Goal: Task Accomplishment & Management: Manage account settings

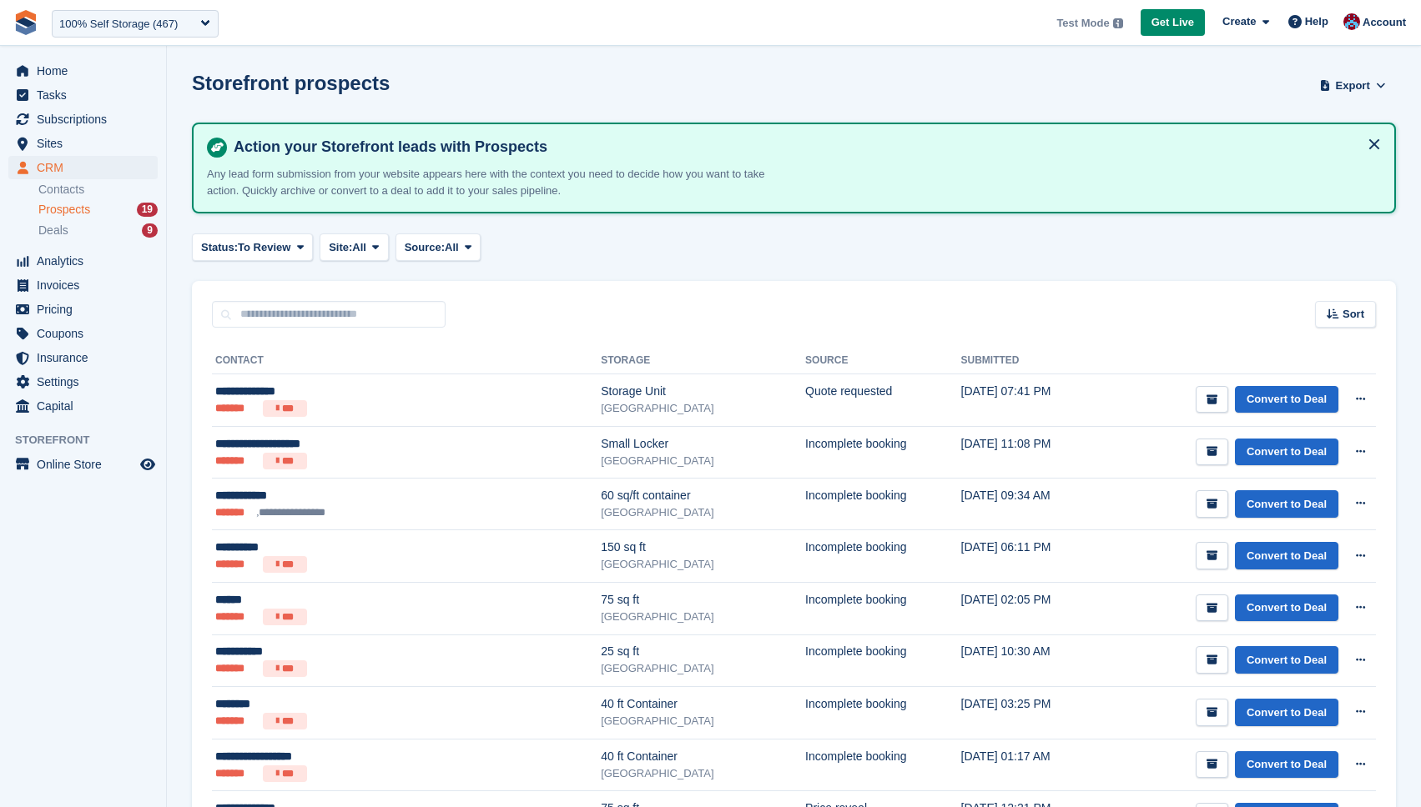
scroll to position [24, 0]
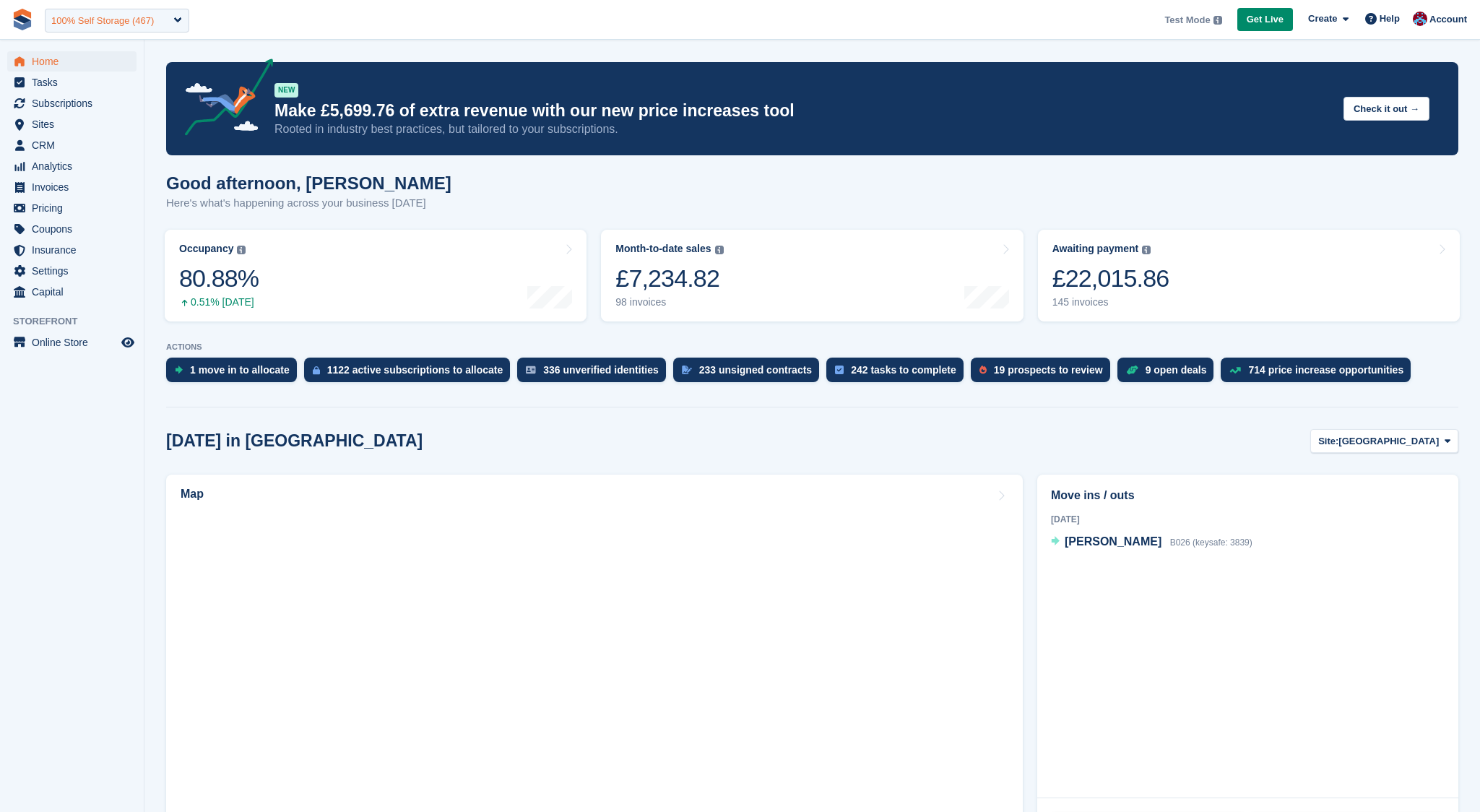
click at [141, 23] on div "100% Self Storage (467)" at bounding box center [102, 21] width 102 height 15
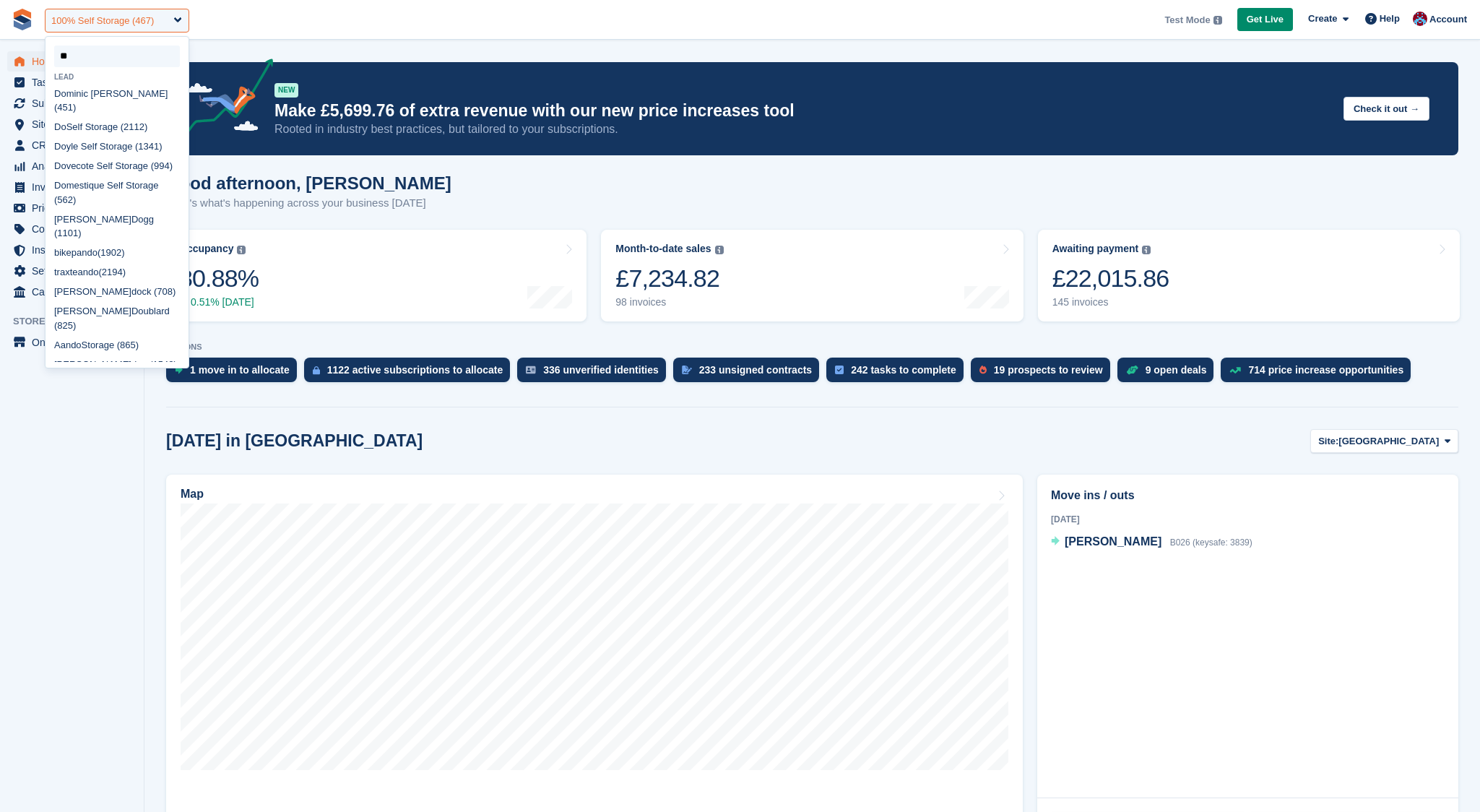
type input "*"
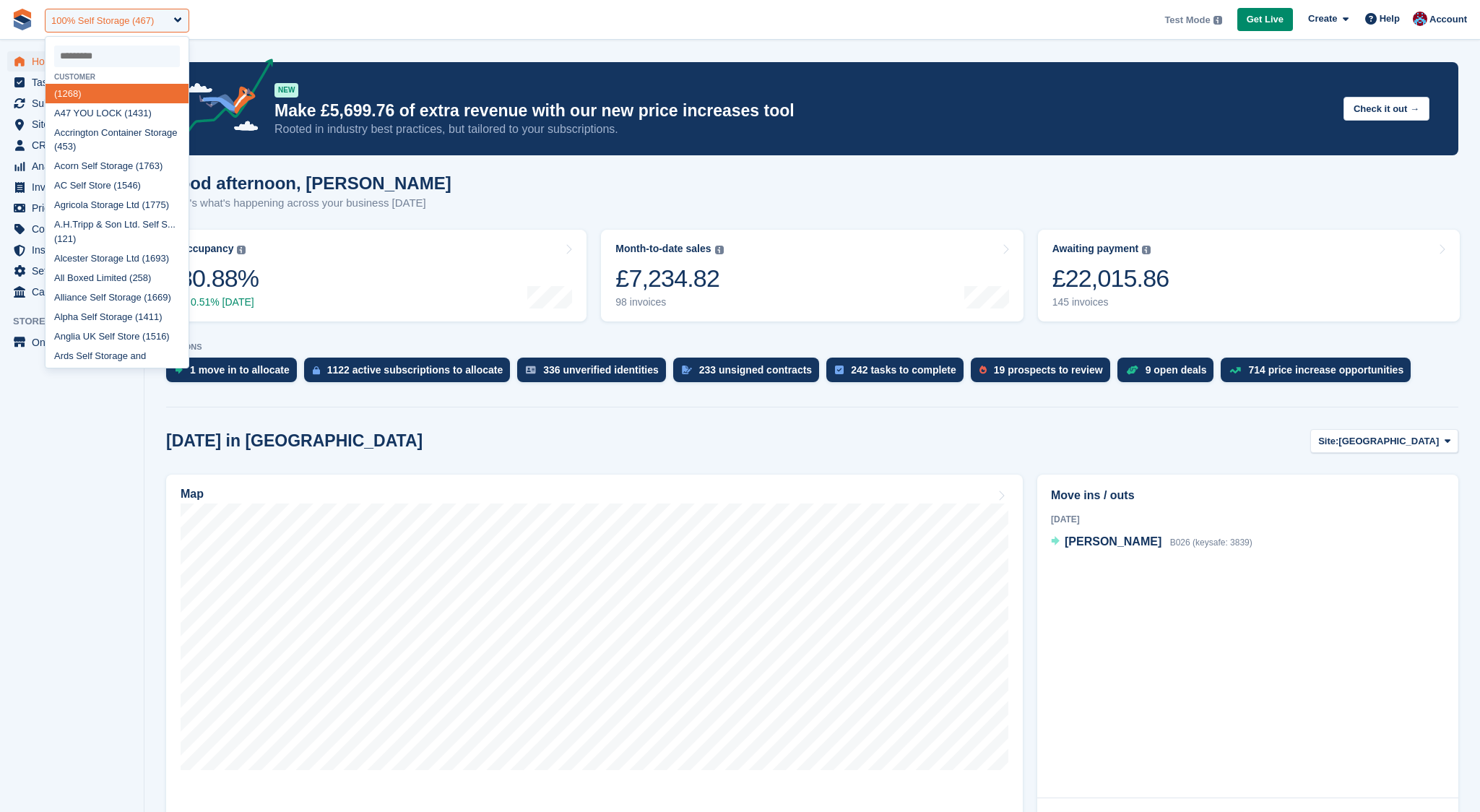
type input "*"
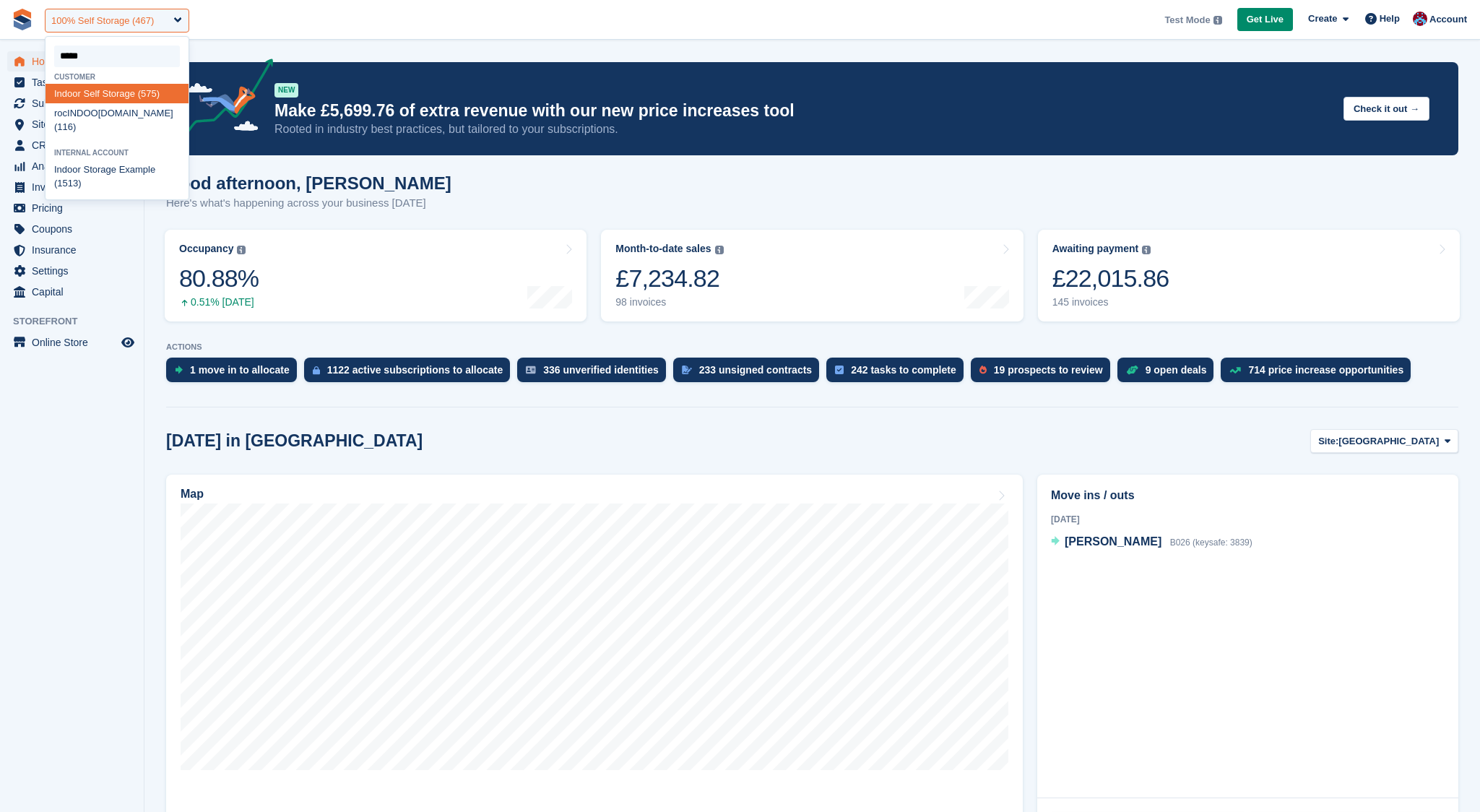
type input "******"
click at [151, 62] on input "select-one" at bounding box center [117, 56] width 126 height 22
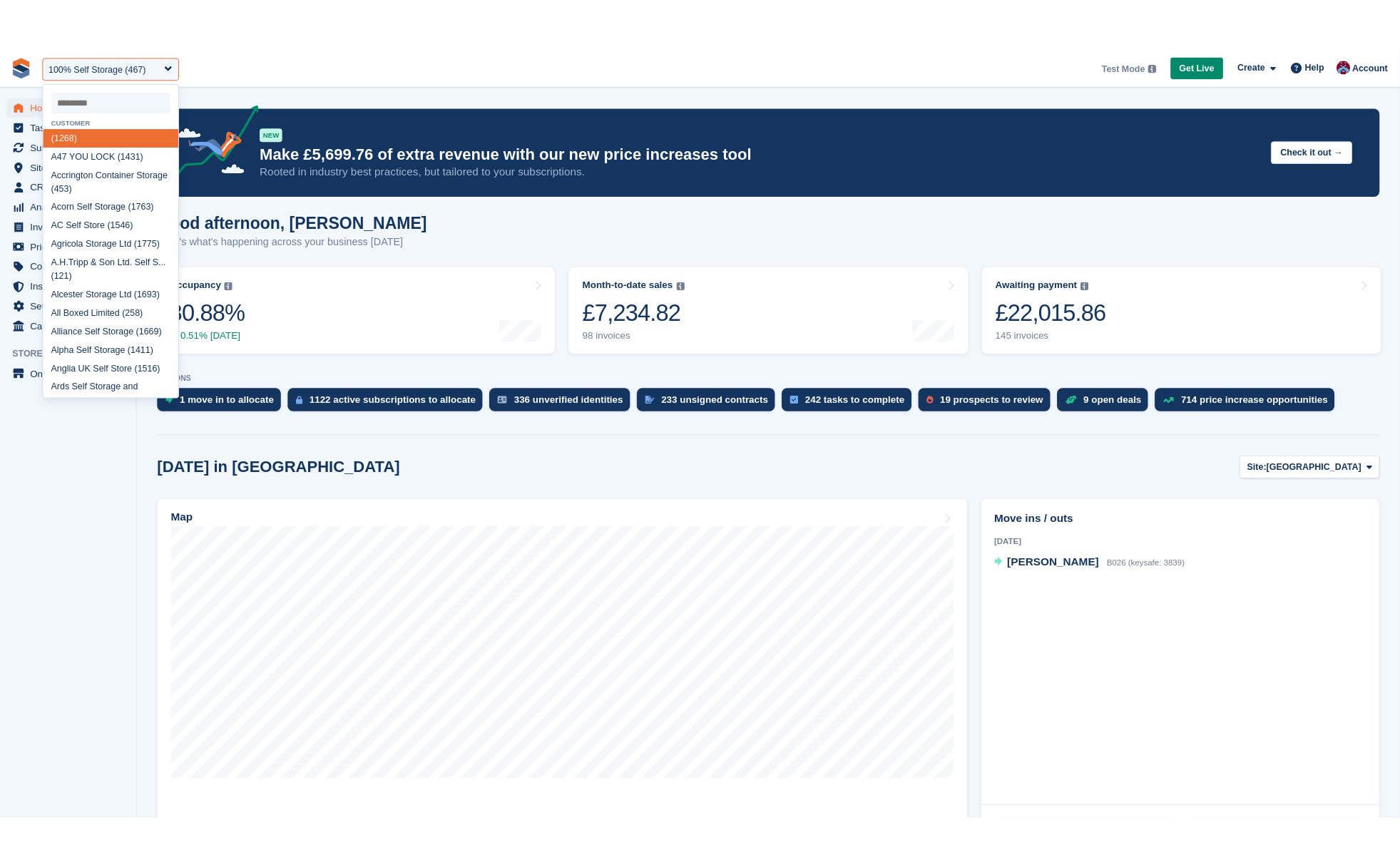
scroll to position [3, 0]
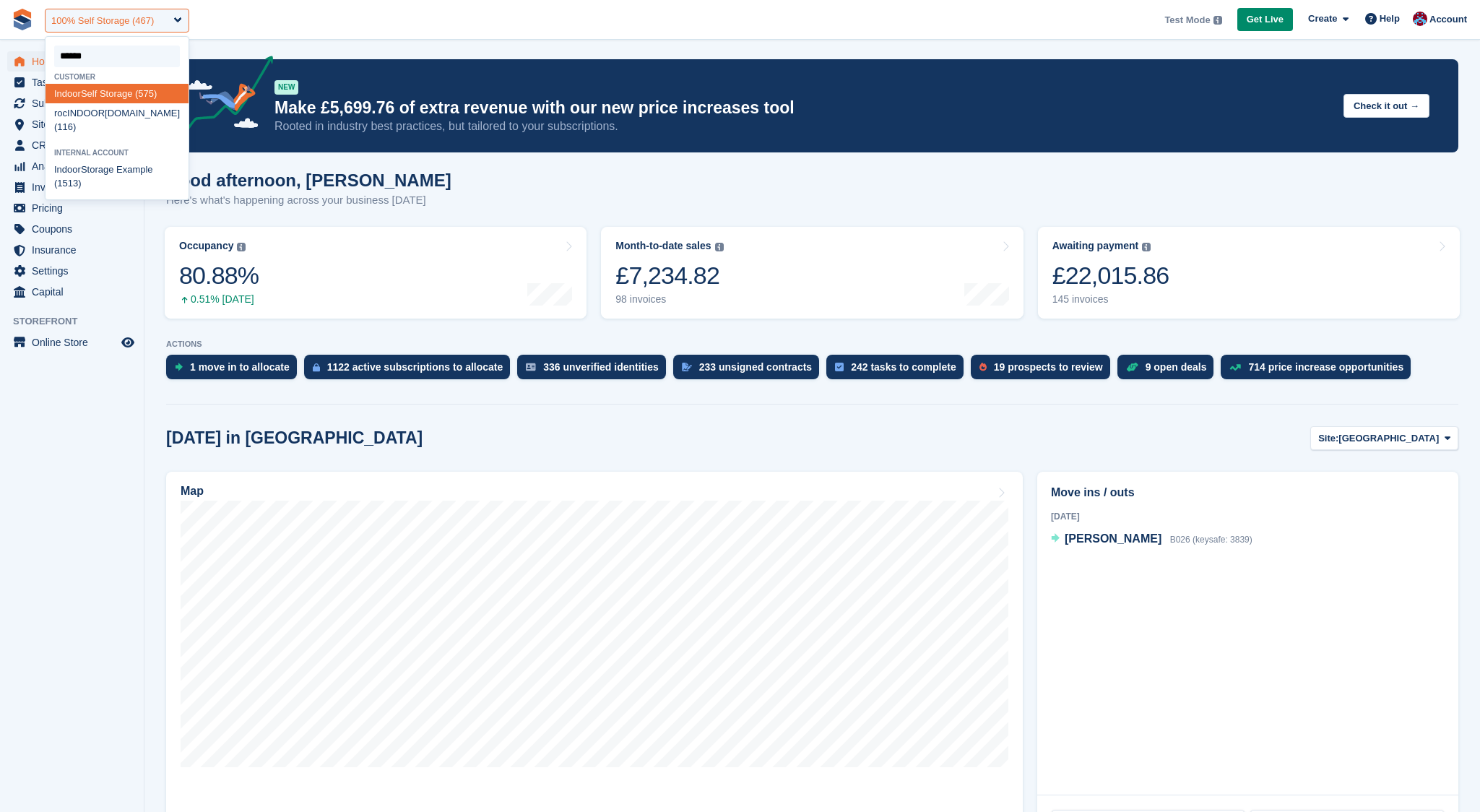
click at [145, 23] on div "100% Self Storage (467)" at bounding box center [102, 21] width 102 height 15
click at [266, 23] on span "**********" at bounding box center [740, 19] width 1480 height 39
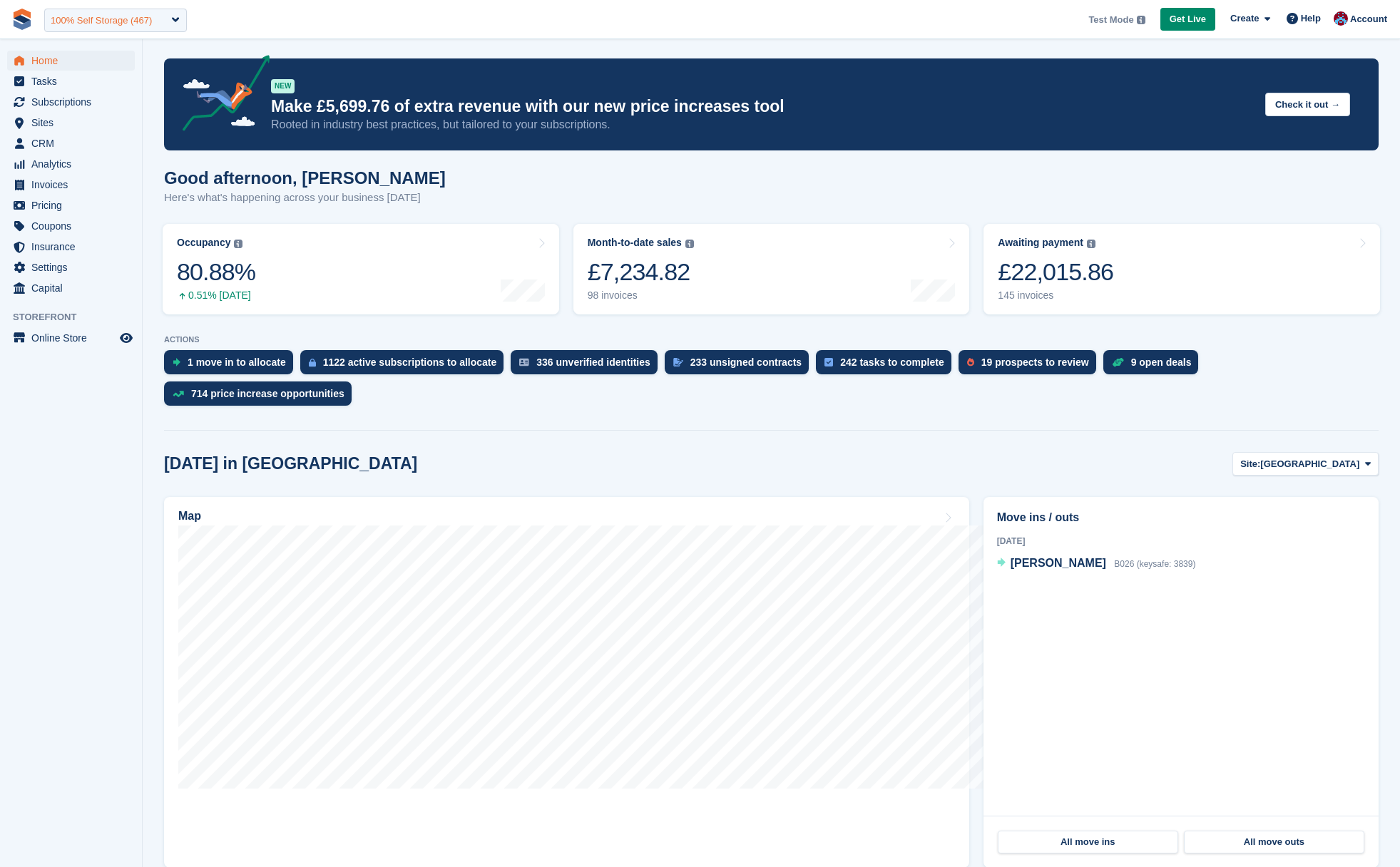
click at [128, 28] on div "100% Self Storage (467)" at bounding box center [115, 21] width 143 height 24
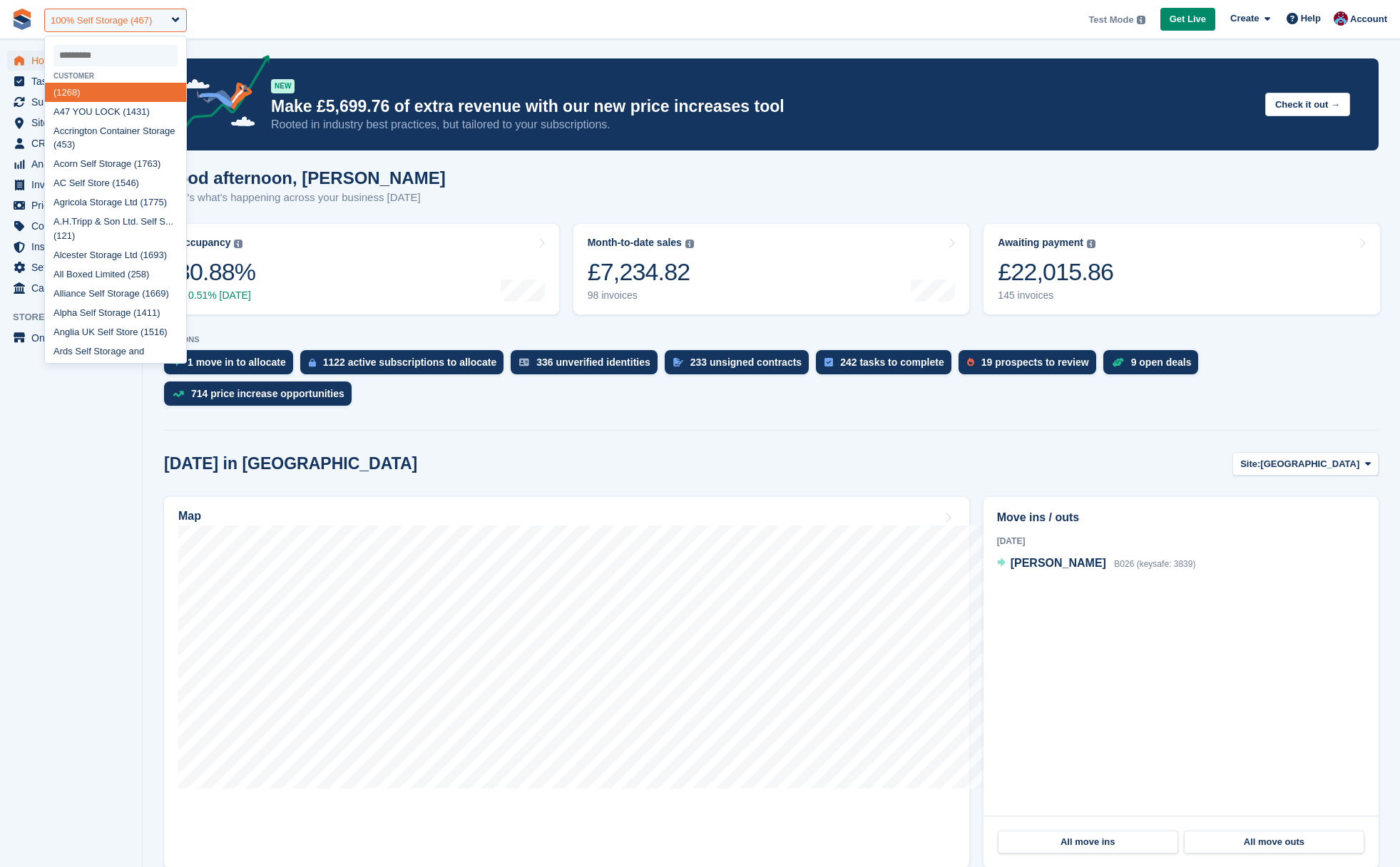
type input "*"
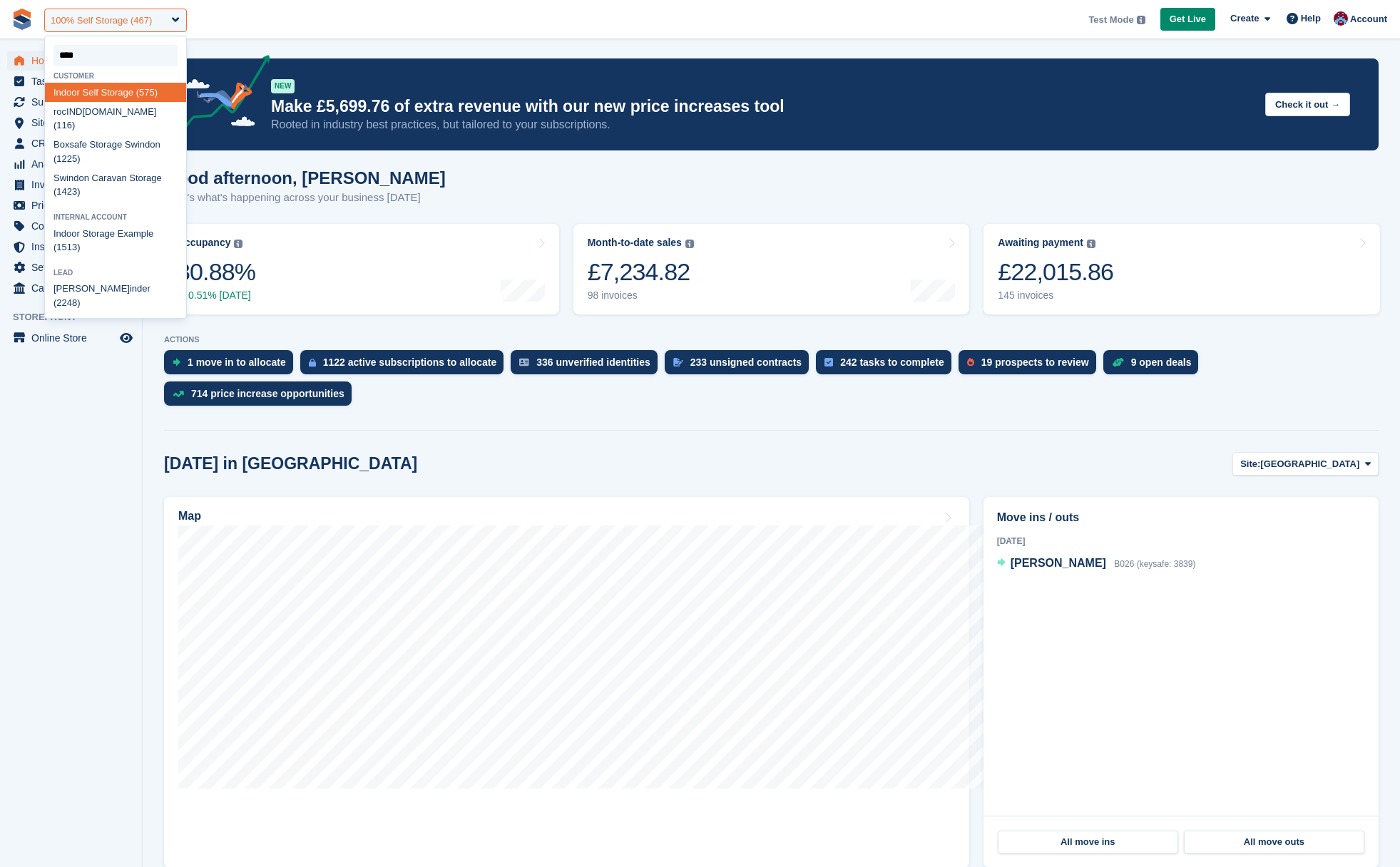
type input "*****"
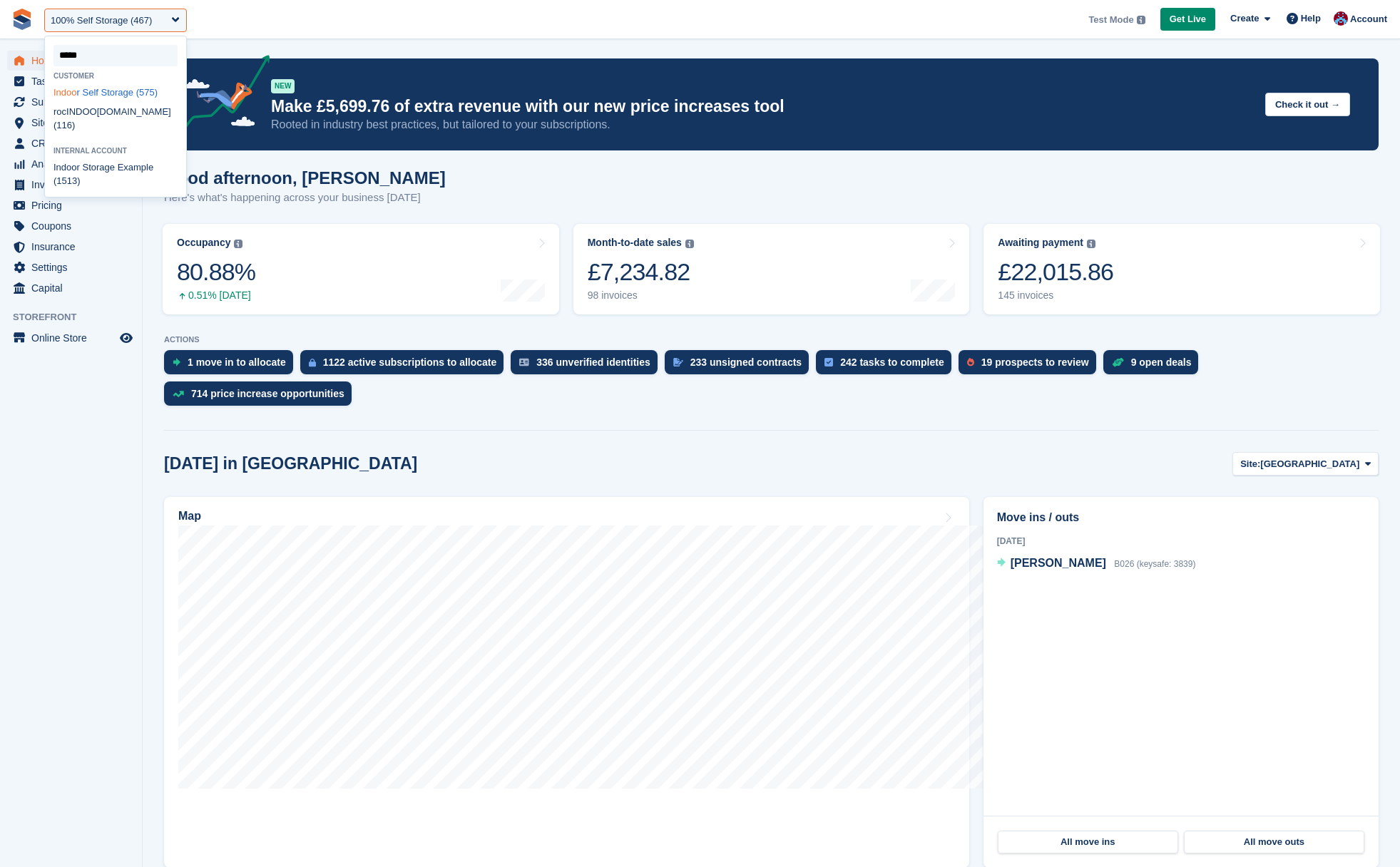
click at [134, 94] on div "Indoo r Self Storage (575)" at bounding box center [115, 92] width 141 height 20
select select "***"
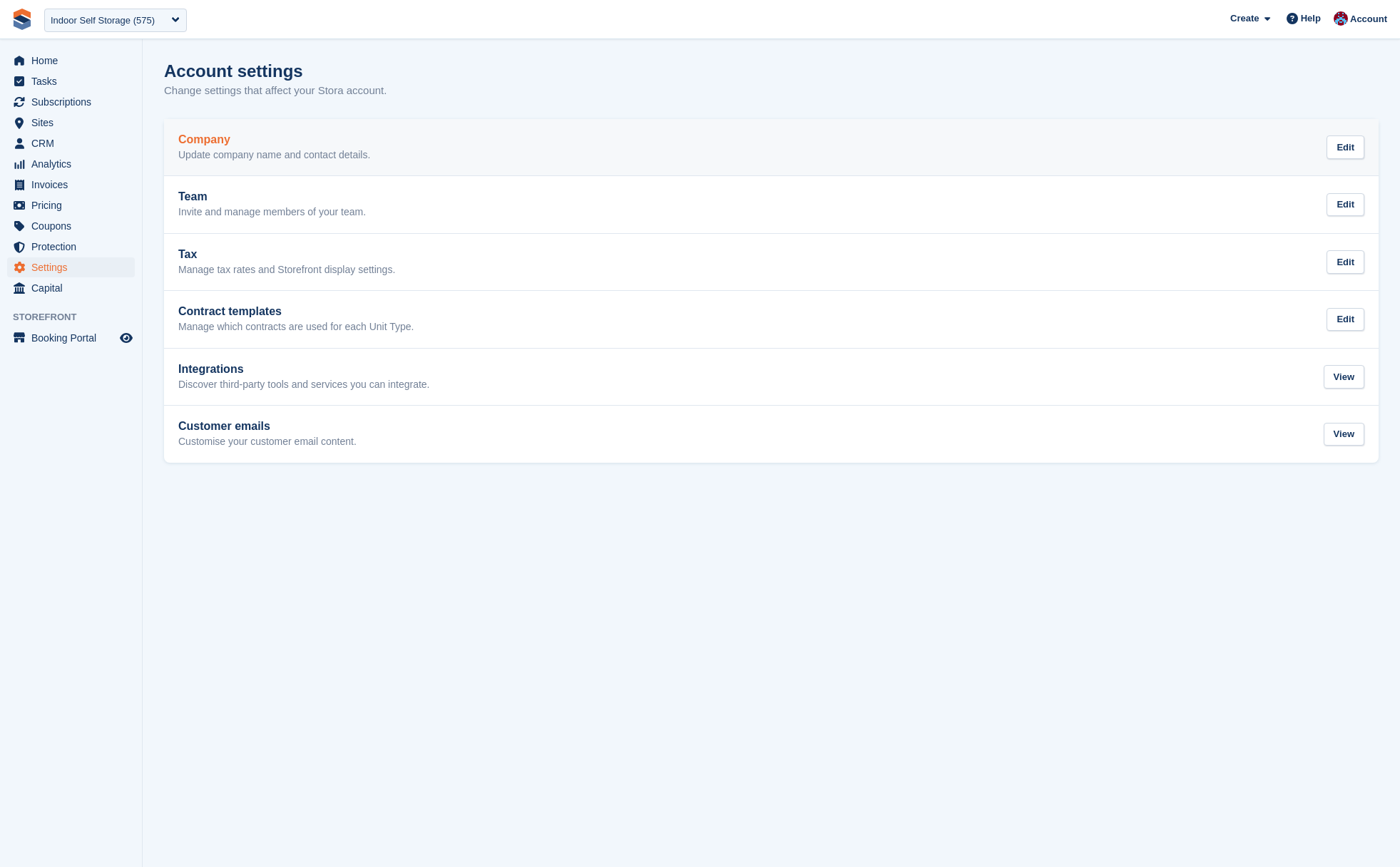
click at [293, 153] on p "Update company name and contact details." at bounding box center [275, 155] width 192 height 13
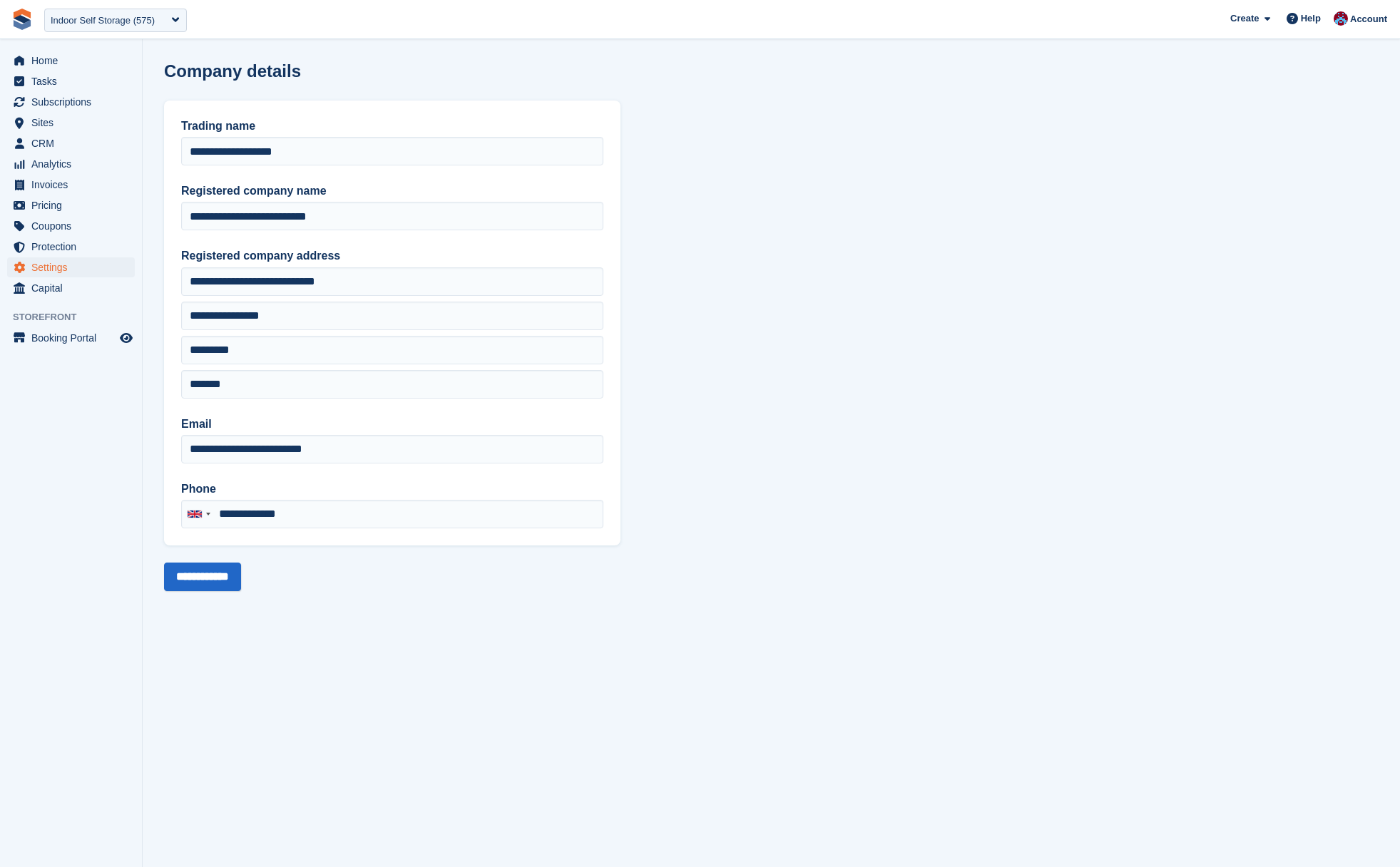
type input "**********"
click at [274, 197] on label "Registered company name" at bounding box center [393, 192] width 422 height 17
click at [274, 202] on input "**********" at bounding box center [393, 215] width 422 height 28
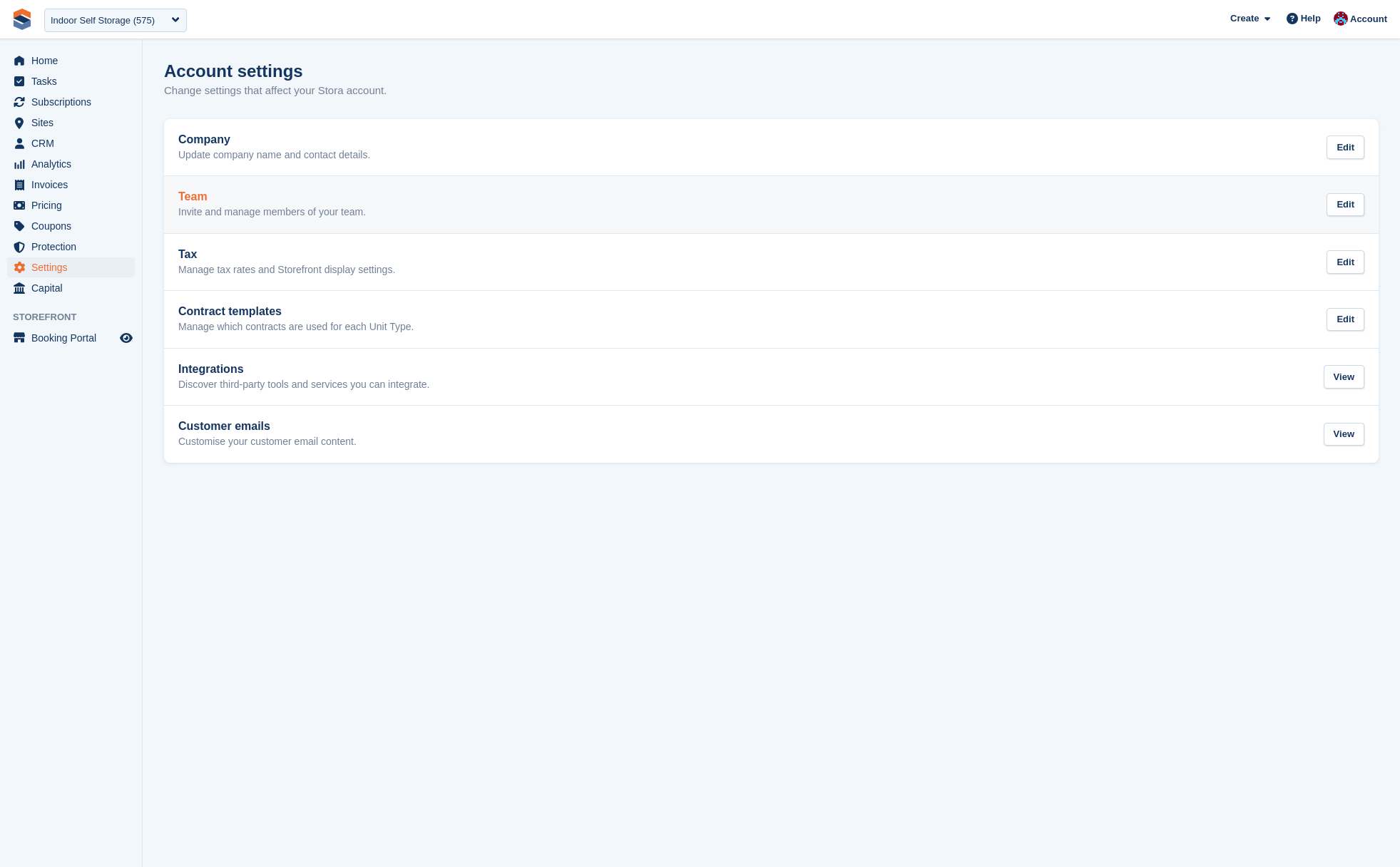
click at [207, 208] on p "Invite and manage members of your team." at bounding box center [272, 212] width 187 height 13
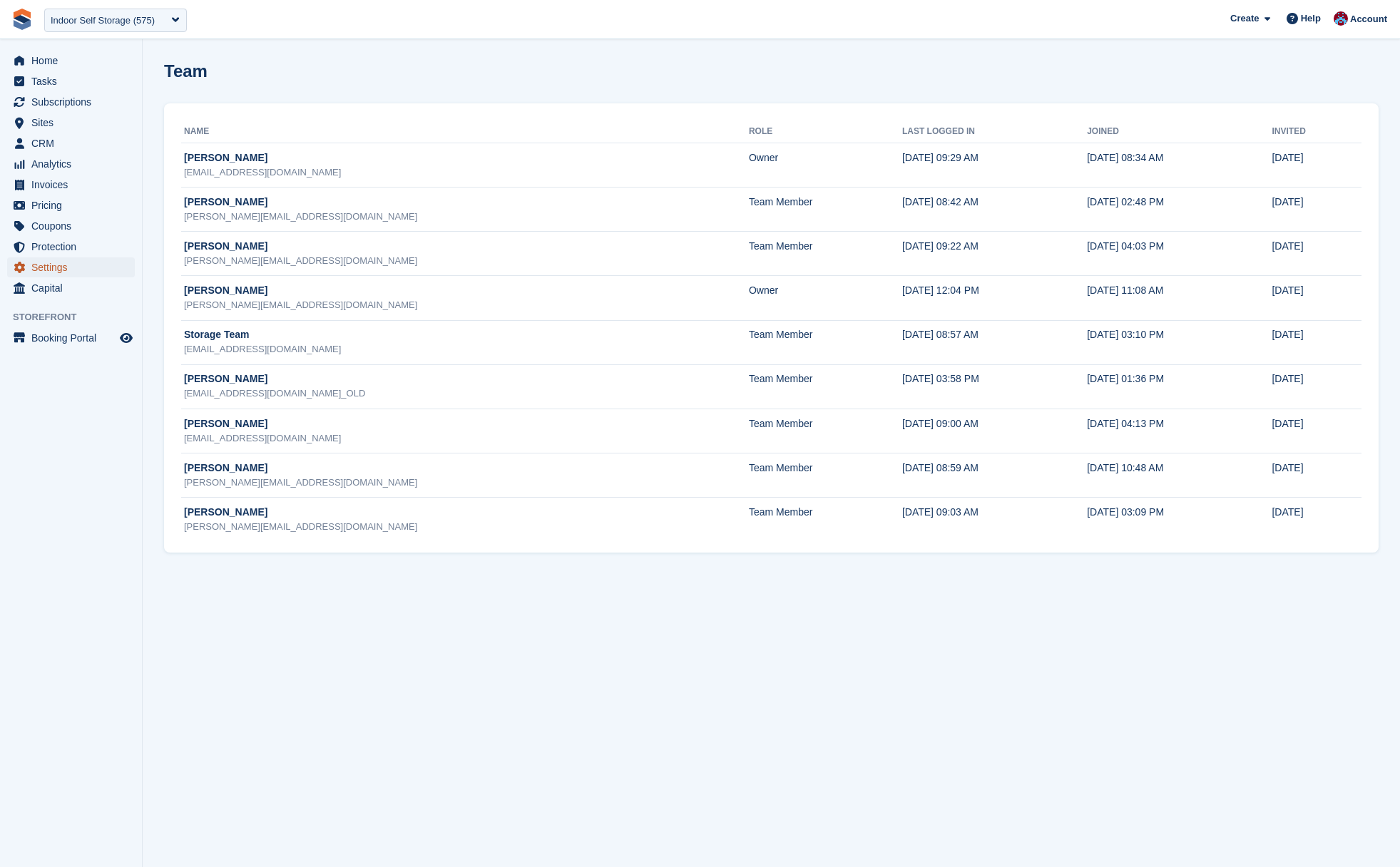
click at [38, 258] on span "Settings" at bounding box center [74, 267] width 86 height 20
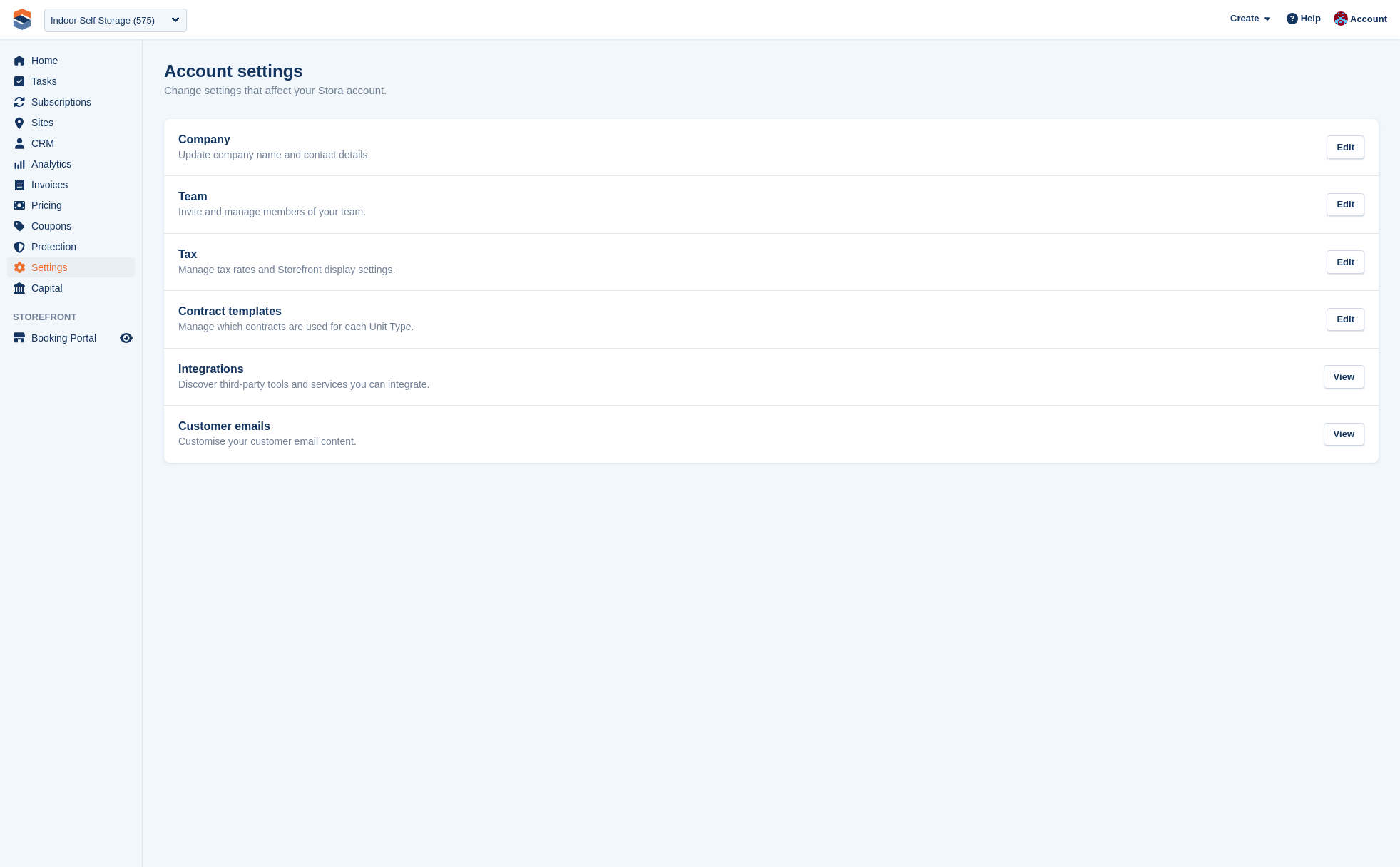
click at [50, 268] on span "Settings" at bounding box center [74, 267] width 86 height 20
click at [60, 262] on span "Settings" at bounding box center [74, 267] width 86 height 20
drag, startPoint x: 157, startPoint y: 68, endPoint x: 416, endPoint y: 97, distance: 260.6
click at [416, 97] on section "Account settings Change settings that affect your Stora account. Company Update…" at bounding box center [771, 434] width 1258 height 867
click at [387, 88] on p "Change settings that affect your Stora account." at bounding box center [275, 91] width 222 height 16
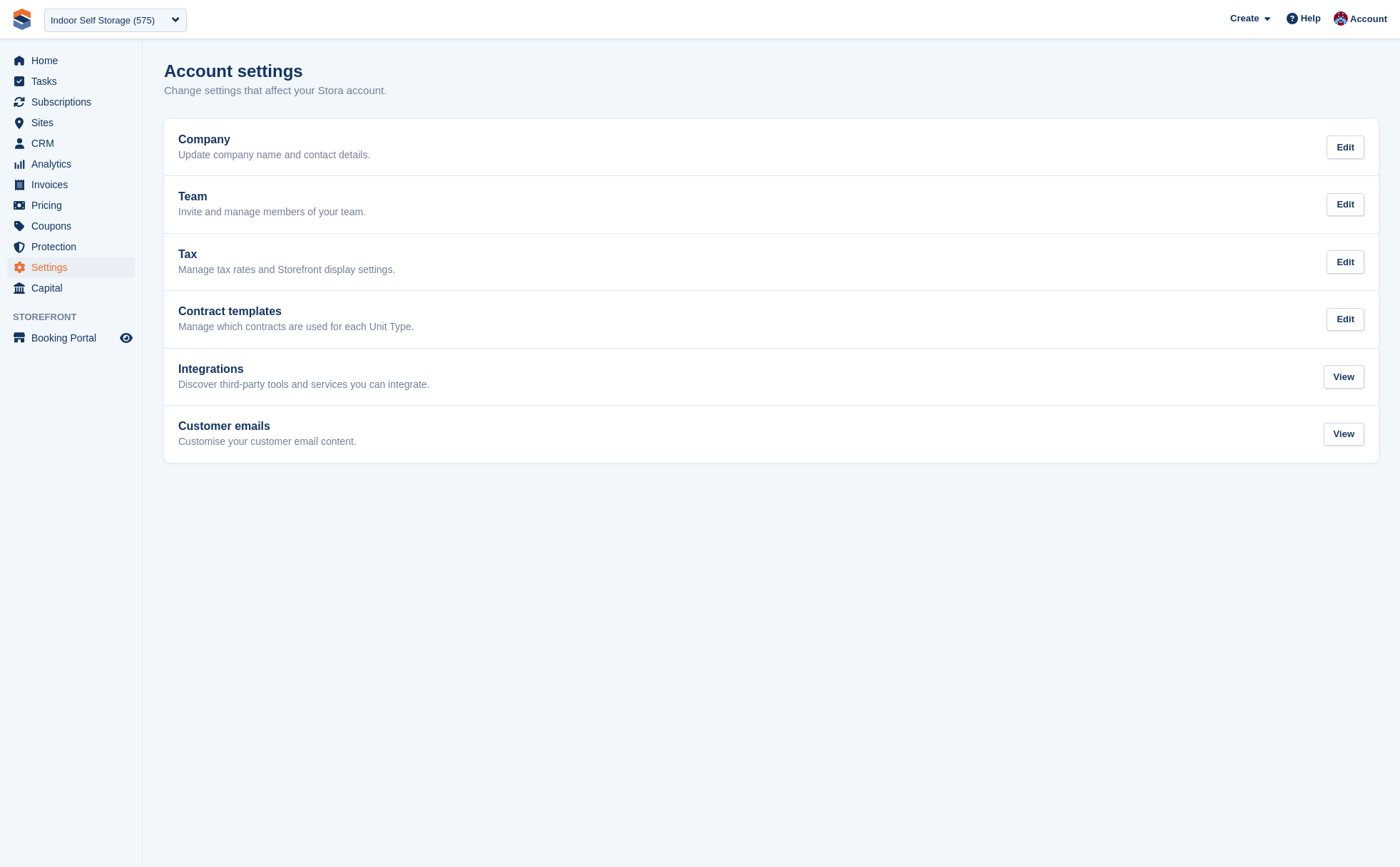
drag, startPoint x: 399, startPoint y: 90, endPoint x: 158, endPoint y: 77, distance: 241.4
click at [157, 82] on section "Account settings Change settings that affect your Stora account. Company Update…" at bounding box center [771, 434] width 1258 height 867
click at [158, 75] on section "Account settings Change settings that affect your Stora account. Company Update…" at bounding box center [771, 434] width 1258 height 867
drag, startPoint x: 161, startPoint y: 66, endPoint x: 406, endPoint y: 91, distance: 246.3
click at [406, 91] on section "Account settings Change settings that affect your Stora account. Company Update…" at bounding box center [771, 434] width 1258 height 867
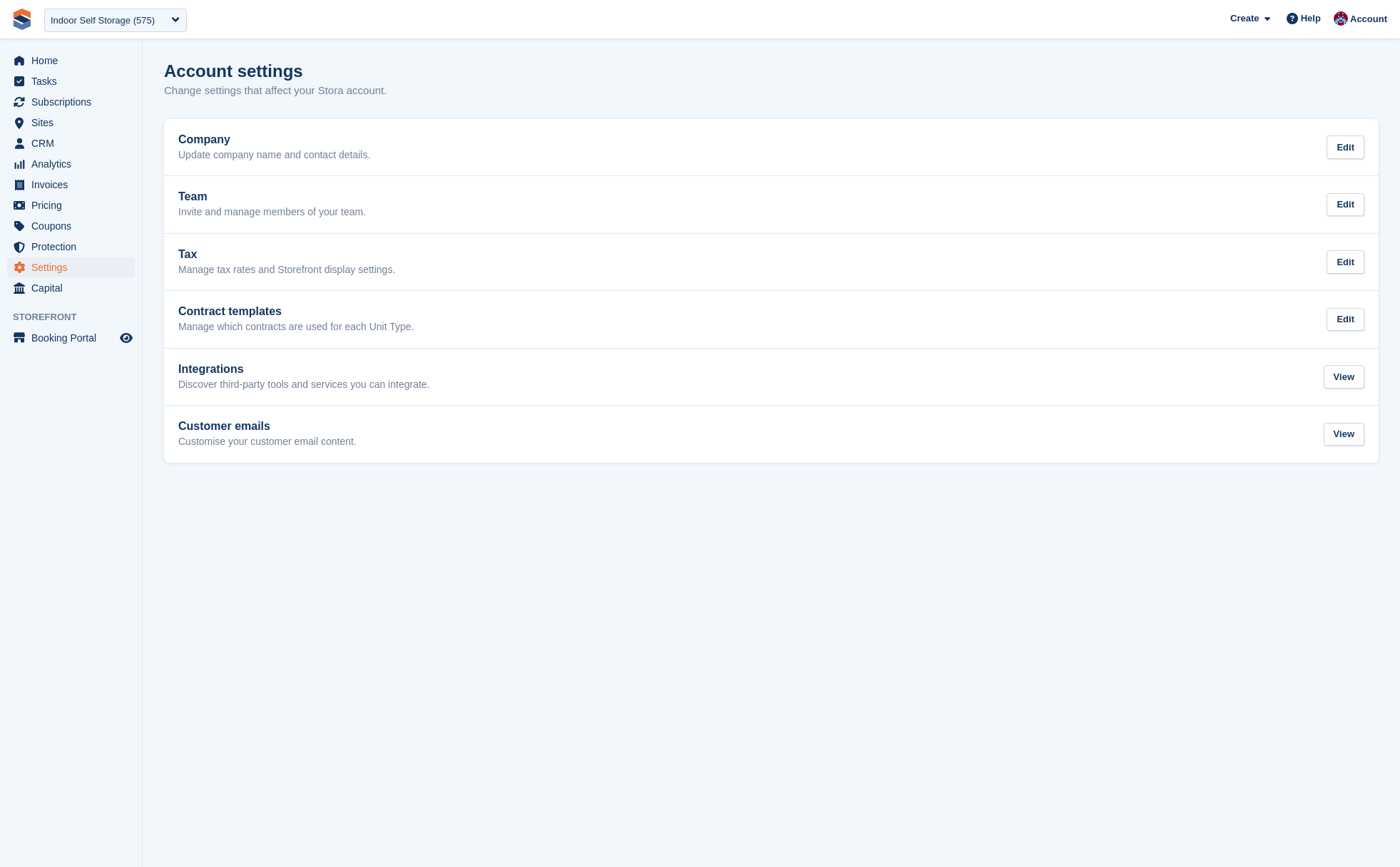
drag, startPoint x: 408, startPoint y: 93, endPoint x: 432, endPoint y: 95, distance: 24.1
click at [408, 93] on div "Account settings Change settings that affect your Stora account." at bounding box center [771, 89] width 1215 height 55
drag, startPoint x: 452, startPoint y: 94, endPoint x: 151, endPoint y: 67, distance: 302.2
click at [151, 67] on section "Account settings Change settings that affect your Stora account. Company Update…" at bounding box center [771, 434] width 1258 height 867
click at [167, 71] on h1 "Account settings" at bounding box center [233, 71] width 139 height 20
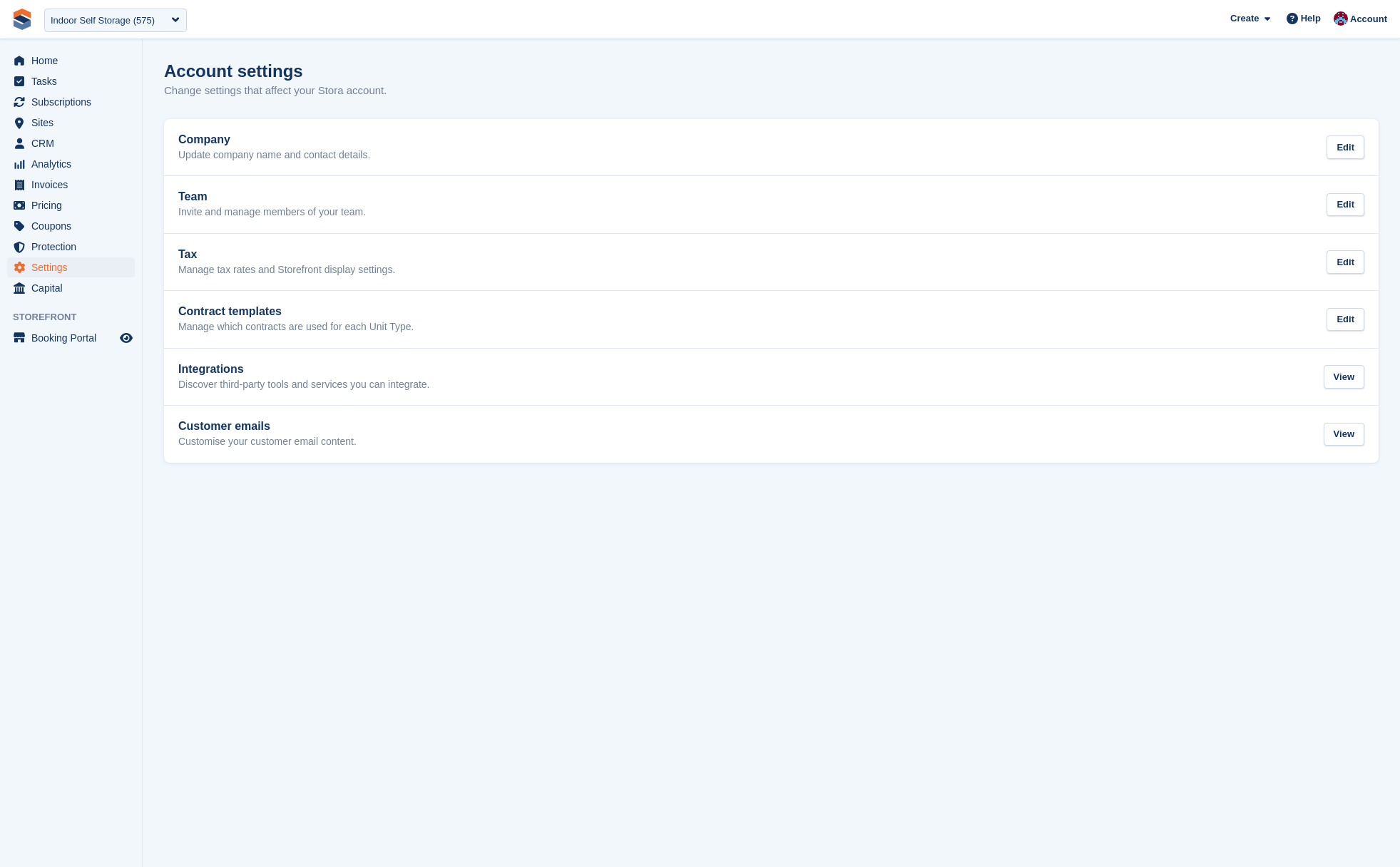
drag, startPoint x: 162, startPoint y: 68, endPoint x: 471, endPoint y: 106, distance: 311.3
click at [471, 106] on section "Account settings Change settings that affect your Stora account. Company Update…" at bounding box center [771, 434] width 1258 height 867
click at [467, 105] on div "Account settings Change settings that affect your Stora account." at bounding box center [771, 89] width 1215 height 55
drag, startPoint x: 458, startPoint y: 97, endPoint x: 159, endPoint y: 70, distance: 300.2
click at [159, 70] on section "Account settings Change settings that affect your Stora account. Company Update…" at bounding box center [771, 434] width 1258 height 867
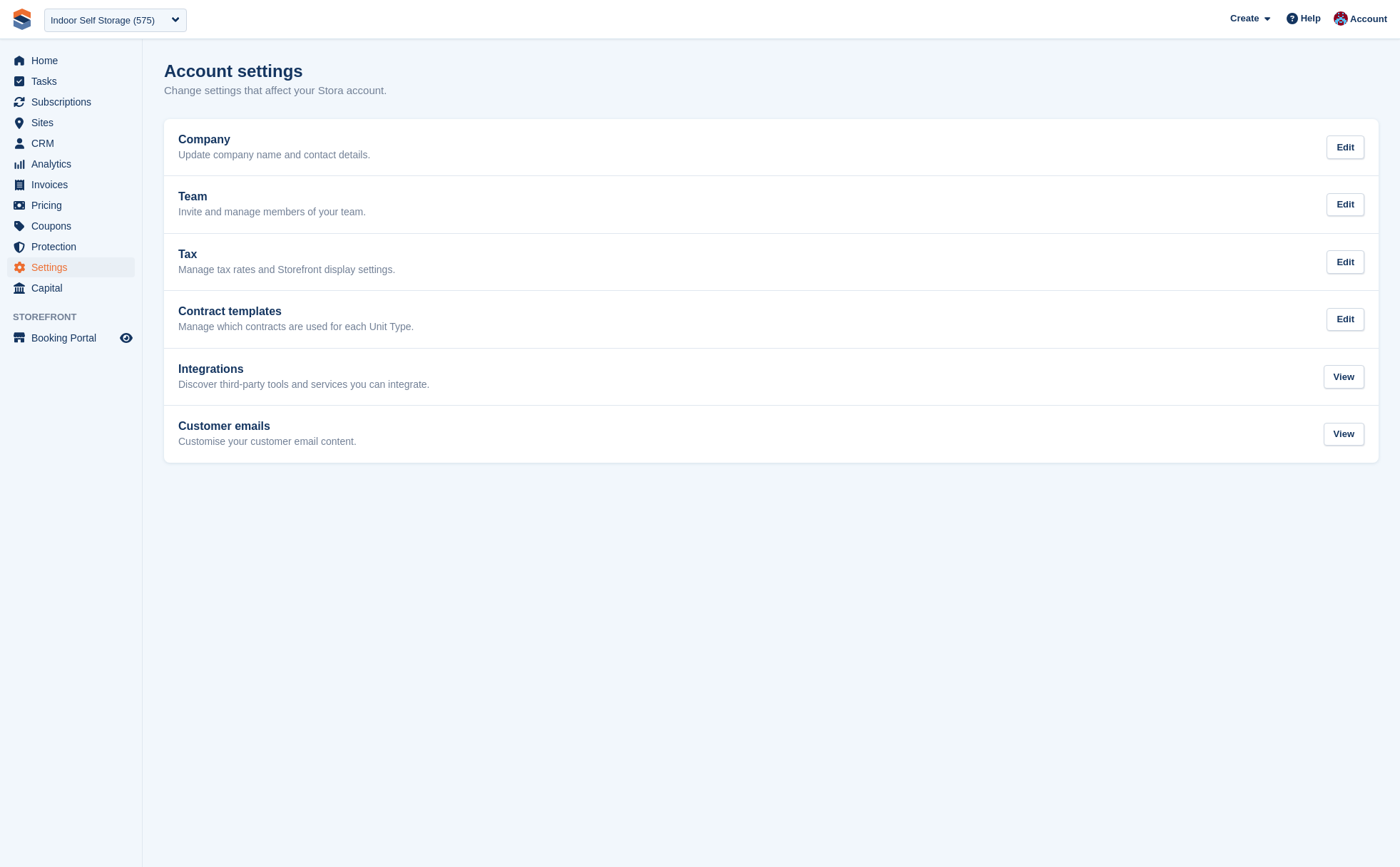
click at [157, 70] on section "Account settings Change settings that affect your Stora account. Company Update…" at bounding box center [771, 434] width 1258 height 867
drag, startPoint x: 165, startPoint y: 68, endPoint x: 416, endPoint y: 92, distance: 252.1
click at [416, 92] on section "Account settings Change settings that affect your Stora account. Company Update…" at bounding box center [771, 434] width 1258 height 867
click at [419, 96] on div "Account settings Change settings that affect your Stora account." at bounding box center [771, 89] width 1215 height 55
drag, startPoint x: 419, startPoint y: 96, endPoint x: 157, endPoint y: 68, distance: 263.5
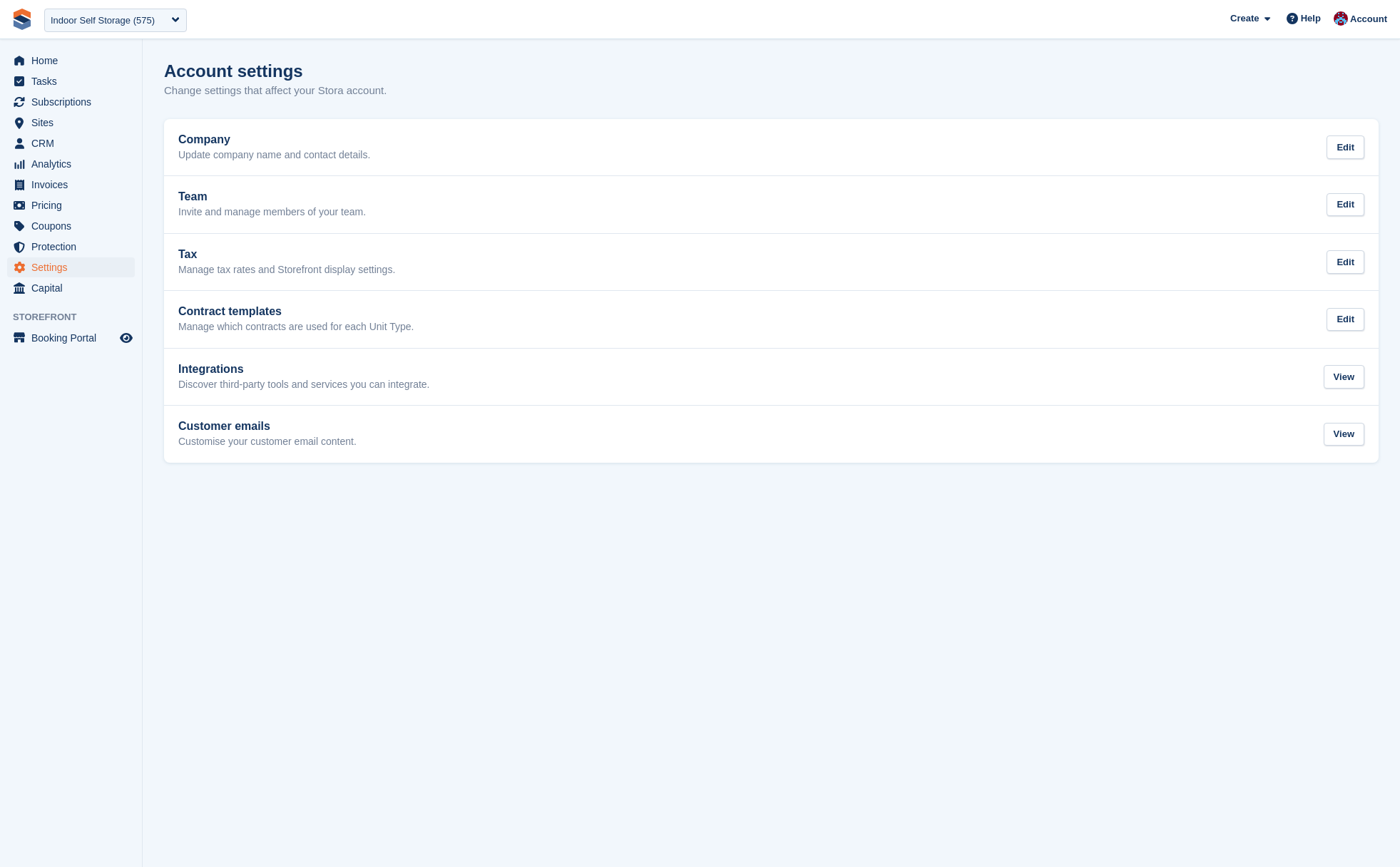
click at [157, 68] on section "Account settings Change settings that affect your Stora account. Company Update…" at bounding box center [771, 434] width 1258 height 867
click at [186, 69] on h1 "Account settings" at bounding box center [233, 71] width 139 height 20
drag, startPoint x: 161, startPoint y: 68, endPoint x: 445, endPoint y: 113, distance: 287.5
click at [445, 113] on section "Account settings Change settings that affect your Stora account. Company Update…" at bounding box center [771, 434] width 1258 height 867
drag, startPoint x: 453, startPoint y: 113, endPoint x: 428, endPoint y: 97, distance: 29.7
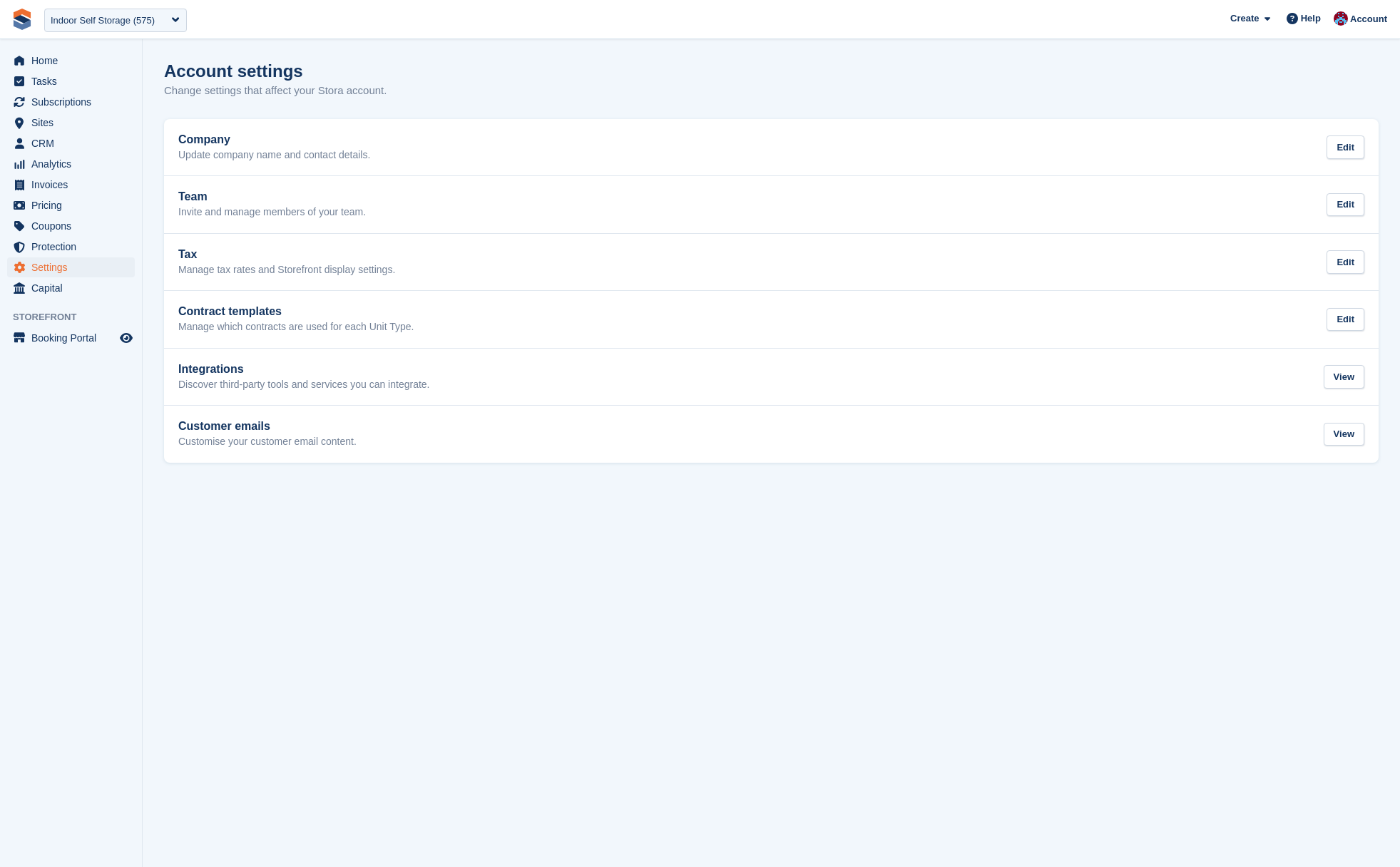
click at [453, 113] on div "Account settings Change settings that affect your Stora account." at bounding box center [771, 89] width 1215 height 55
drag, startPoint x: 425, startPoint y: 96, endPoint x: 165, endPoint y: 62, distance: 262.2
click at [165, 62] on div "Account settings Change settings that affect your Stora account." at bounding box center [771, 89] width 1215 height 55
click at [499, 81] on div "Account settings Change settings that affect your Stora account." at bounding box center [771, 89] width 1215 height 55
drag, startPoint x: 416, startPoint y: 97, endPoint x: 159, endPoint y: 50, distance: 261.3
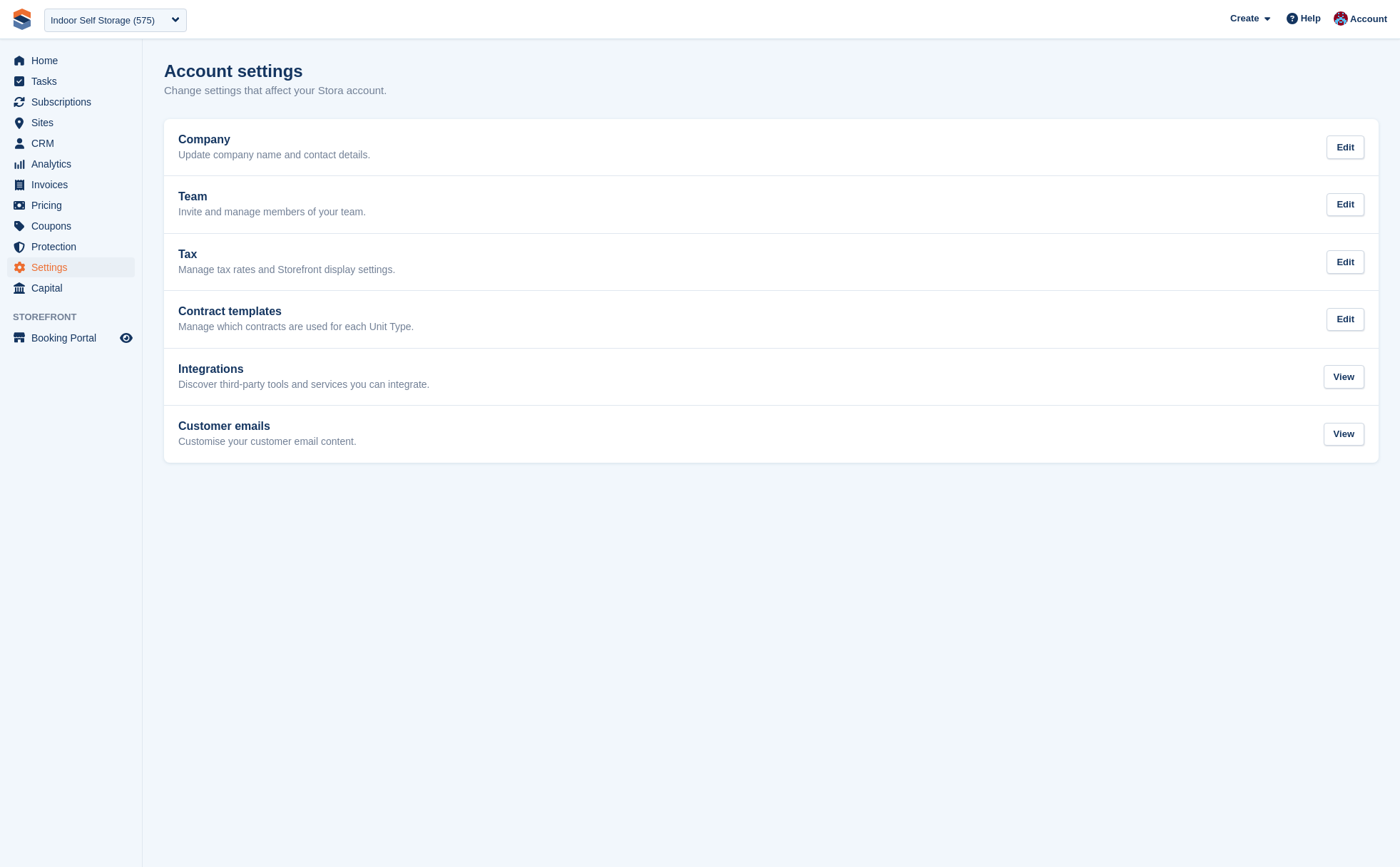
click at [159, 50] on section "Account settings Change settings that affect your Stora account. Company Update…" at bounding box center [771, 434] width 1258 height 867
click at [598, 96] on div "Account settings Change settings that affect your Stora account." at bounding box center [771, 89] width 1215 height 55
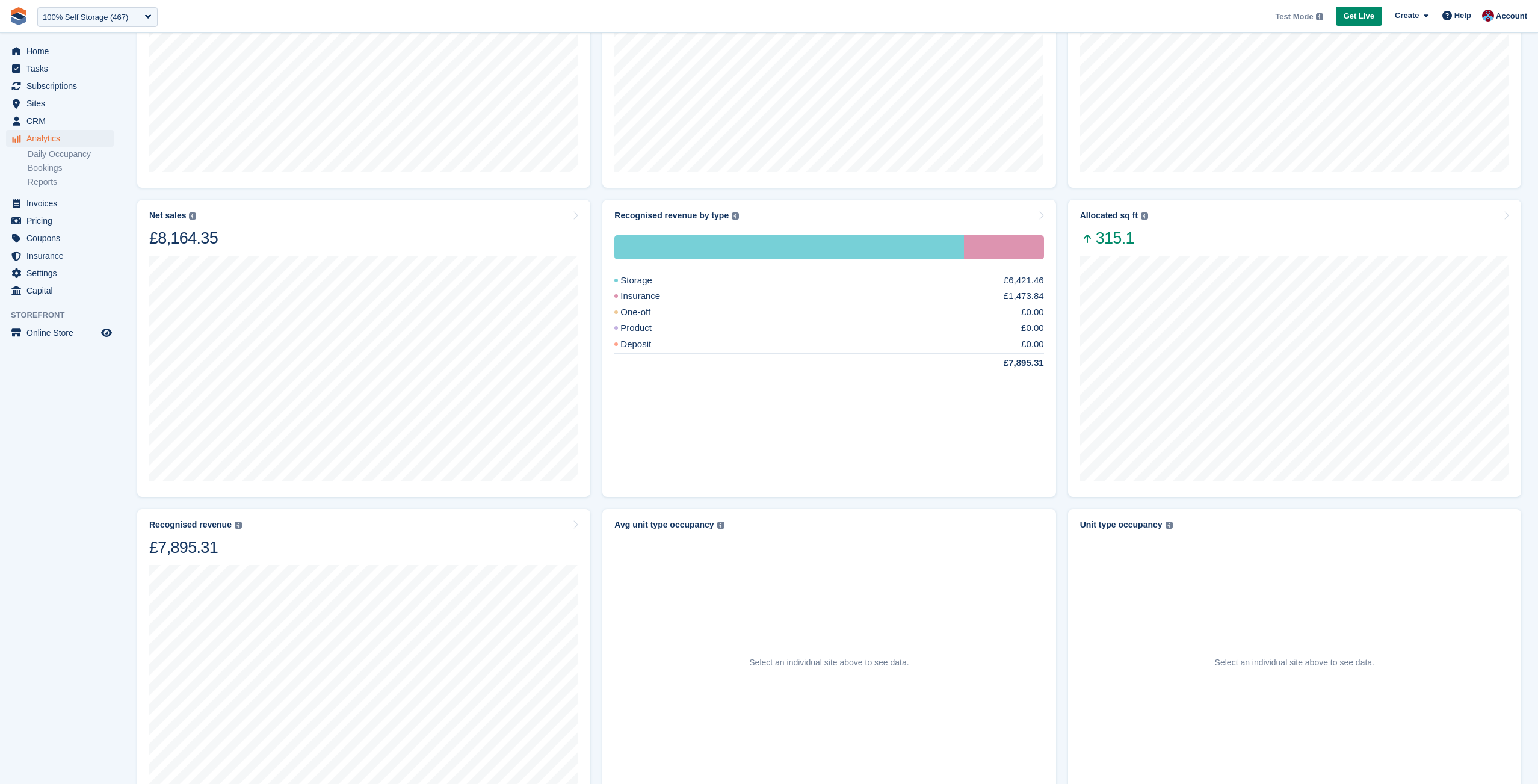
scroll to position [311, 0]
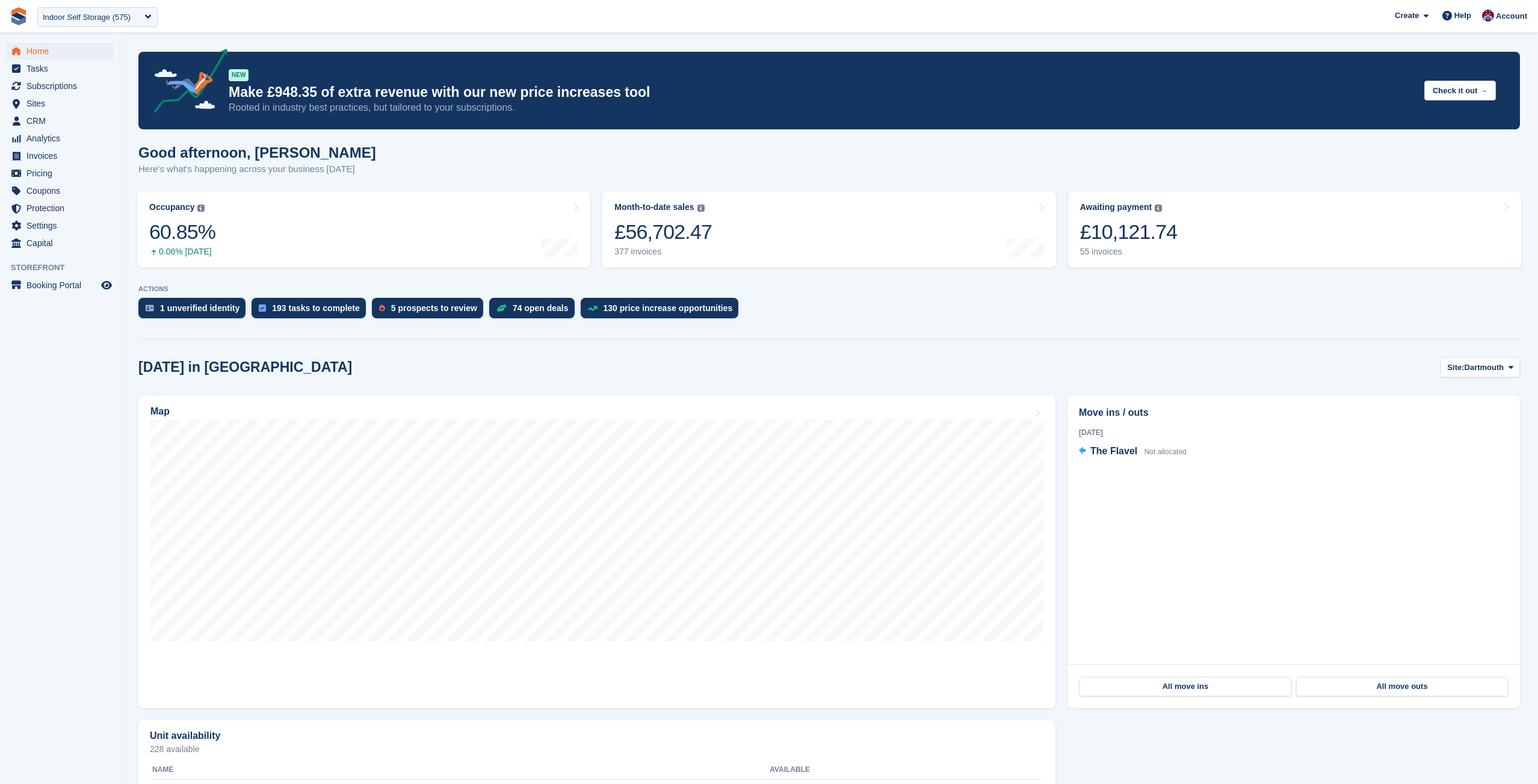
click at [123, 10] on div "Indoor Self Storage (575)" at bounding box center [97, 17] width 120 height 20
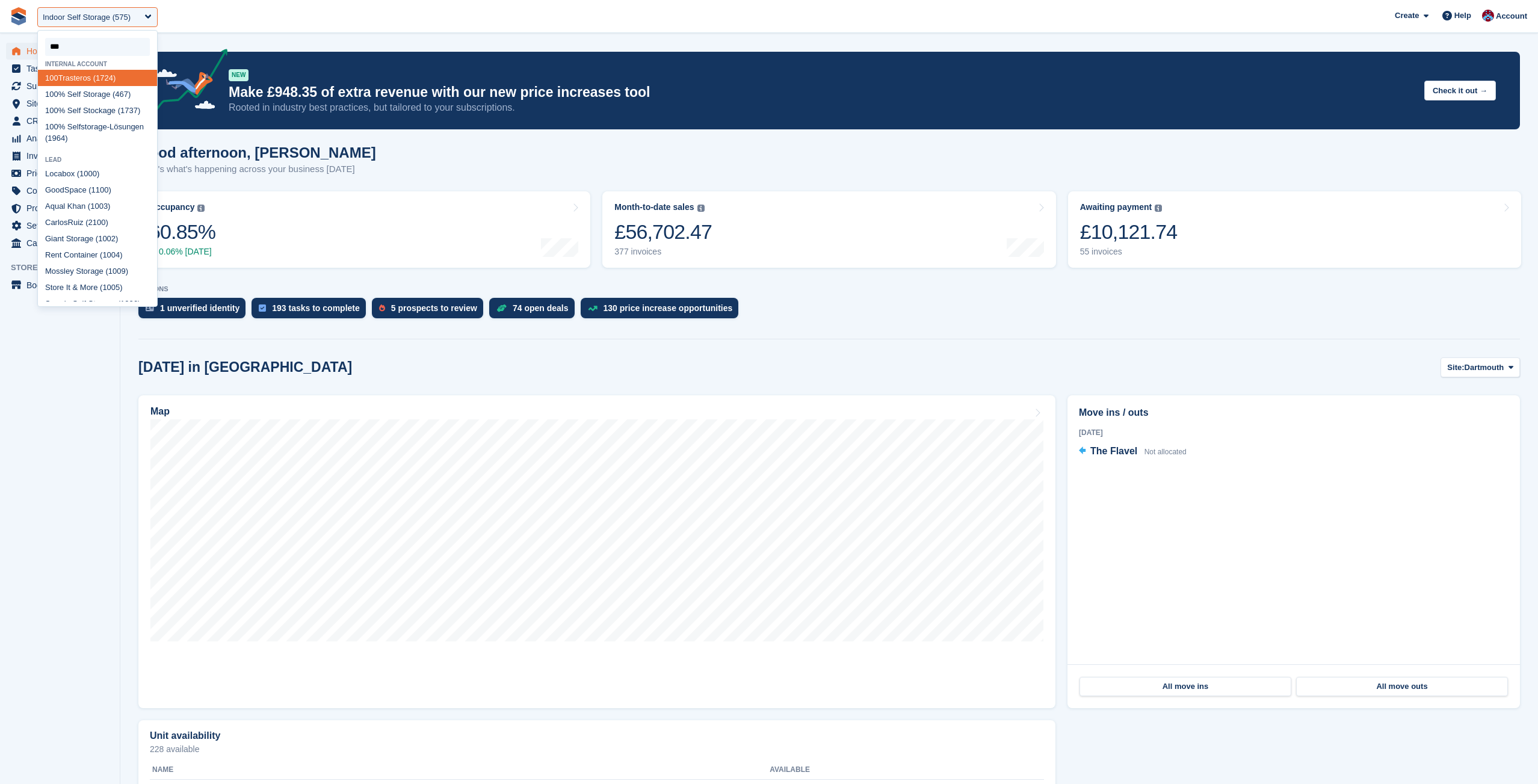
type input "****"
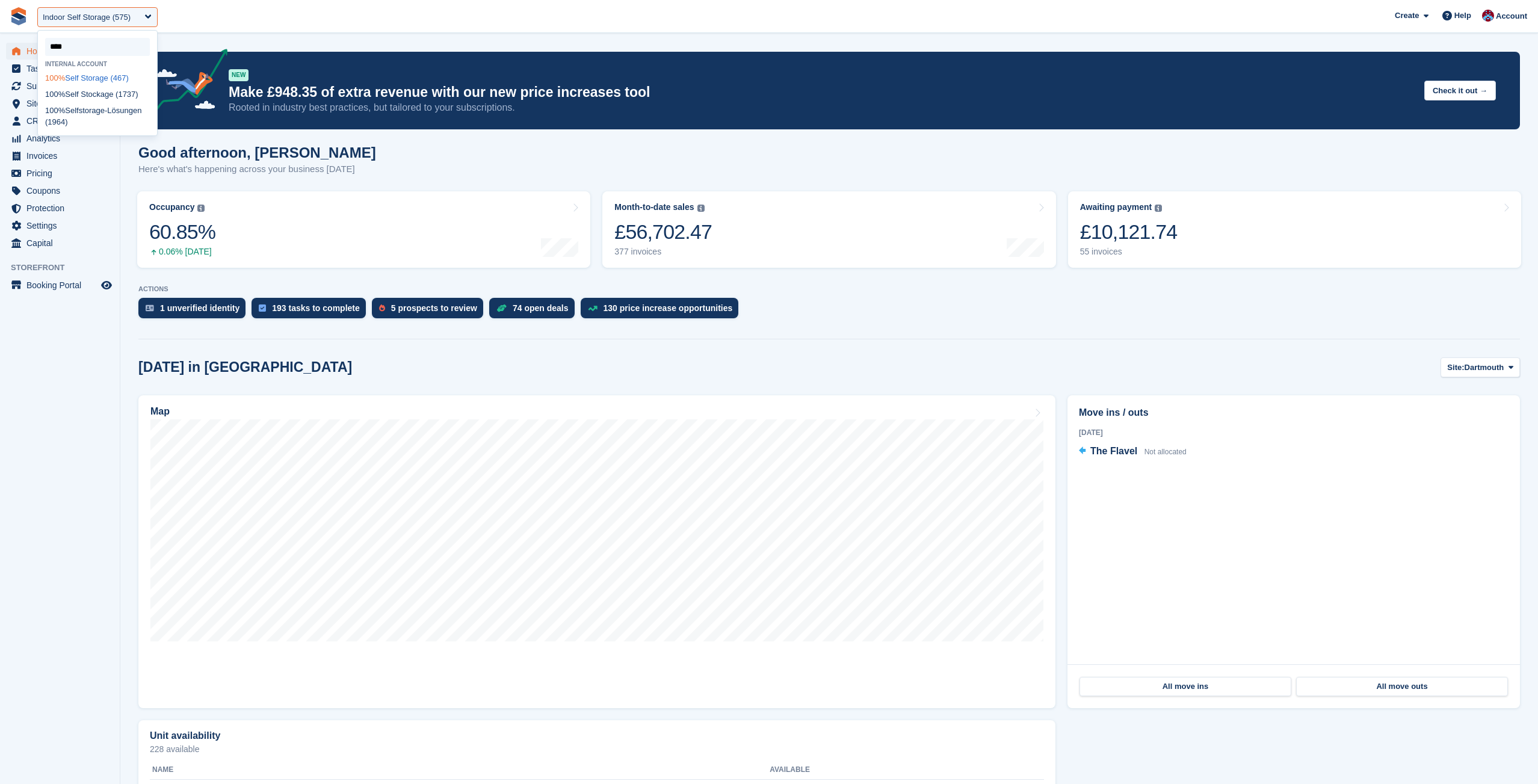
click at [111, 79] on div "100% Self Storage (467)" at bounding box center [97, 78] width 119 height 17
select select "***"
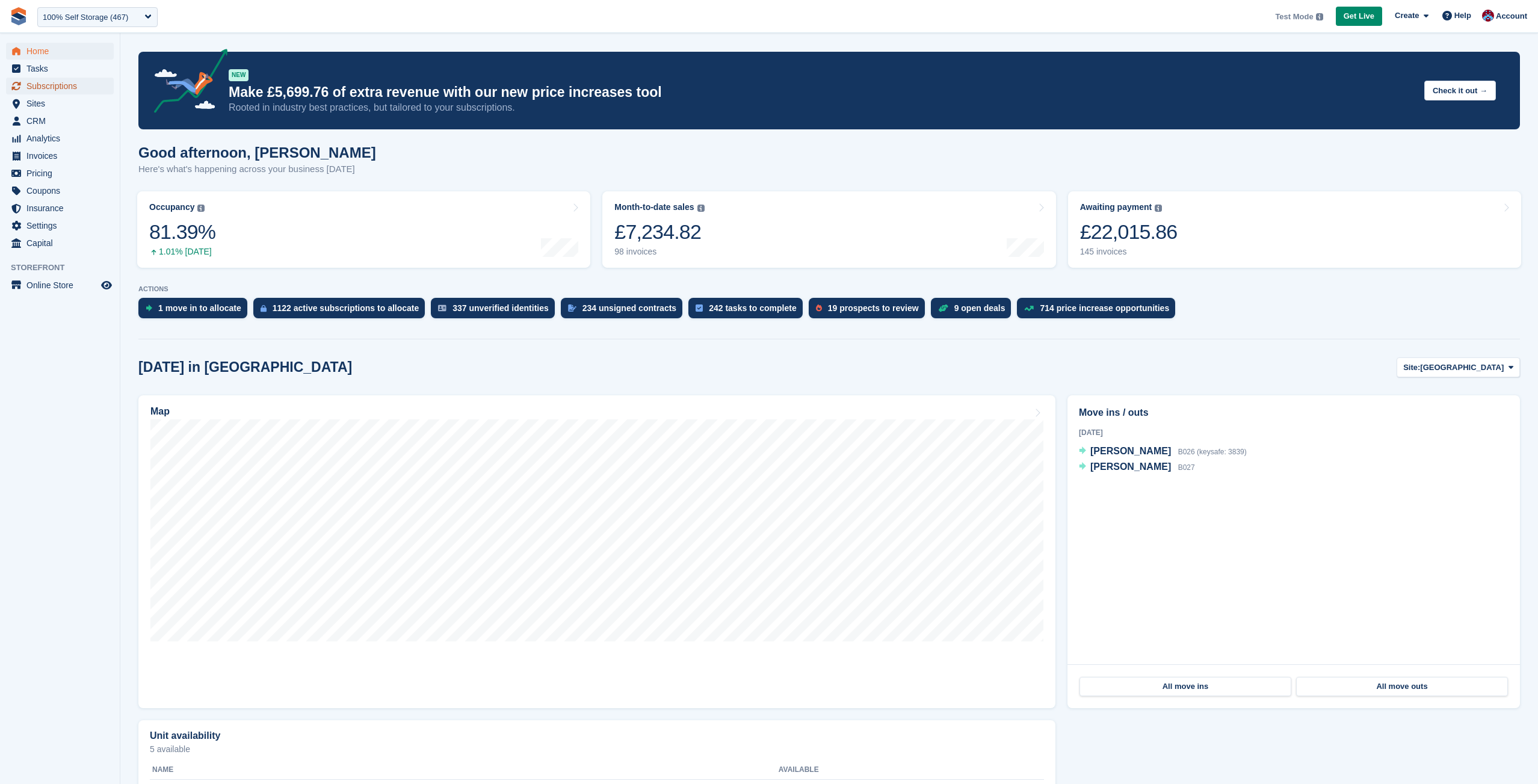
click at [42, 89] on span "Subscriptions" at bounding box center [63, 86] width 72 height 17
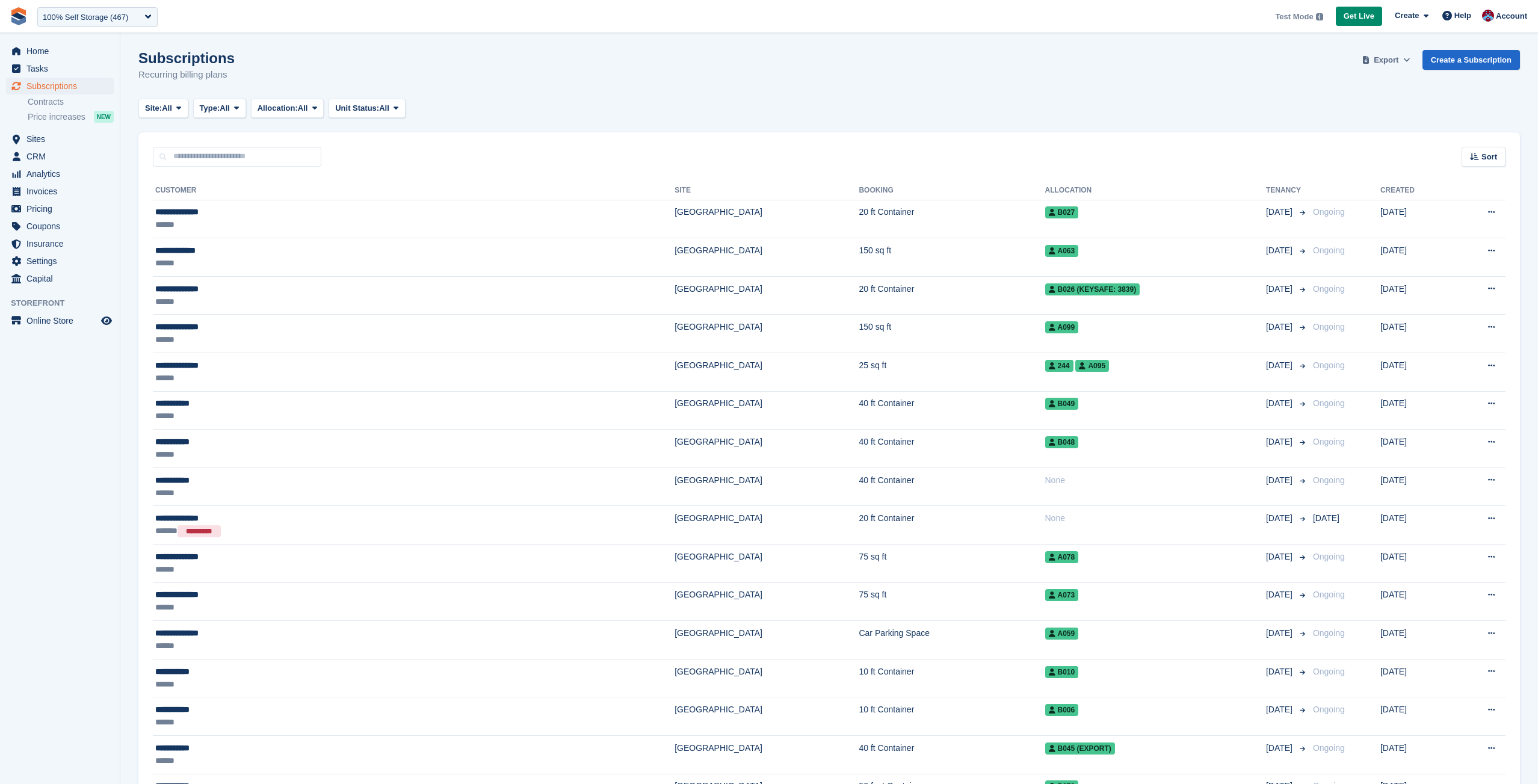
click at [1382, 66] on button "Export" at bounding box center [1386, 60] width 53 height 20
click at [1324, 150] on div "Start Export" at bounding box center [1339, 153] width 45 height 12
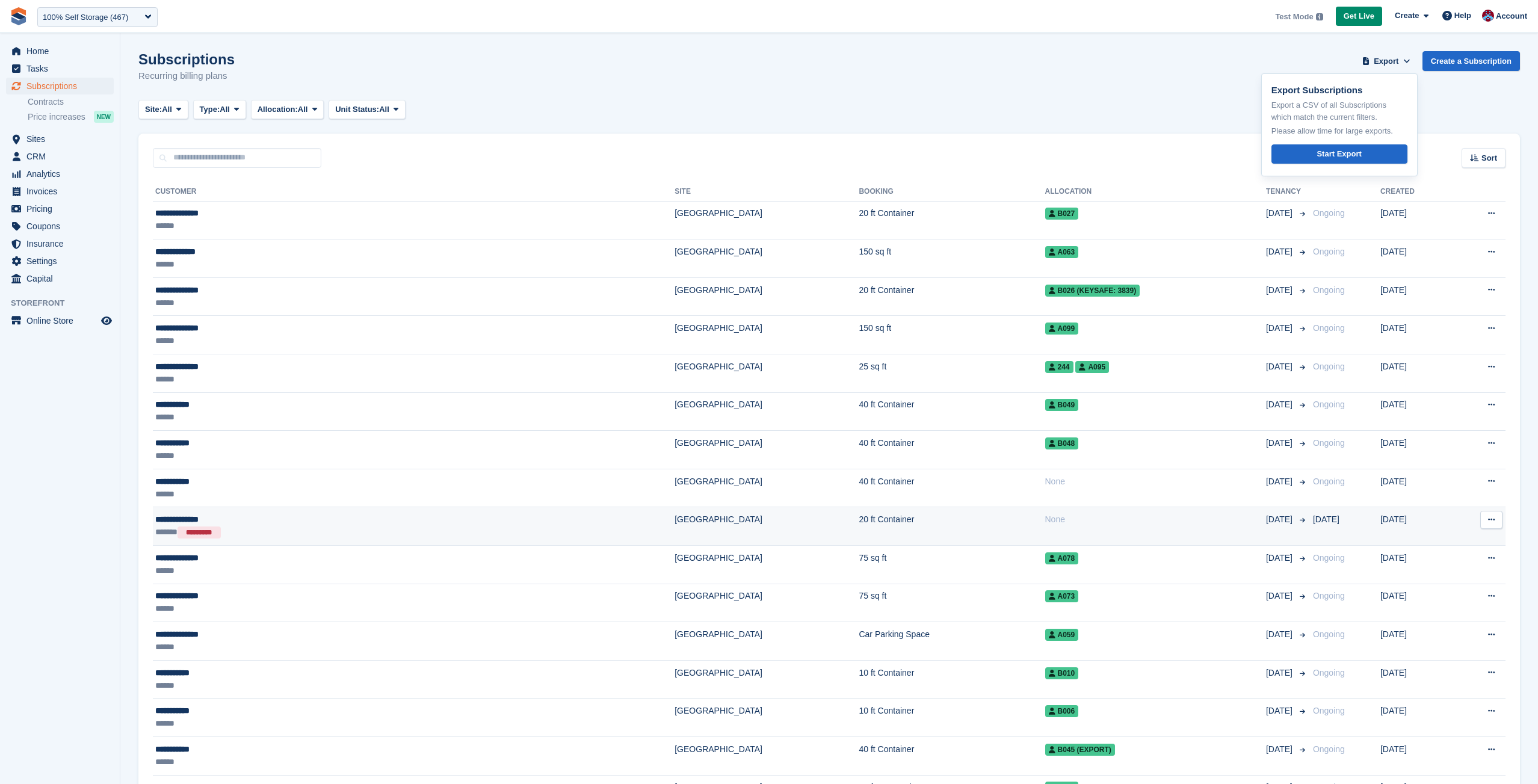
scroll to position [0, 0]
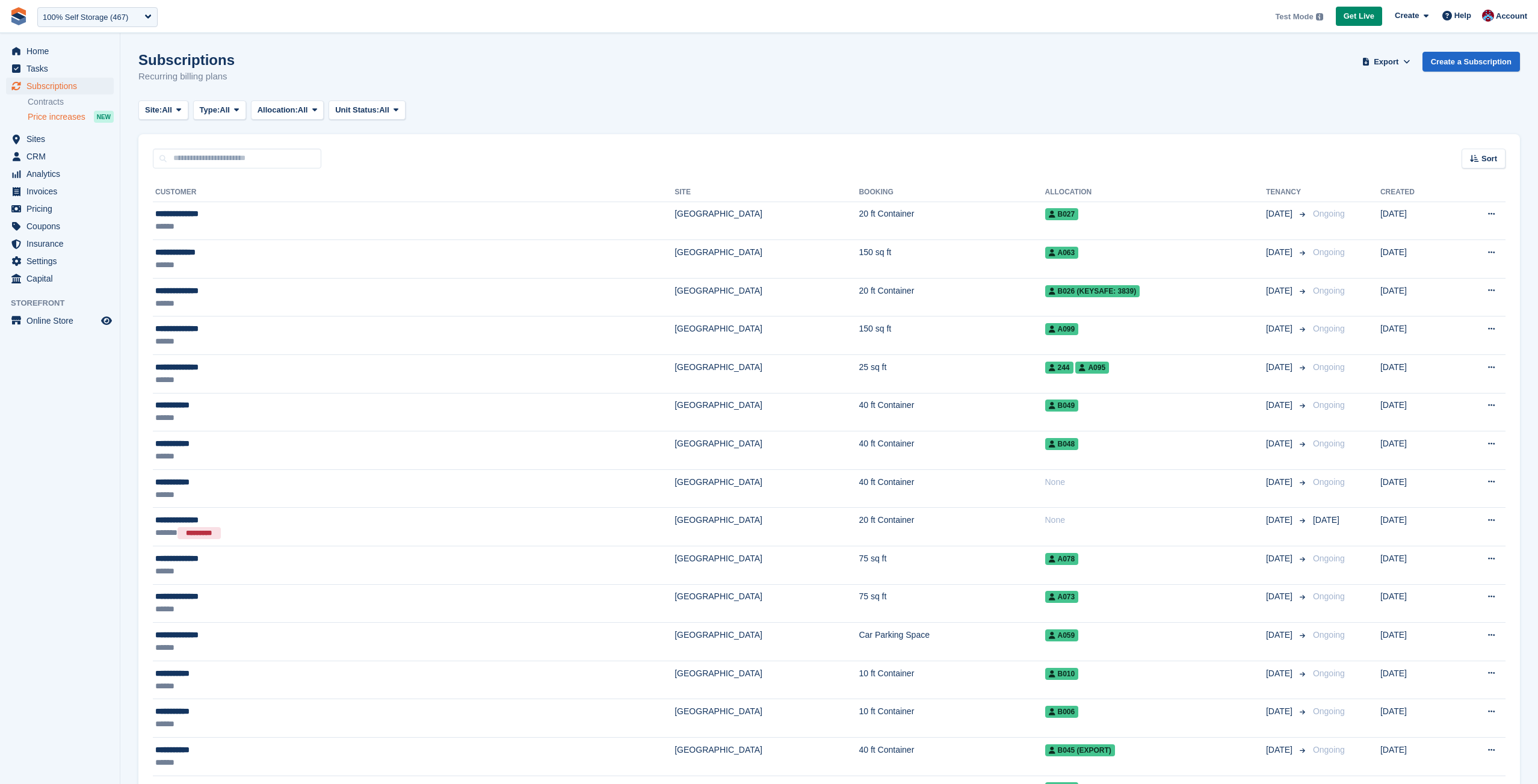
click at [49, 121] on span "Price increases" at bounding box center [56, 117] width 58 height 12
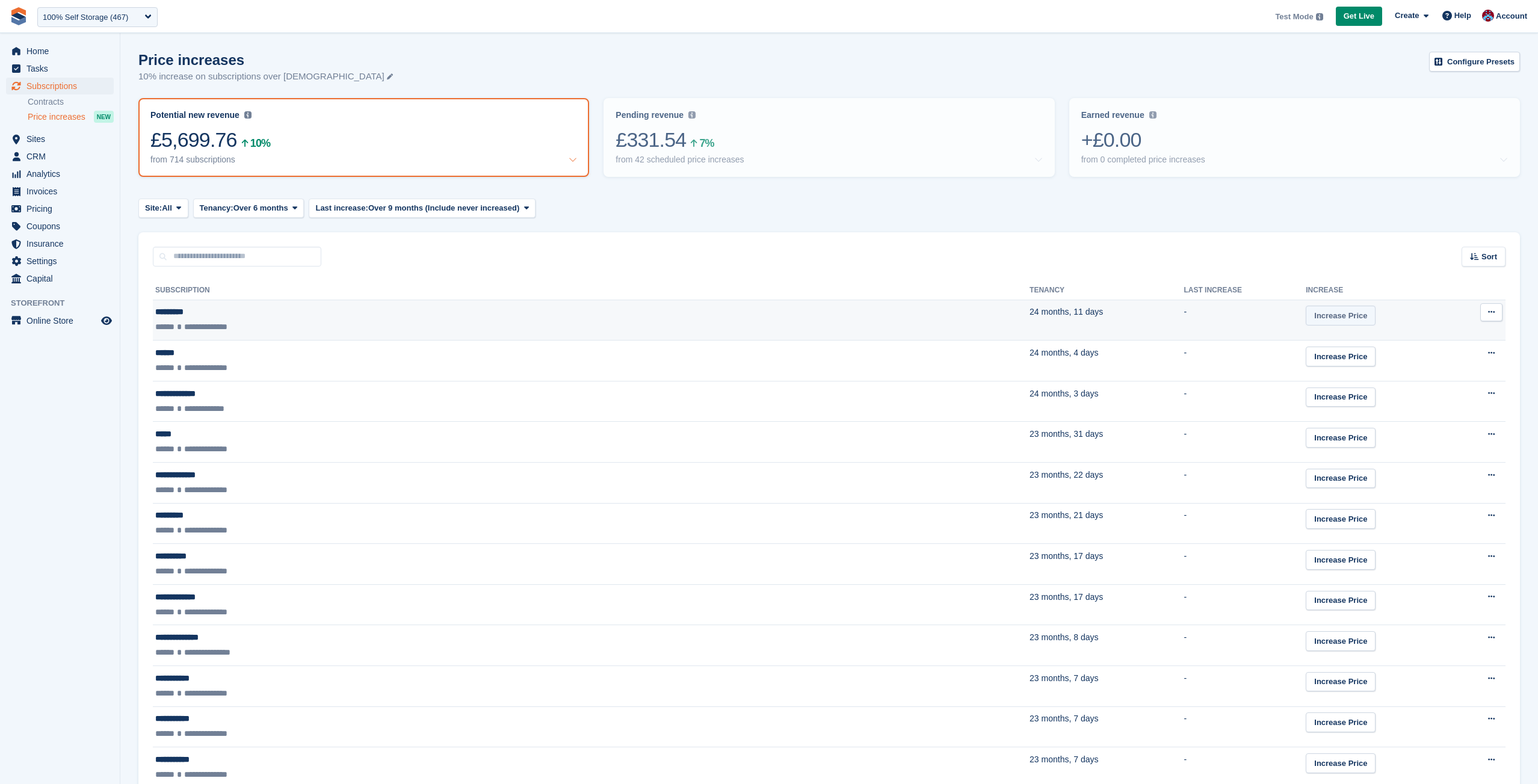
click at [1306, 317] on link "Increase Price" at bounding box center [1340, 316] width 70 height 20
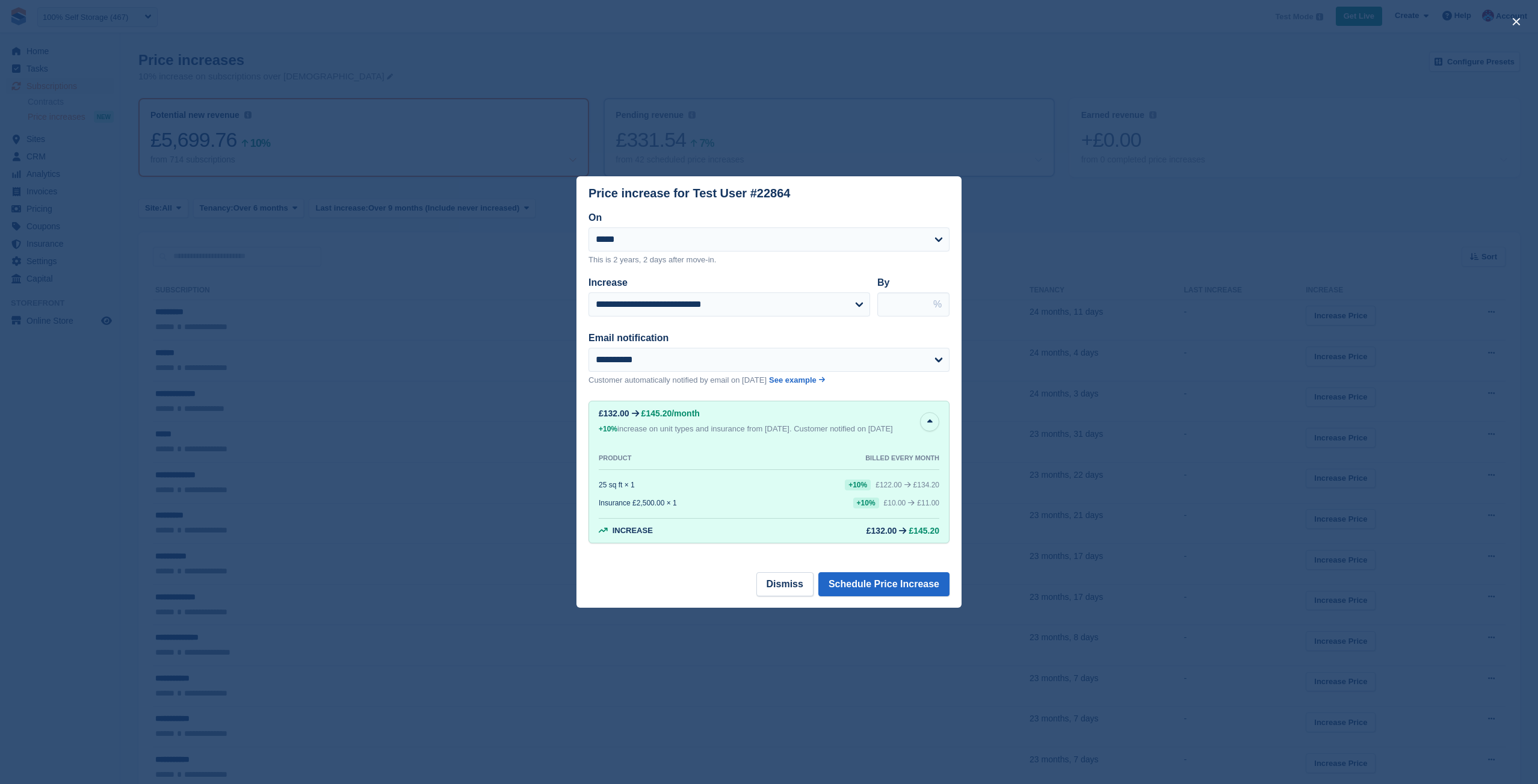
click at [1032, 135] on div "close" at bounding box center [769, 392] width 1538 height 784
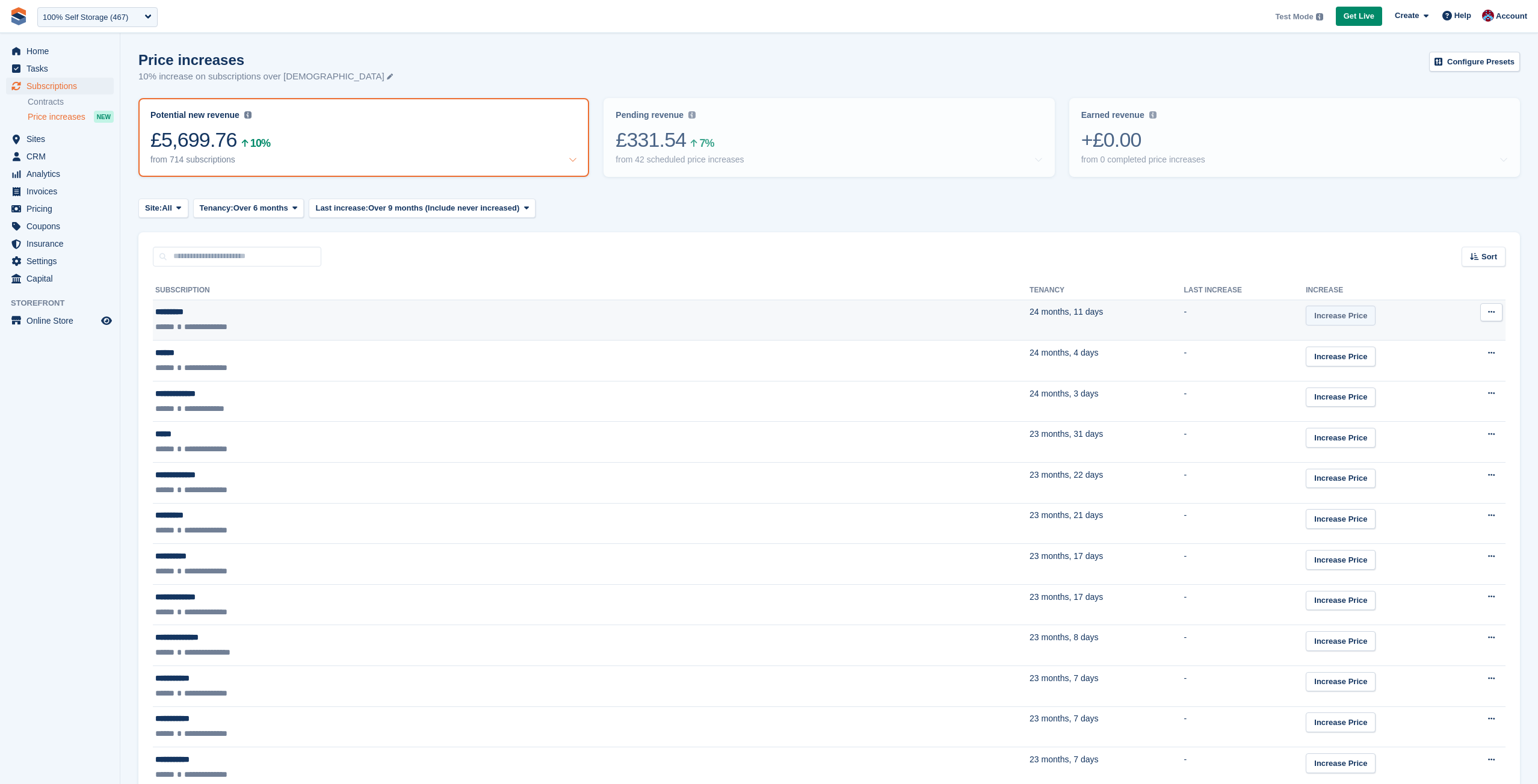
click at [1306, 314] on link "Increase Price" at bounding box center [1340, 316] width 70 height 20
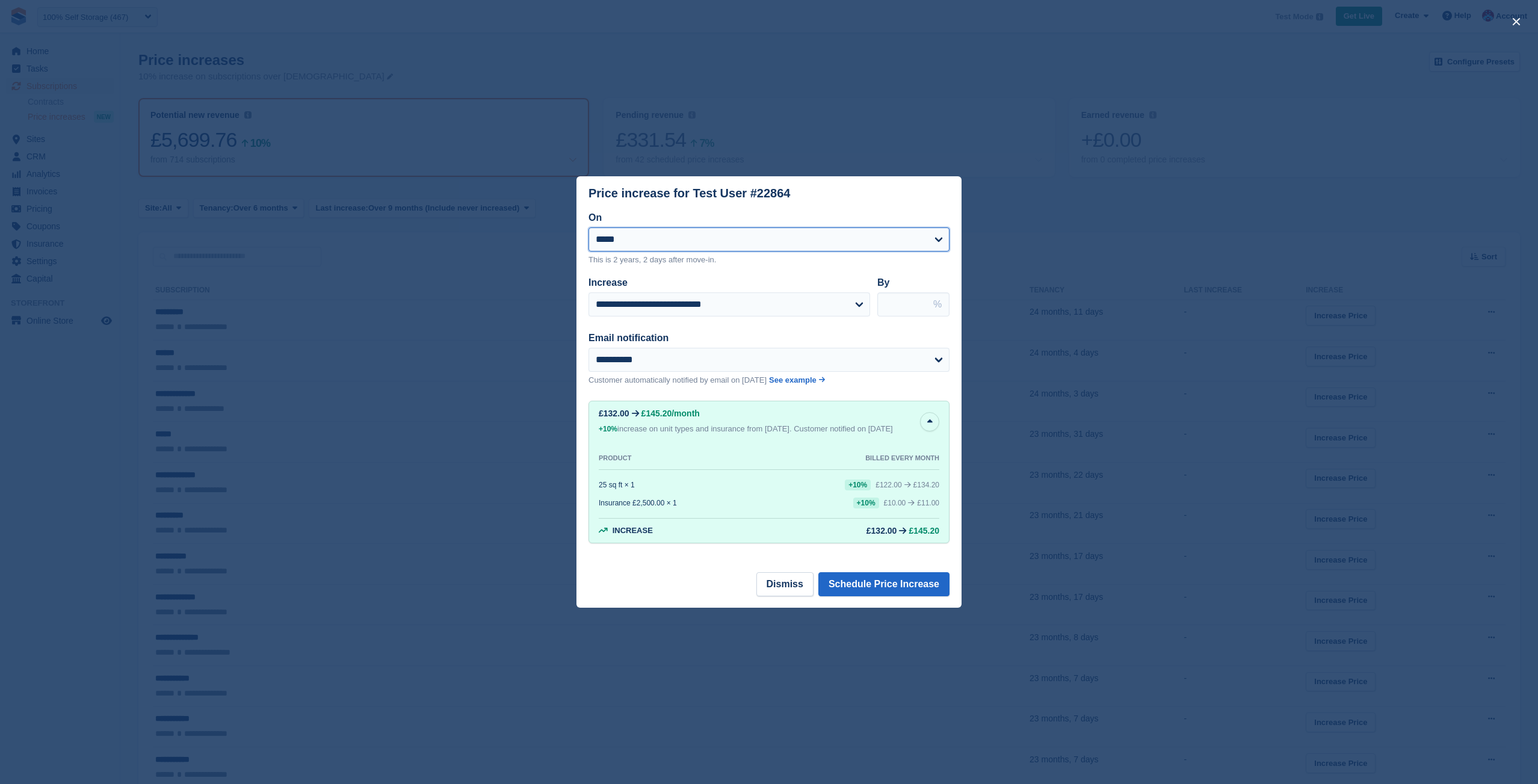
click at [794, 229] on select "**********" at bounding box center [769, 239] width 361 height 24
click at [826, 267] on form "**********" at bounding box center [769, 291] width 361 height 162
click at [854, 303] on select "**********" at bounding box center [729, 304] width 281 height 24
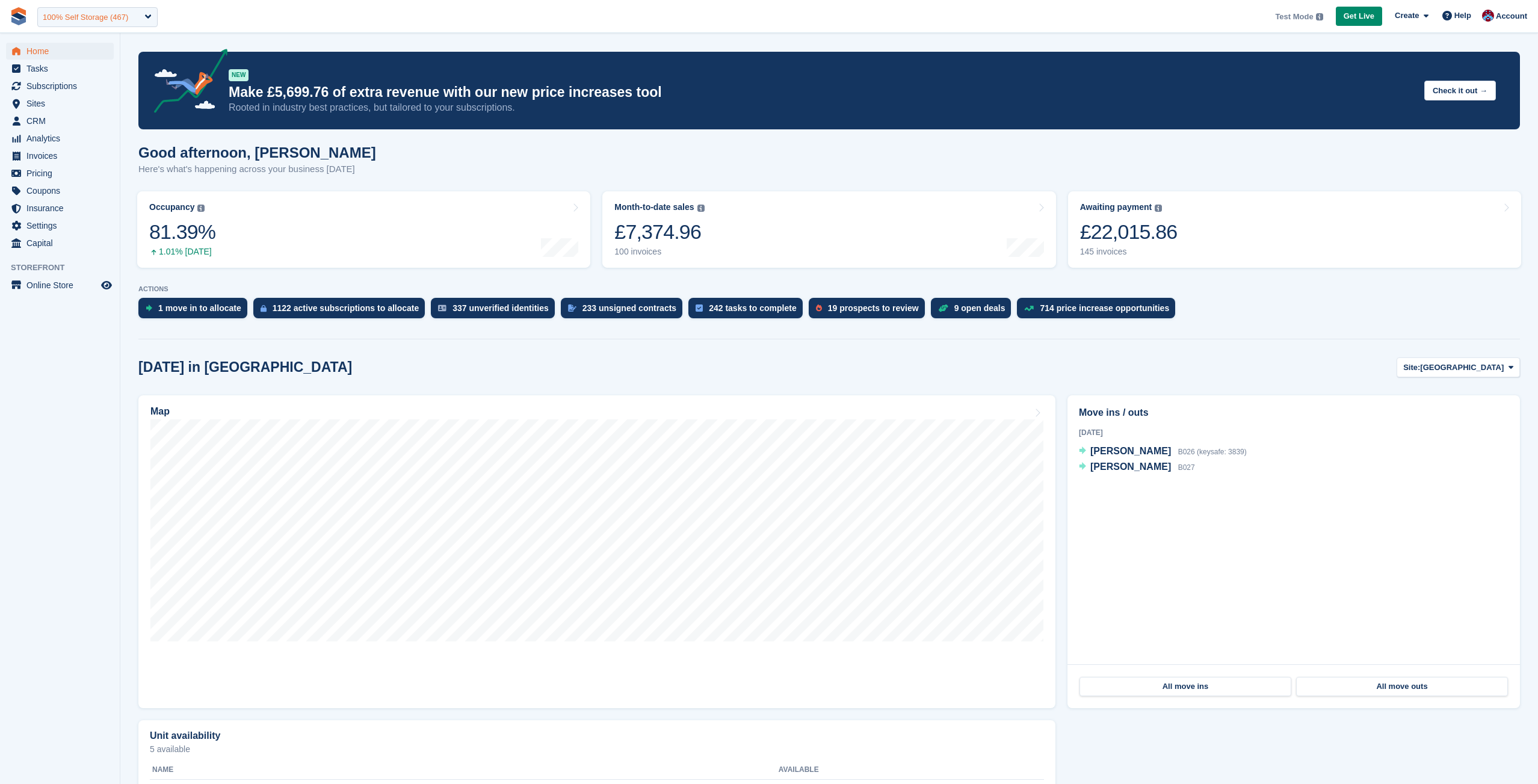
click at [154, 18] on div "100% Self Storage (467)" at bounding box center [97, 17] width 120 height 20
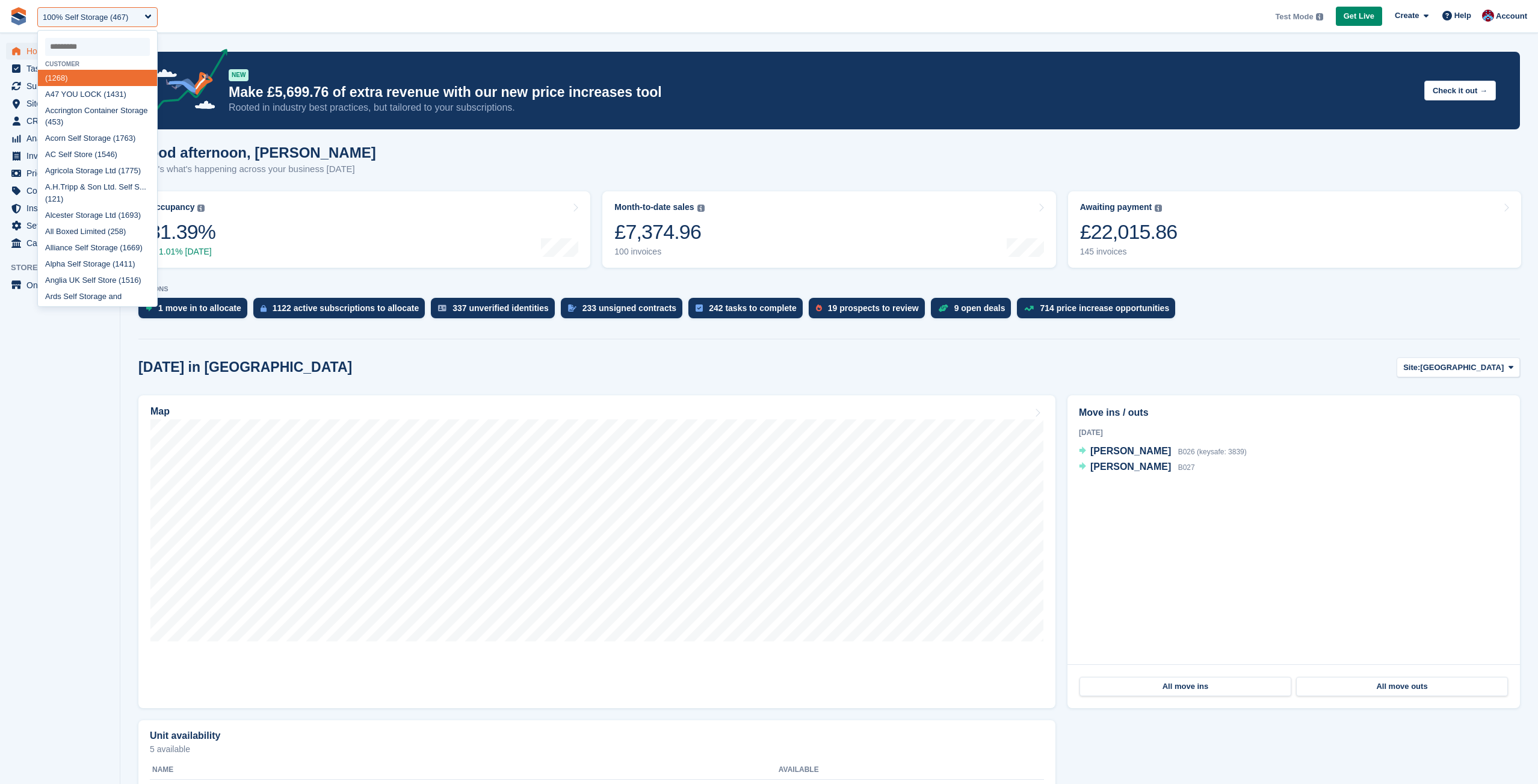
click at [69, 45] on input "select-one" at bounding box center [97, 47] width 105 height 18
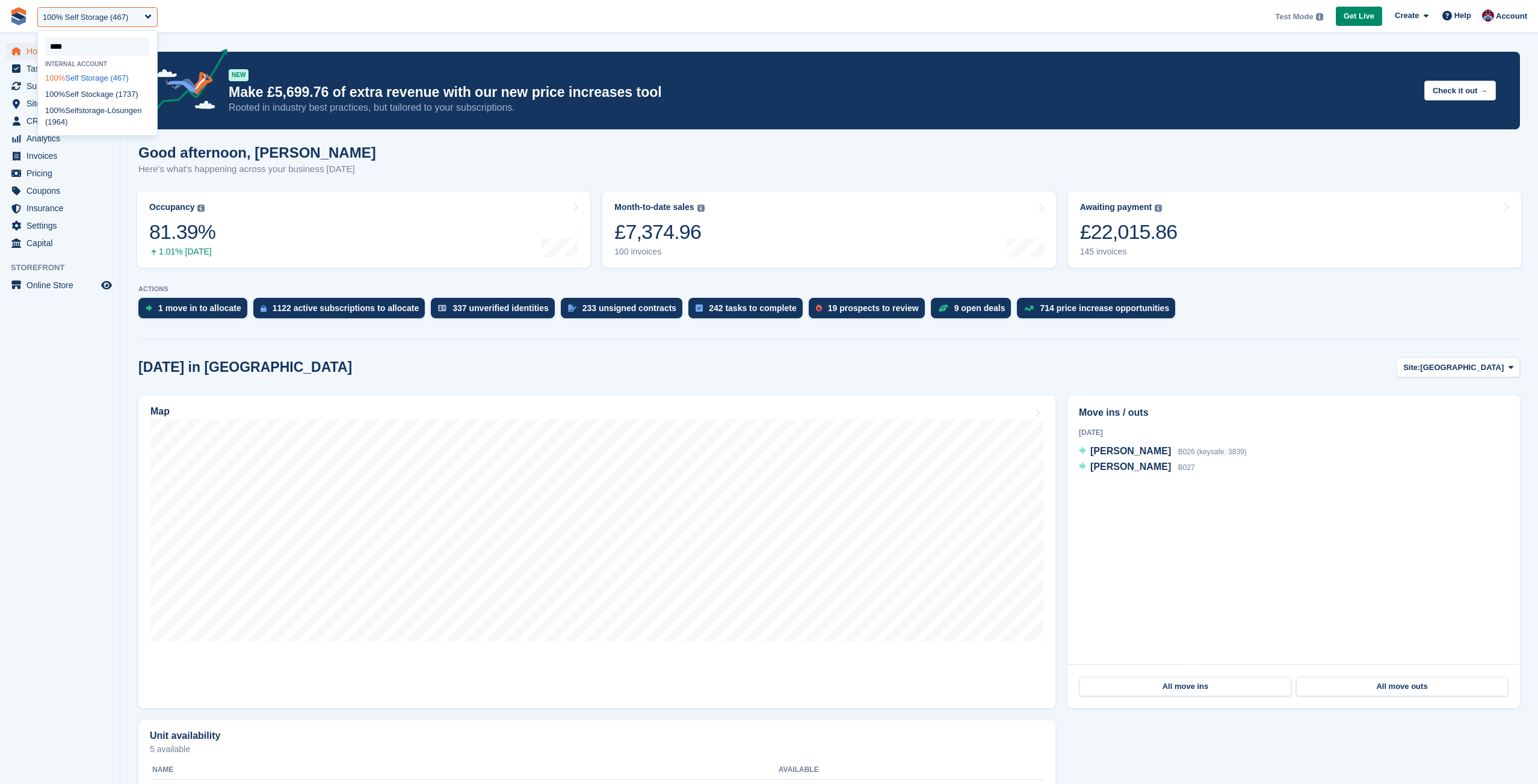
click at [68, 74] on div "100% Self Storage (467)" at bounding box center [97, 78] width 119 height 17
click at [75, 16] on div "100% Self Storage (467)" at bounding box center [85, 17] width 85 height 12
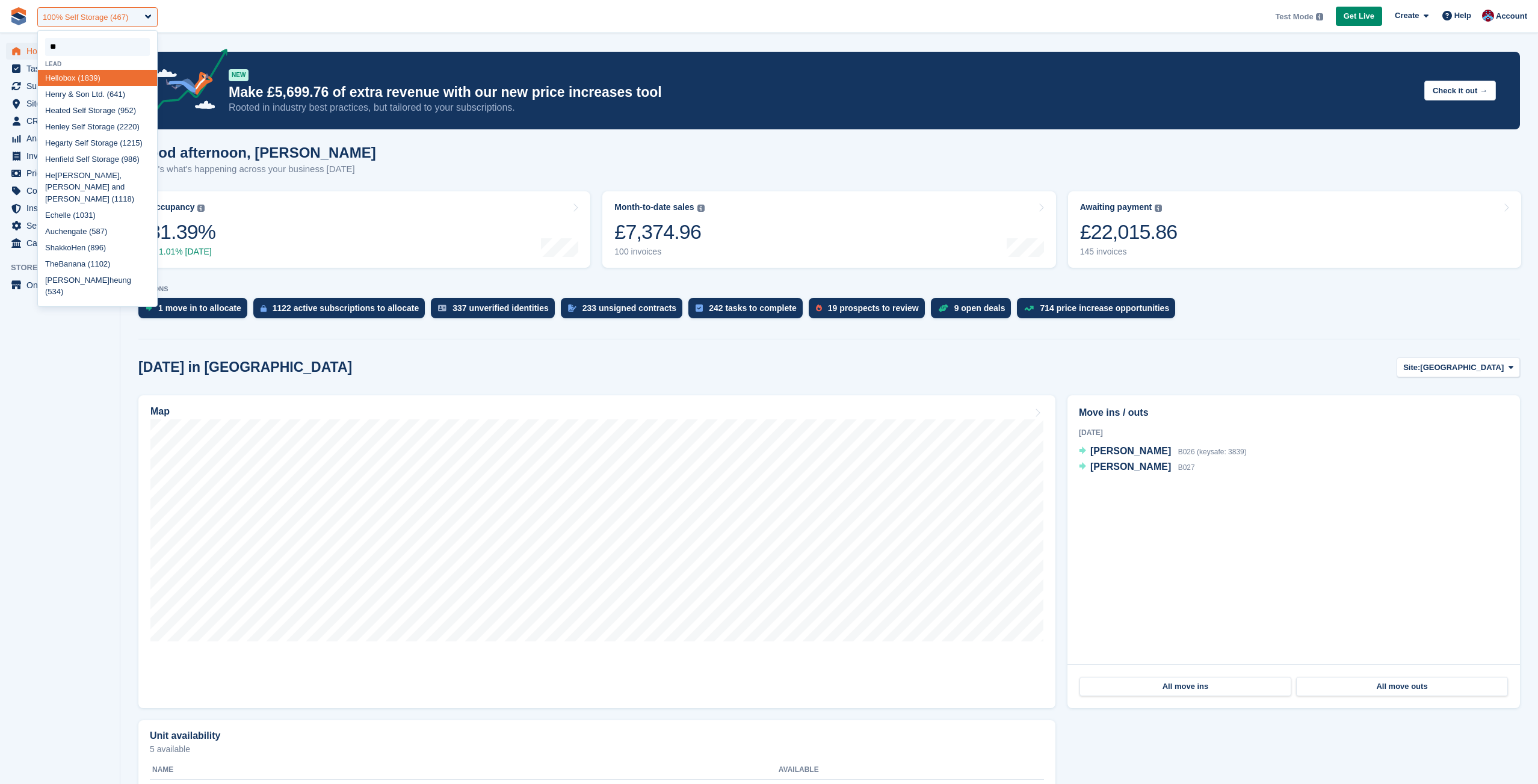
type input "***"
click at [73, 82] on div "Hen riksson (1549)" at bounding box center [97, 78] width 119 height 17
select select "****"
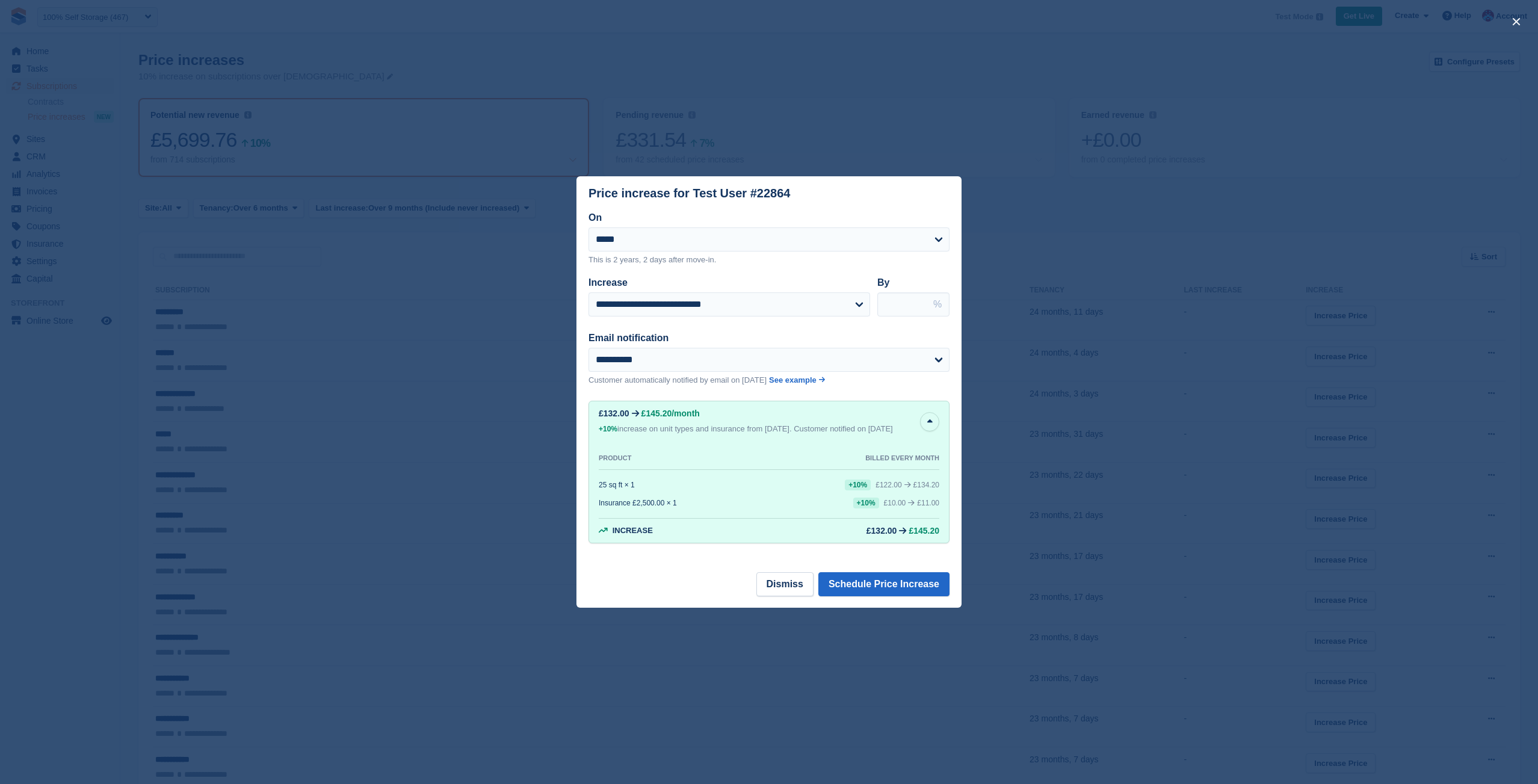
click at [820, 247] on div "**********" at bounding box center [769, 246] width 361 height 38
click at [589, 212] on label "On" at bounding box center [595, 217] width 13 height 10
click at [589, 227] on select "**********" at bounding box center [769, 239] width 361 height 24
click at [601, 212] on label "On" at bounding box center [595, 217] width 13 height 10
click at [601, 227] on select "**********" at bounding box center [769, 239] width 361 height 24
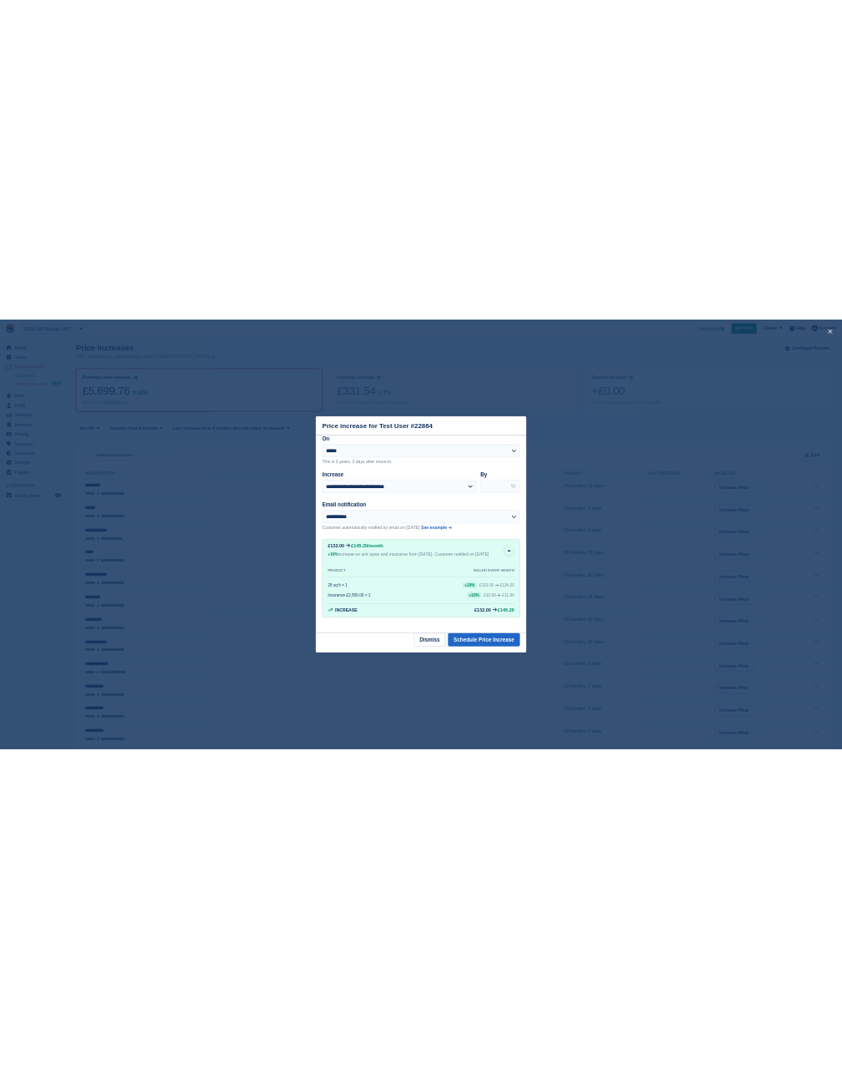
scroll to position [12, 0]
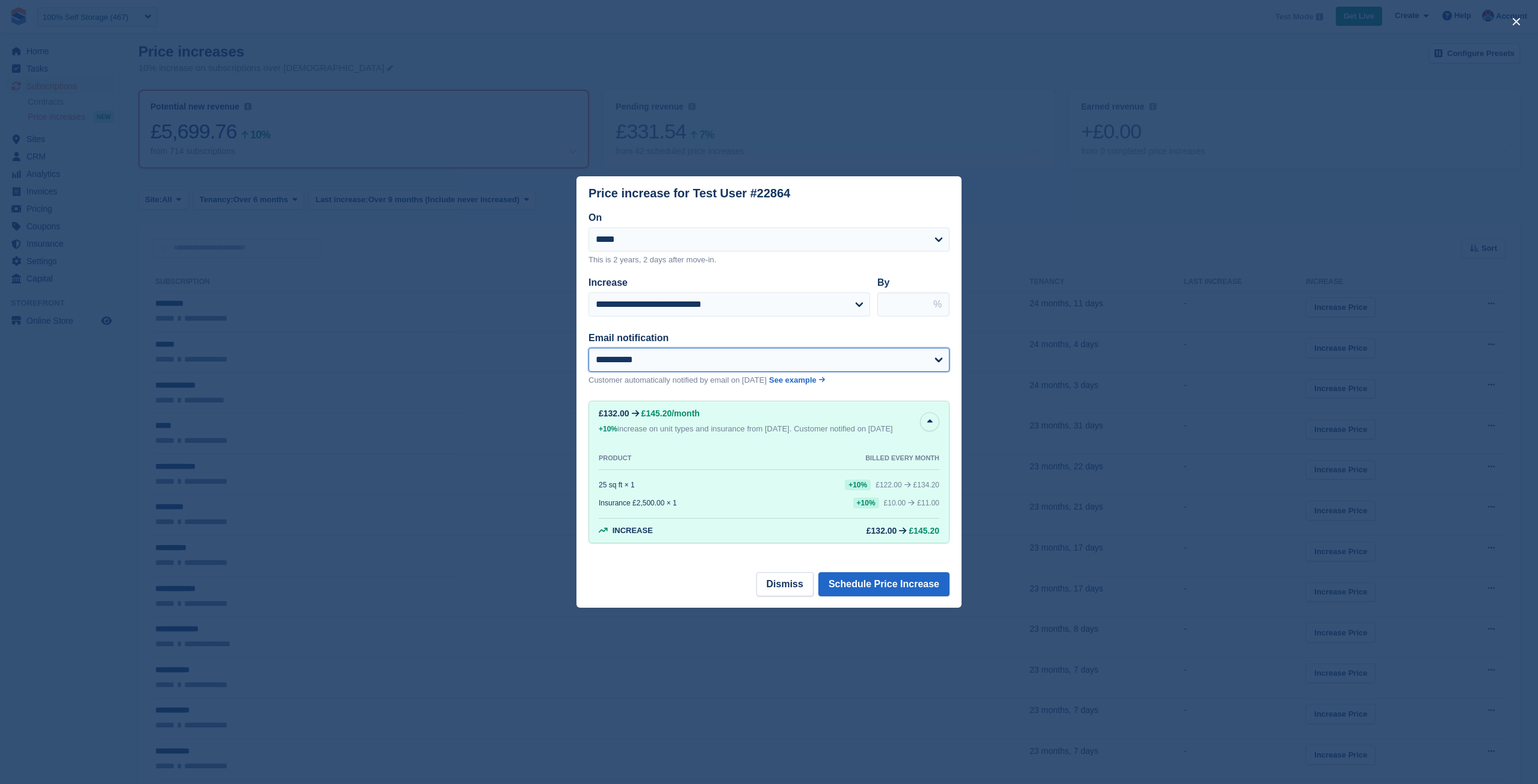
click at [927, 349] on select "**********" at bounding box center [769, 359] width 361 height 24
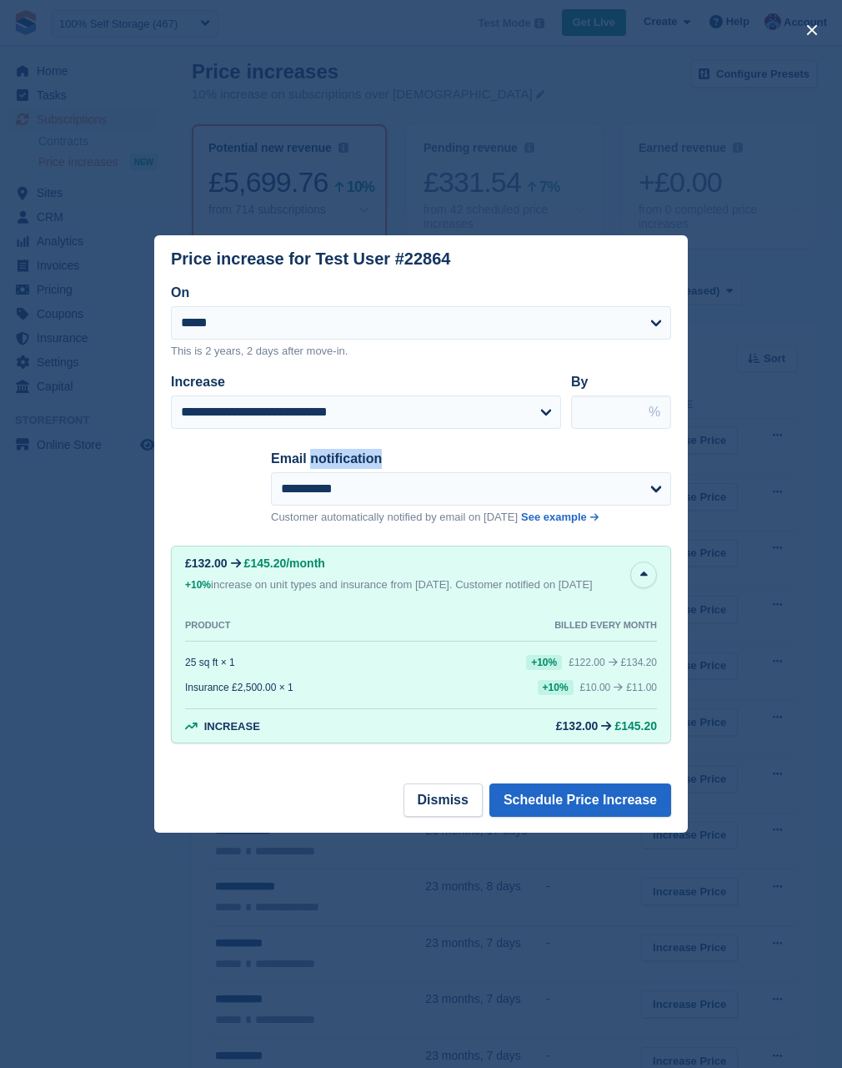
click at [830, 130] on div "close" at bounding box center [421, 534] width 842 height 1068
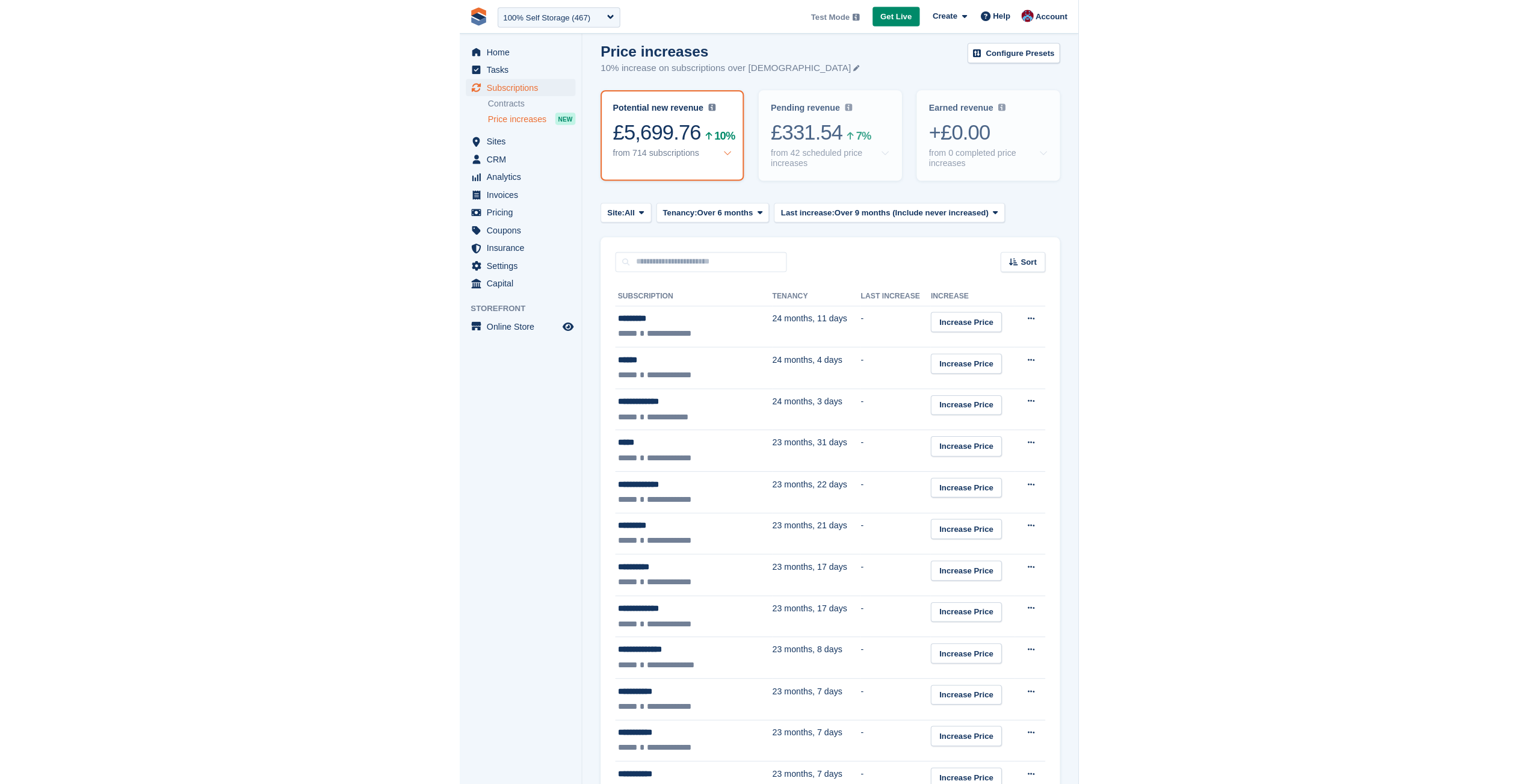
scroll to position [9, 0]
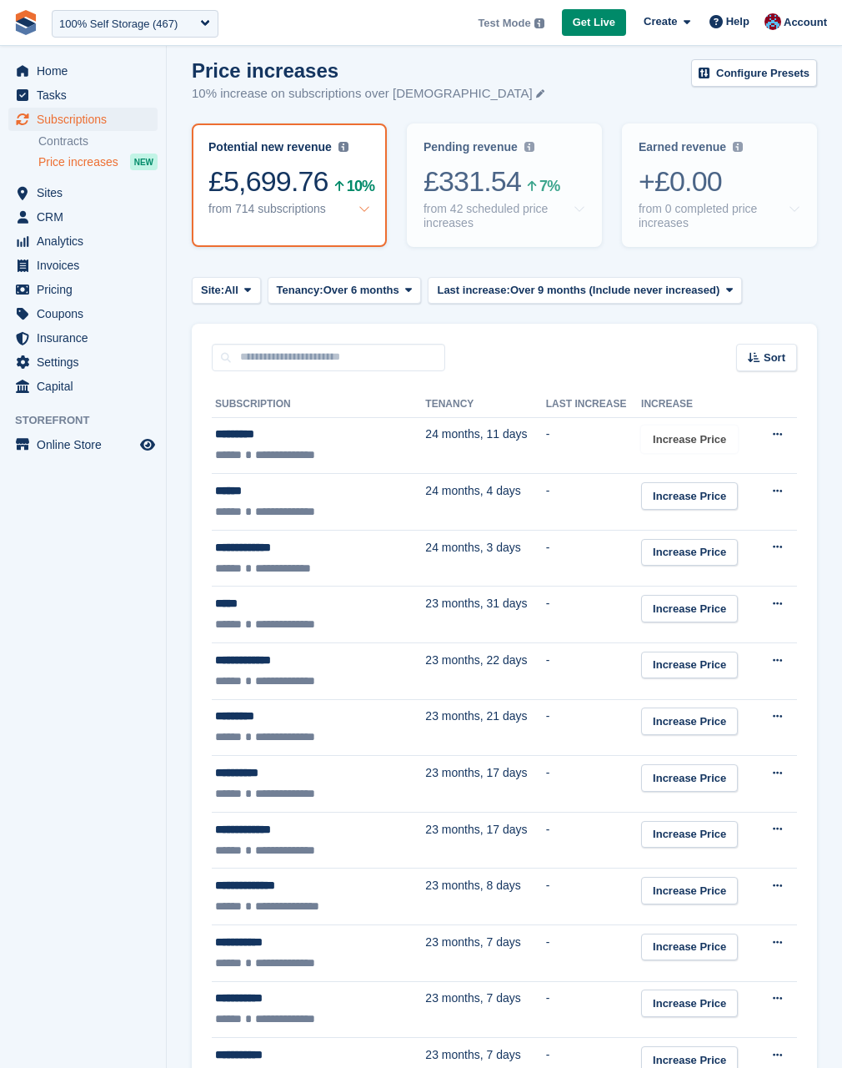
click at [717, 433] on link "Increase Price" at bounding box center [689, 439] width 97 height 28
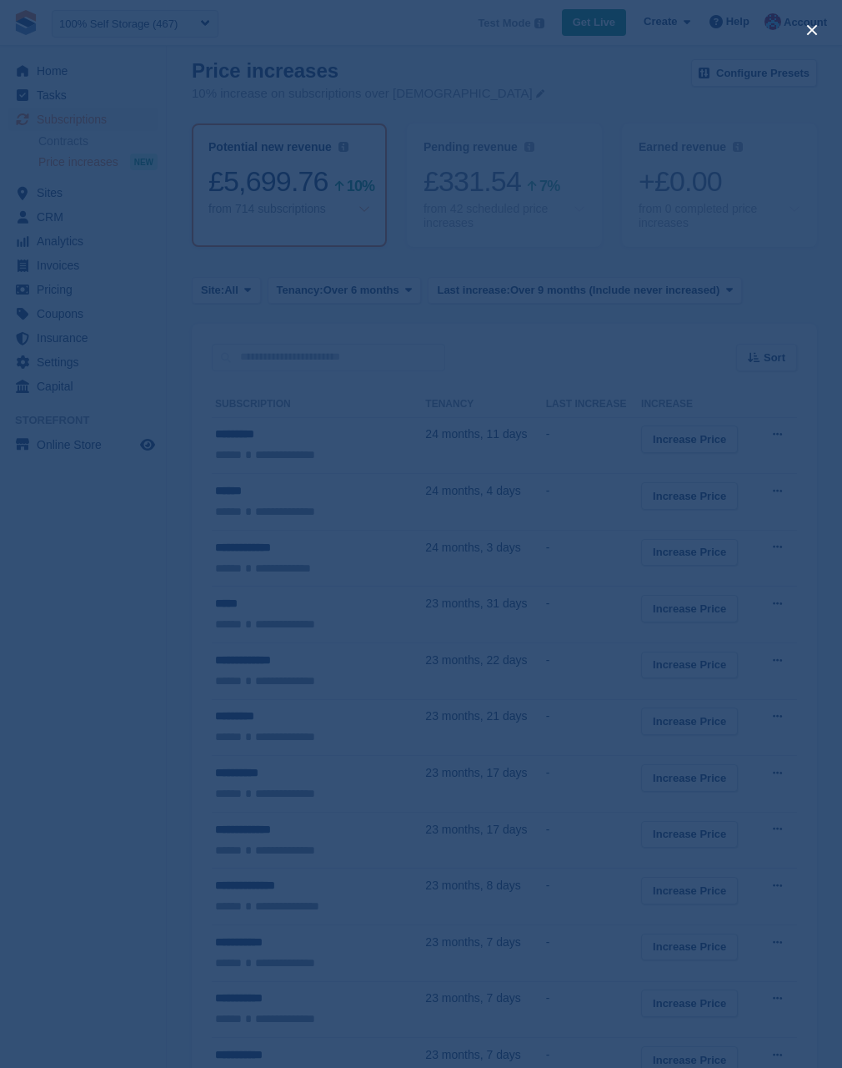
click at [697, 440] on div "close" at bounding box center [421, 534] width 842 height 1068
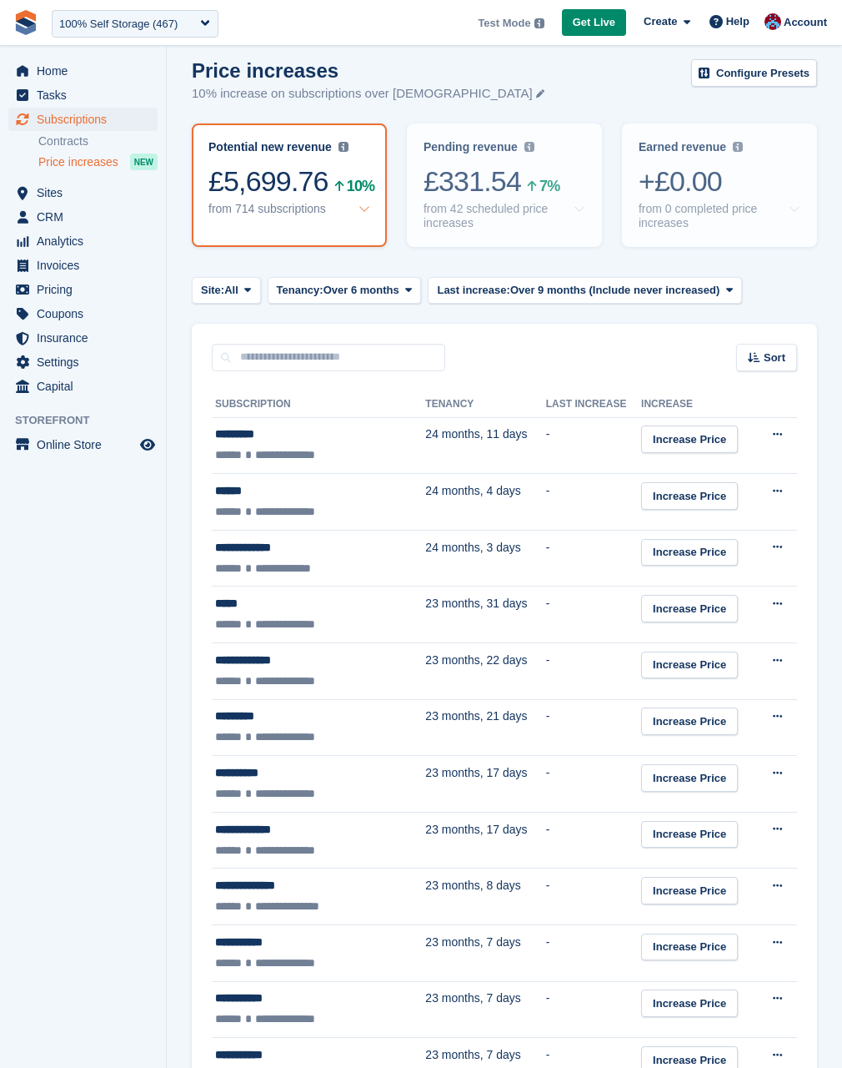
click at [681, 444] on link "Increase Price" at bounding box center [689, 439] width 97 height 28
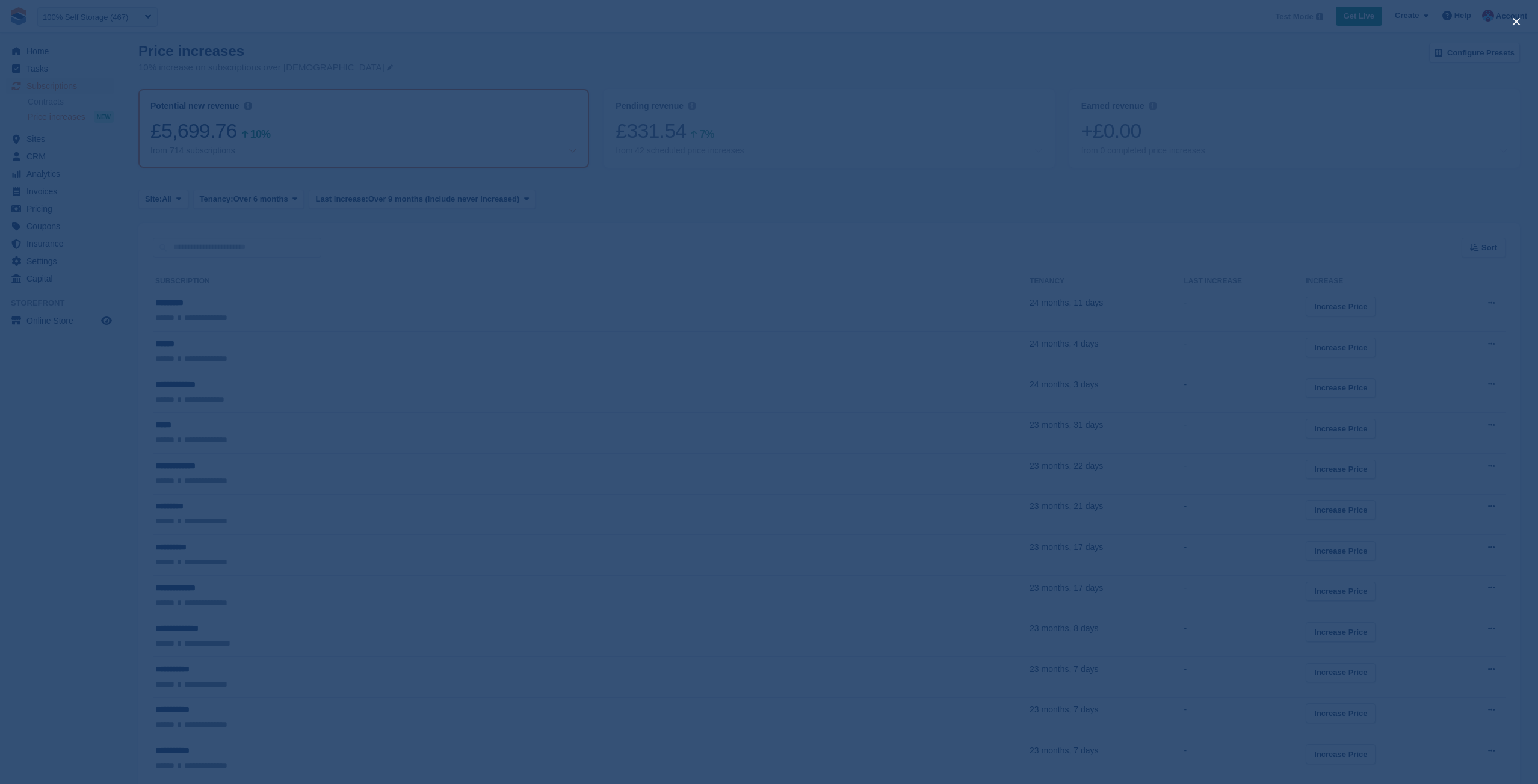
click at [912, 197] on div "close" at bounding box center [769, 392] width 1538 height 784
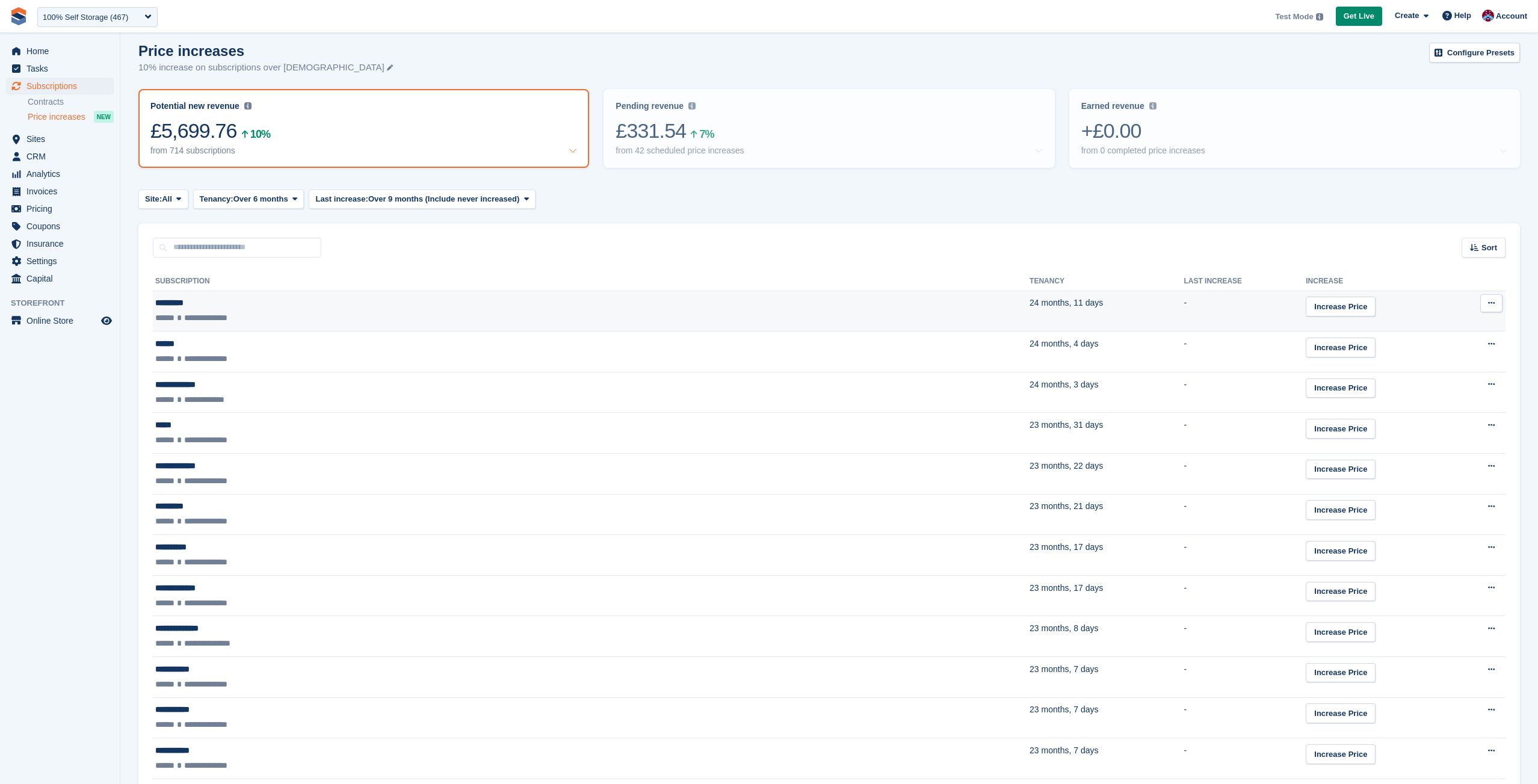
click at [1306, 292] on td "Increase Price" at bounding box center [1379, 311] width 147 height 41
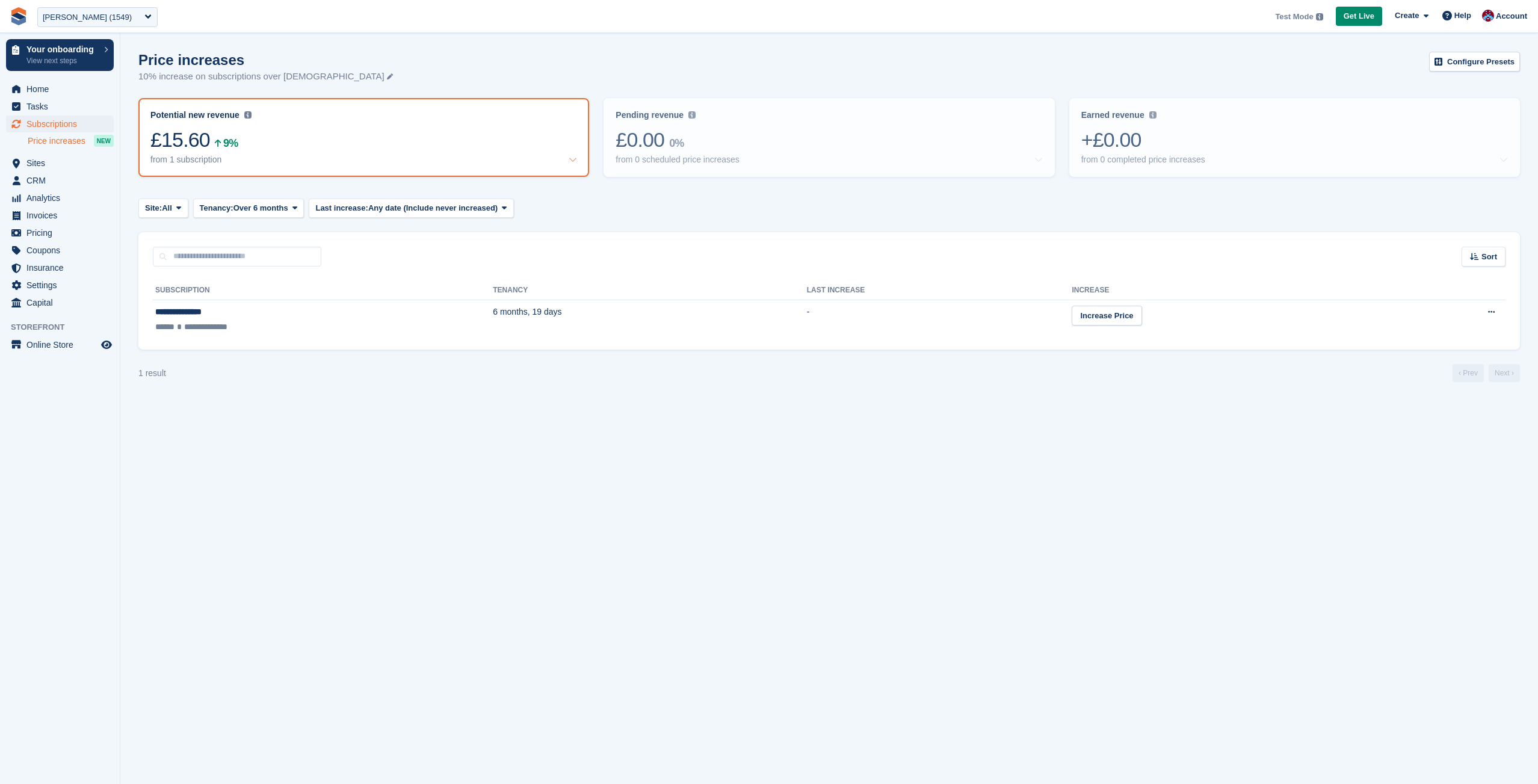
select select "***"
click at [102, 12] on div "[PERSON_NAME] (1549)" at bounding box center [87, 17] width 89 height 12
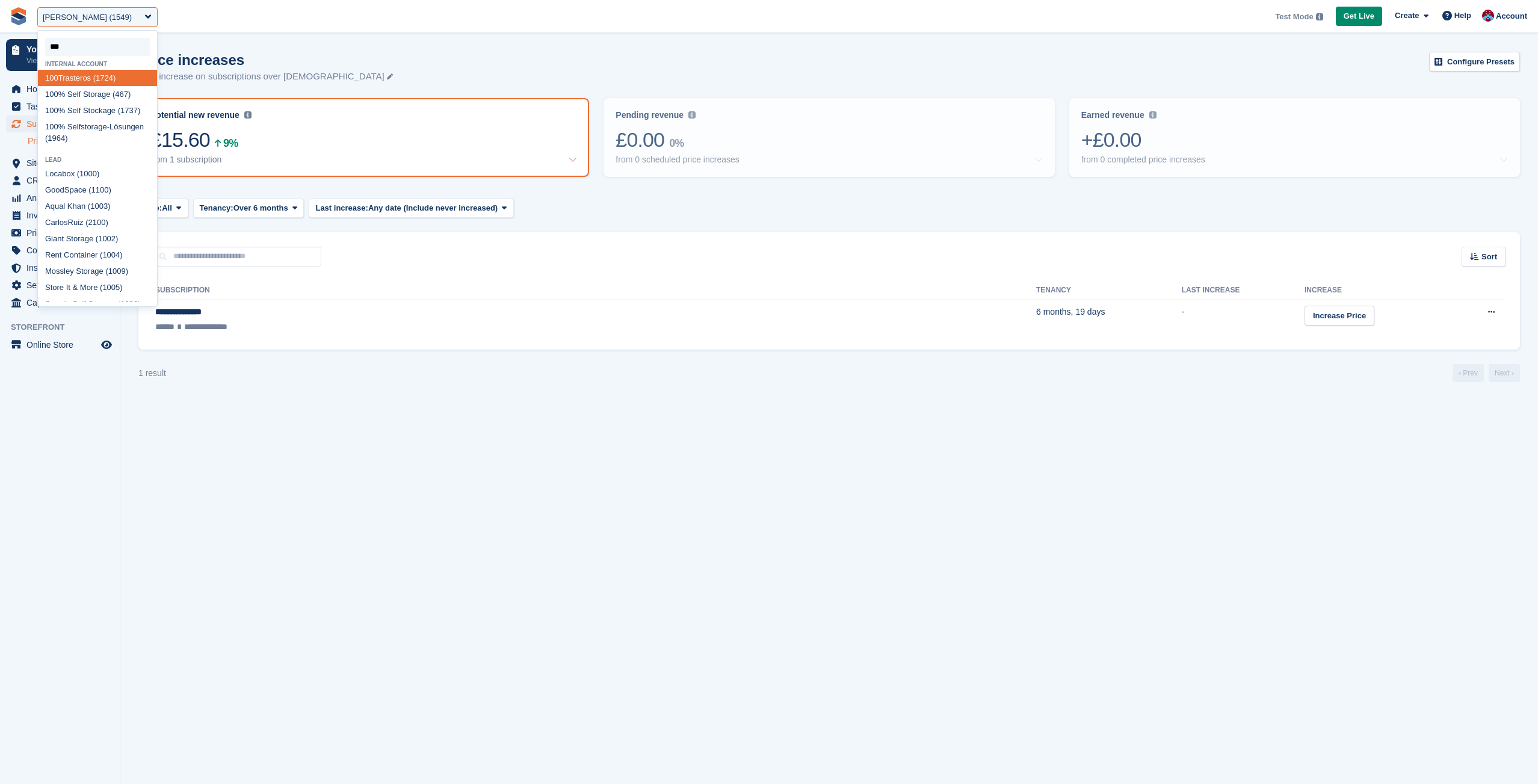
type input "****"
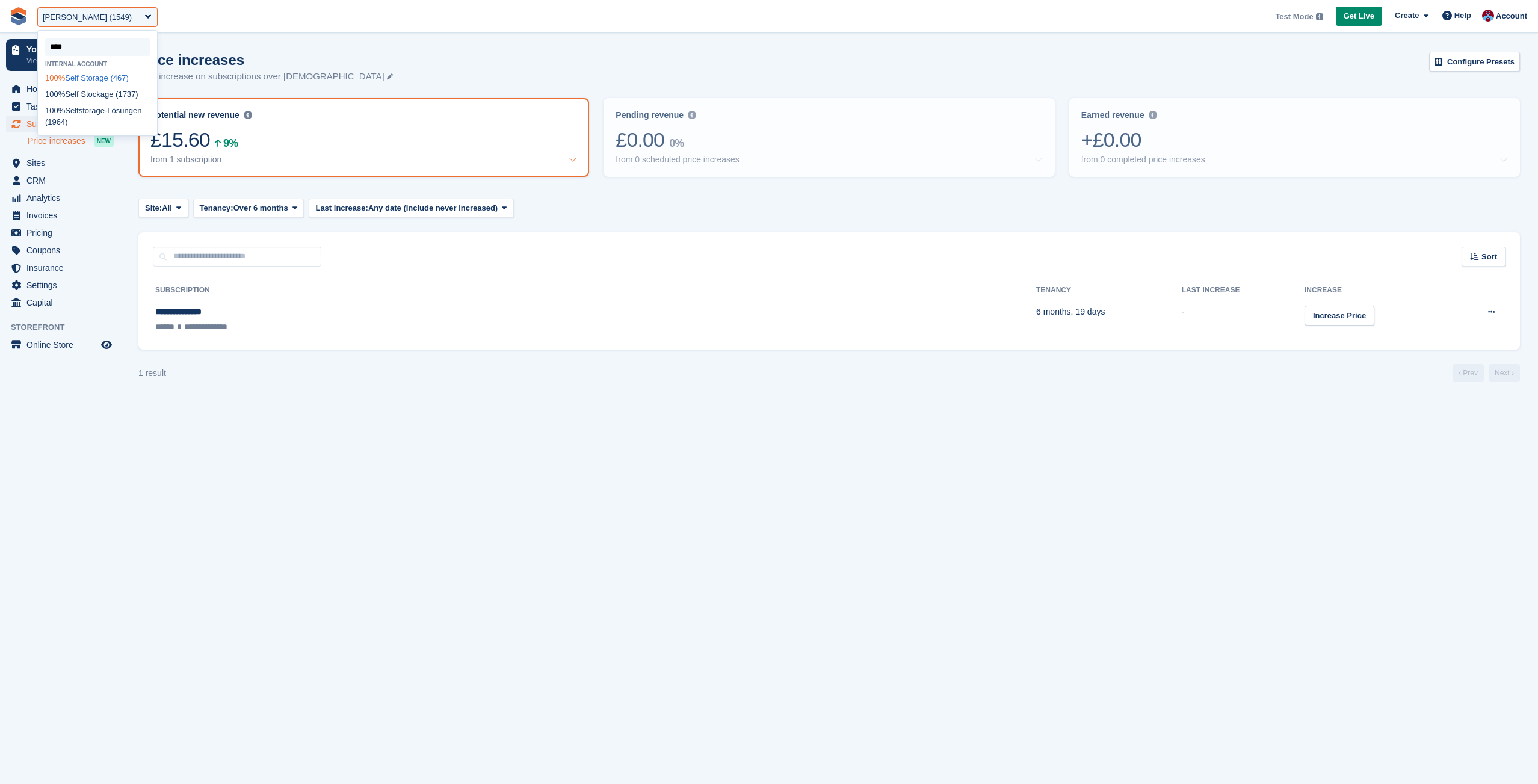
click at [72, 77] on div "100% Self Storage (467)" at bounding box center [97, 78] width 119 height 17
select select "***"
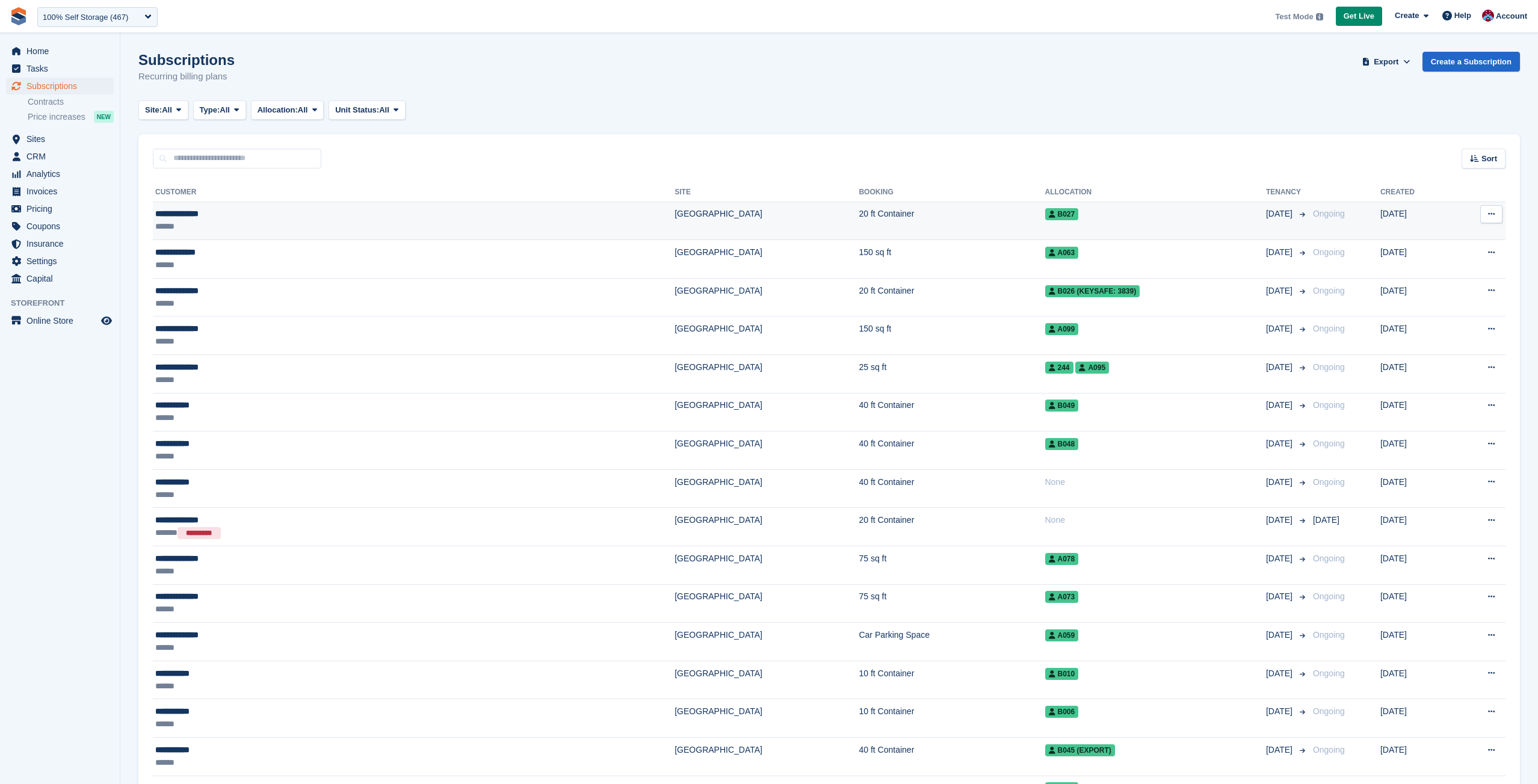
click at [1496, 212] on button at bounding box center [1491, 213] width 22 height 18
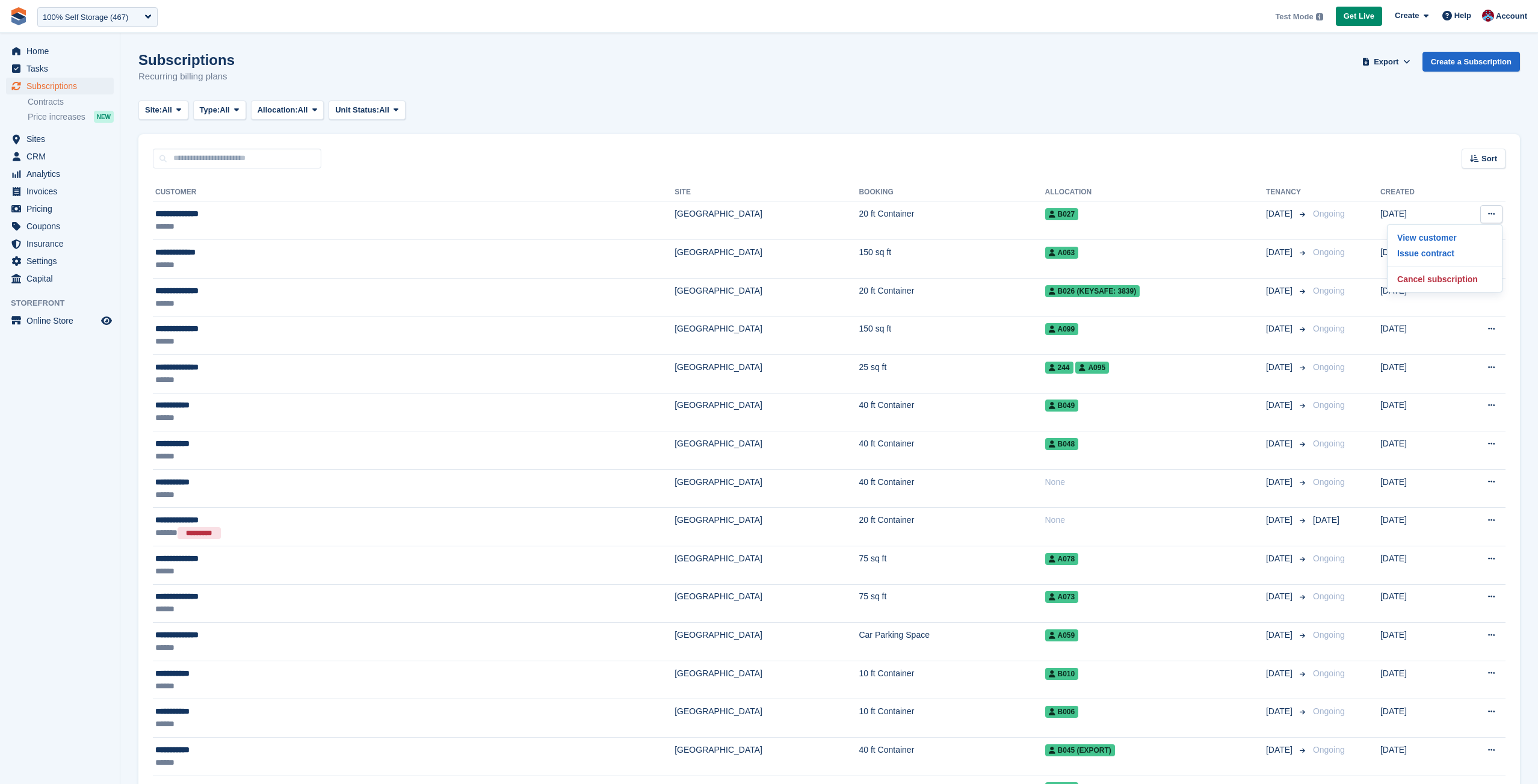
drag, startPoint x: 1236, startPoint y: 120, endPoint x: 1449, endPoint y: 190, distance: 224.2
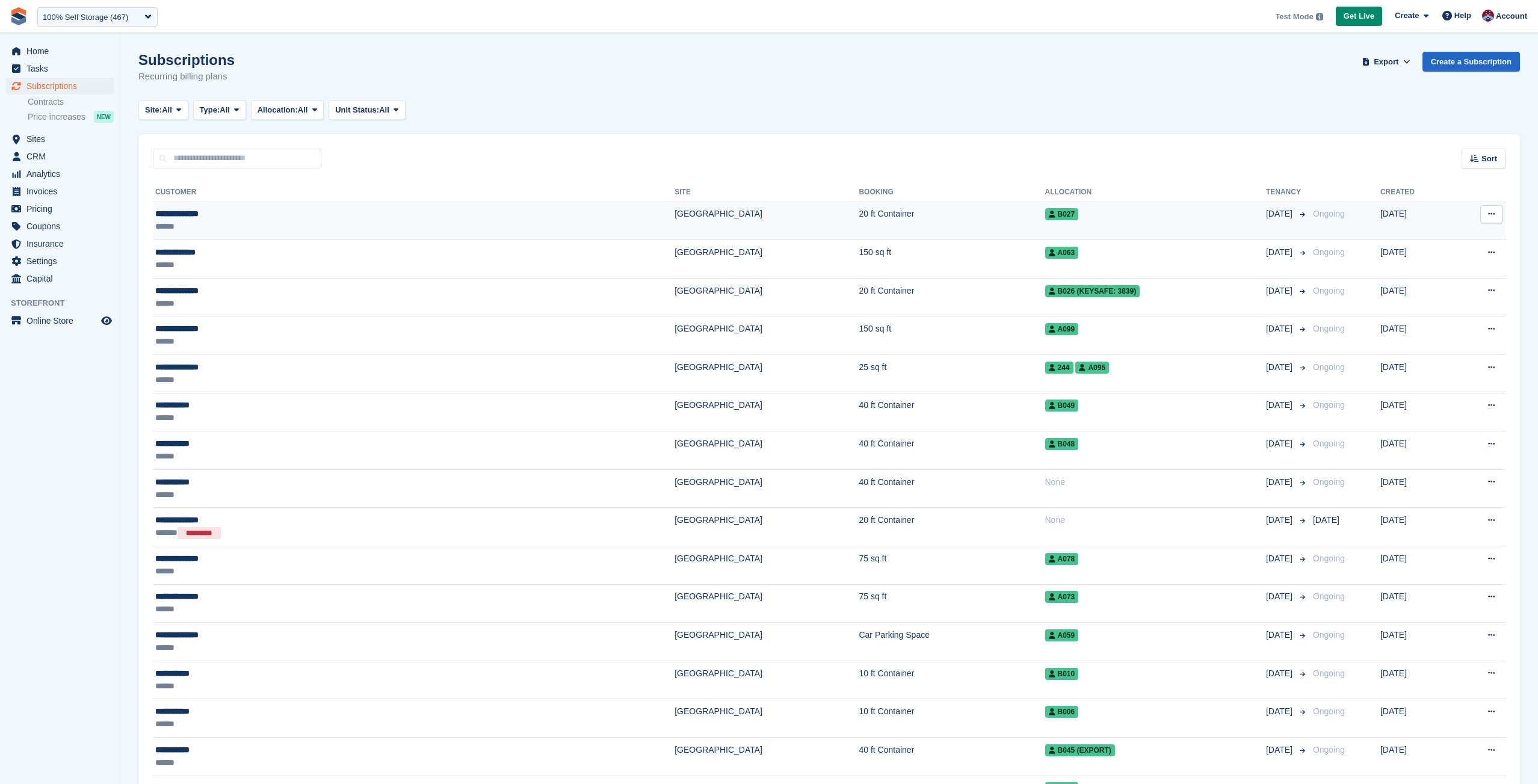
click at [1493, 215] on icon at bounding box center [1491, 213] width 6 height 8
click at [1441, 250] on p "Issue contract" at bounding box center [1444, 253] width 105 height 16
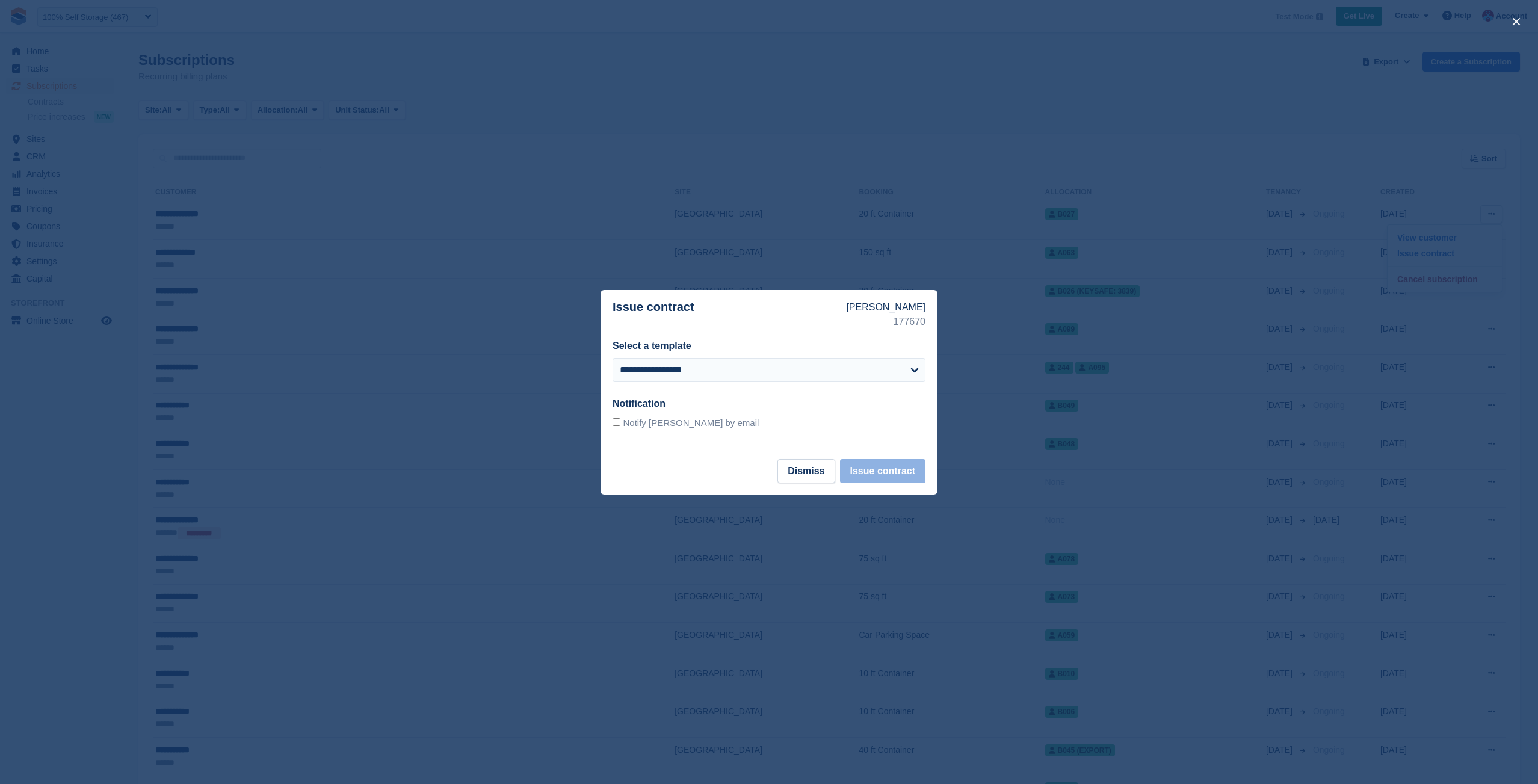
click at [1103, 198] on div at bounding box center [769, 392] width 1538 height 784
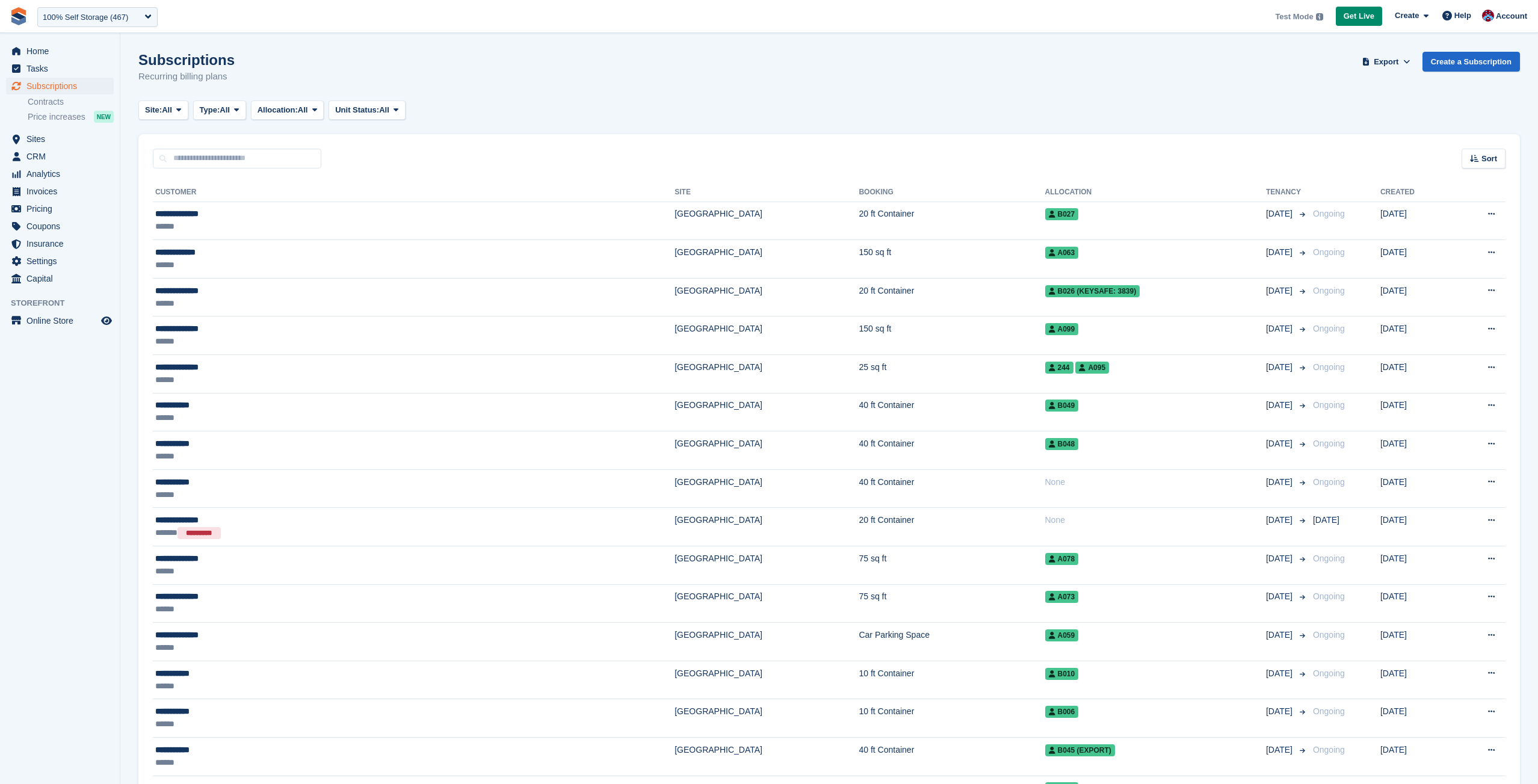
click at [62, 128] on div "Subscriptions Subscriptions Subscriptions Contracts Price increases NEW Contrac…" at bounding box center [60, 104] width 120 height 53
click at [61, 116] on span "Price increases" at bounding box center [56, 117] width 58 height 12
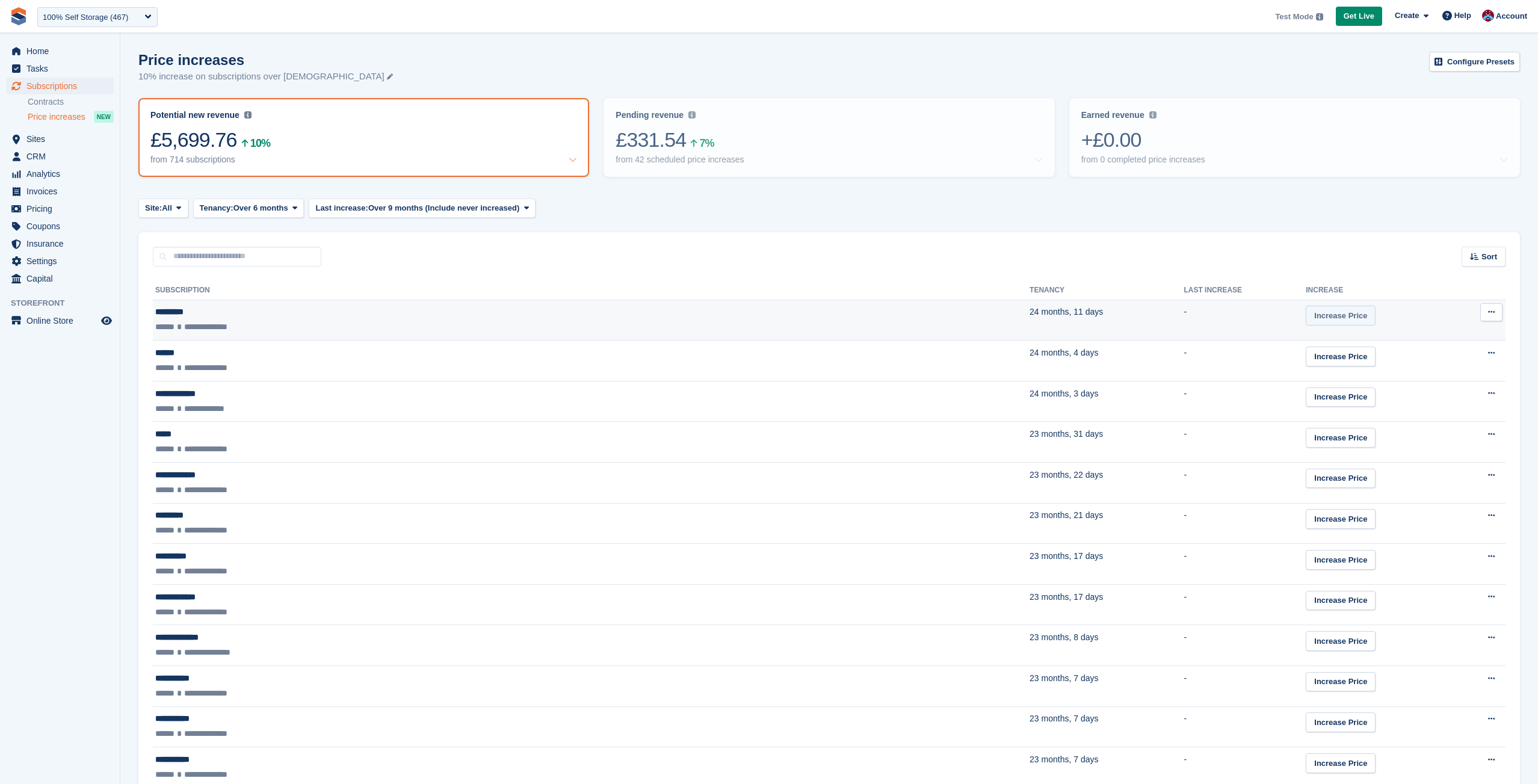
click at [1306, 317] on link "Increase Price" at bounding box center [1340, 316] width 70 height 20
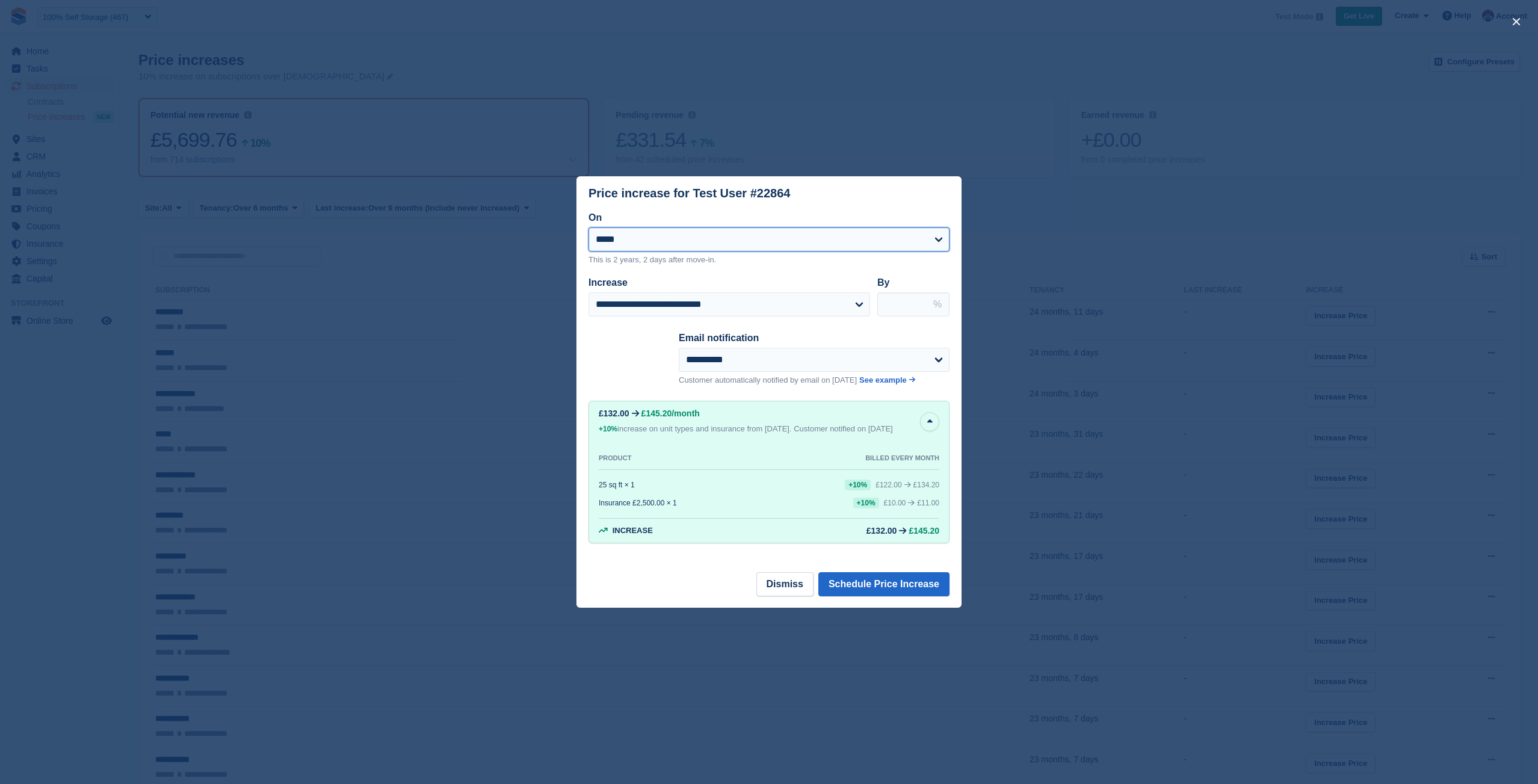
click at [930, 233] on select "**********" at bounding box center [769, 239] width 361 height 24
click at [921, 234] on select "**********" at bounding box center [769, 239] width 361 height 24
click at [938, 234] on select "**********" at bounding box center [769, 239] width 361 height 24
drag, startPoint x: 661, startPoint y: 255, endPoint x: 615, endPoint y: 255, distance: 46.0
click at [659, 255] on p "This is 2 years, 2 days after move-in." at bounding box center [769, 260] width 361 height 12
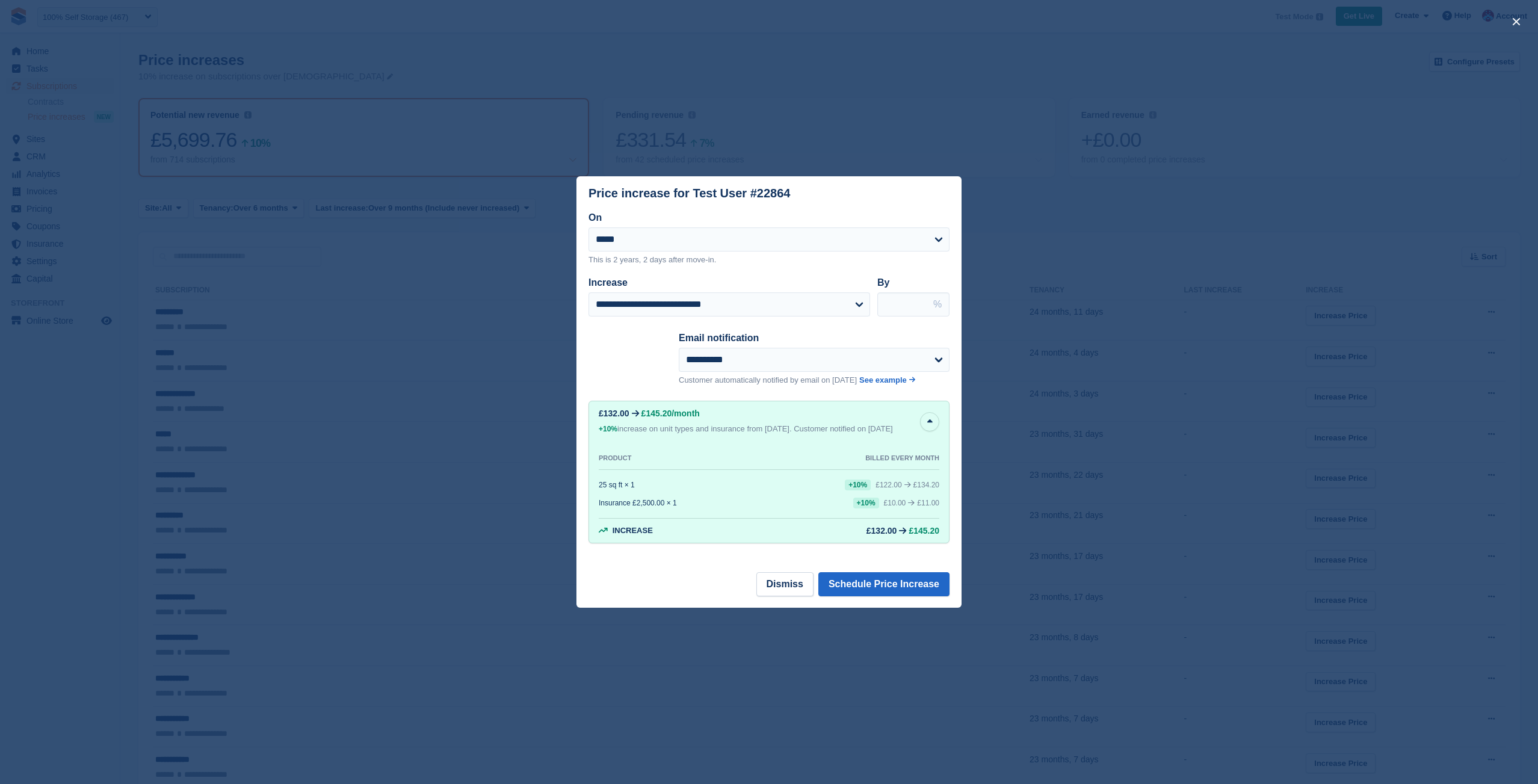
drag, startPoint x: 589, startPoint y: 253, endPoint x: 740, endPoint y: 254, distance: 151.0
click at [740, 254] on p "This is 2 years, 2 days after move-in." at bounding box center [769, 260] width 361 height 12
copy p "This is 2 years, 2 days after move-in."
click at [716, 188] on div "Price increase for Test User #22864" at bounding box center [689, 193] width 201 height 14
click at [1069, 488] on div "close" at bounding box center [769, 392] width 1538 height 784
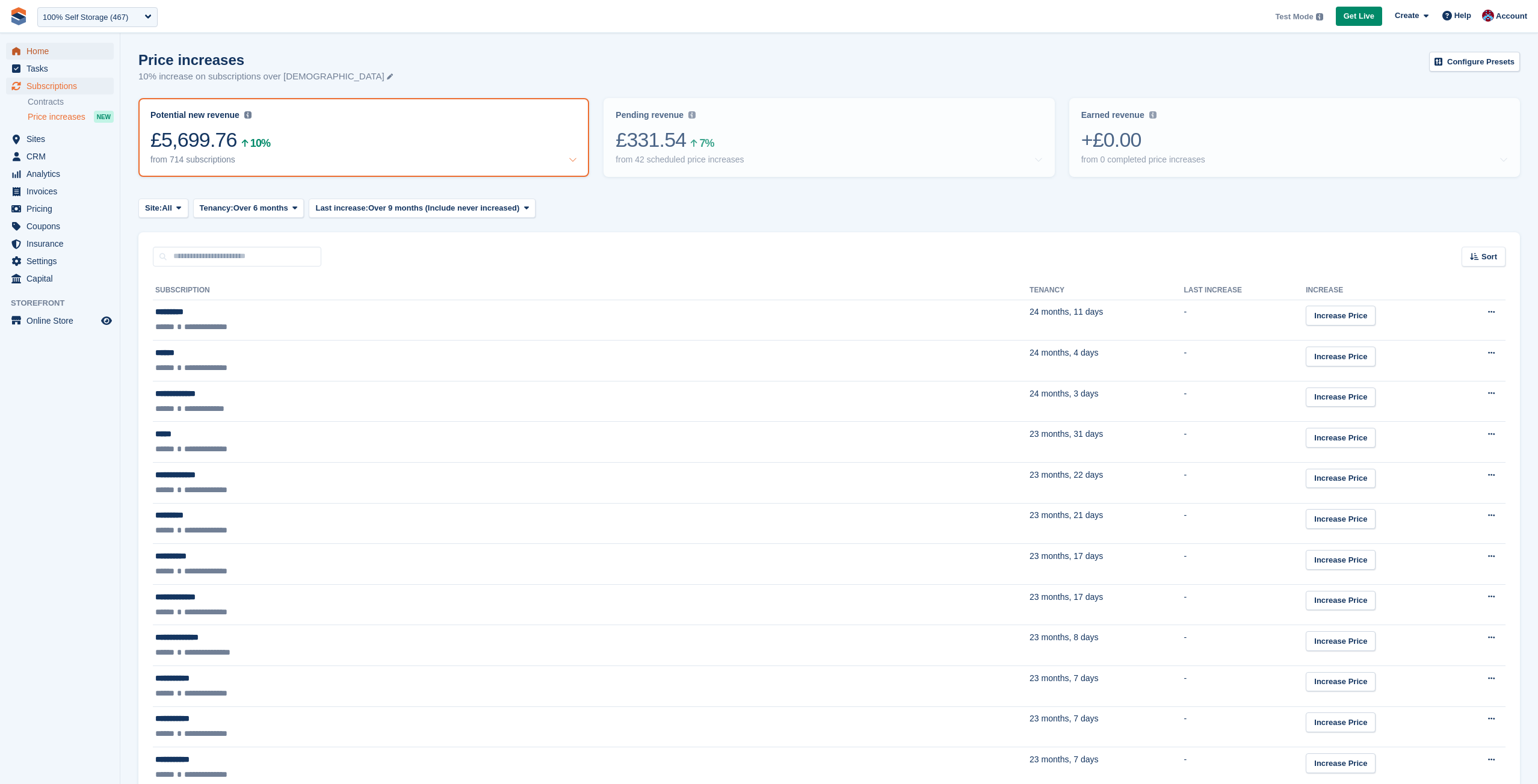
click at [37, 48] on span "Home" at bounding box center [63, 50] width 72 height 17
